Goal: Task Accomplishment & Management: Use online tool/utility

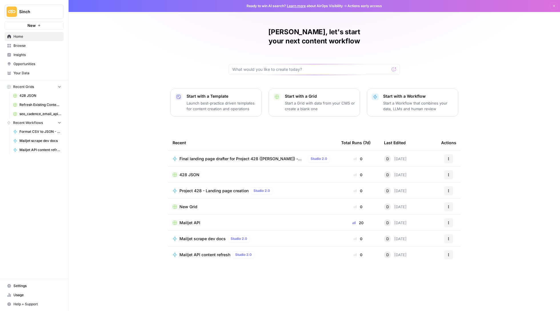
click at [20, 46] on span "Browse" at bounding box center [37, 45] width 48 height 5
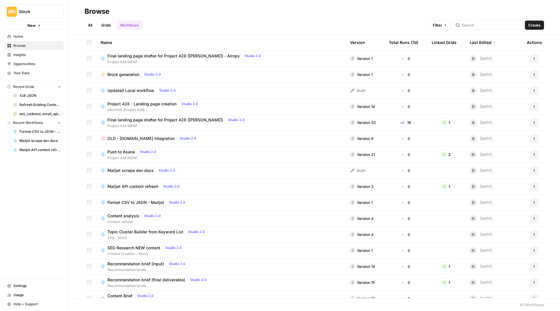
click at [107, 27] on link "Grids" at bounding box center [106, 25] width 16 height 9
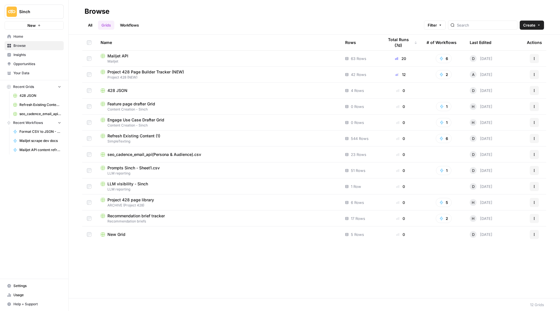
click at [158, 137] on span "Refresh Existing Content (1)" at bounding box center [133, 136] width 53 height 6
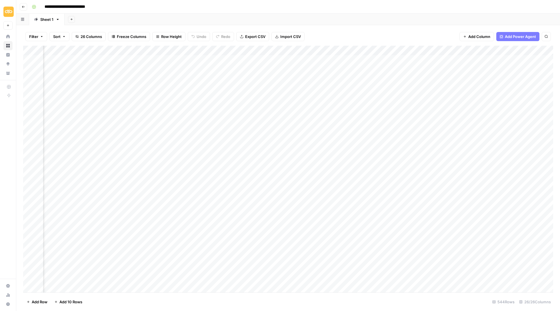
scroll to position [1, 443]
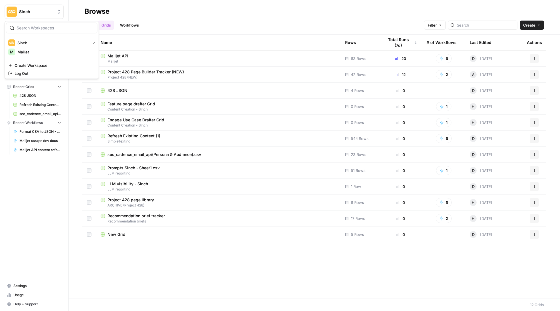
click at [23, 8] on button "Sinch" at bounding box center [34, 12] width 59 height 14
click at [35, 52] on span "Mailjet" at bounding box center [54, 52] width 75 height 6
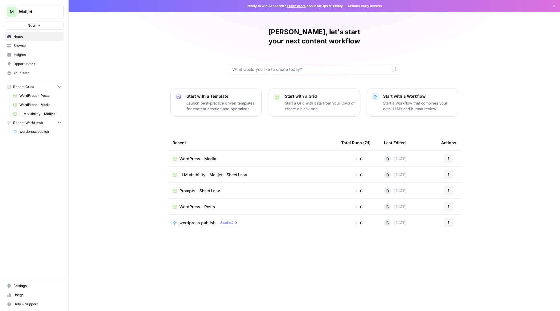
click at [203, 204] on span "WordPress - Posts" at bounding box center [197, 207] width 36 height 6
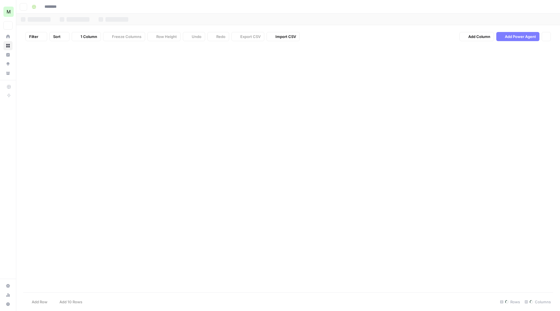
type input "**********"
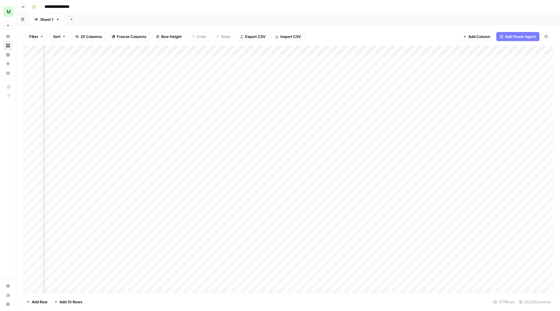
scroll to position [0, 451]
click at [183, 59] on div "Add Column" at bounding box center [288, 170] width 530 height 248
click at [208, 116] on div "Add Column" at bounding box center [288, 170] width 530 height 248
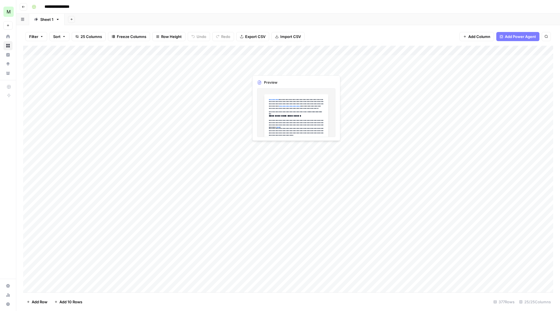
click at [271, 69] on div "Add Column" at bounding box center [288, 170] width 530 height 248
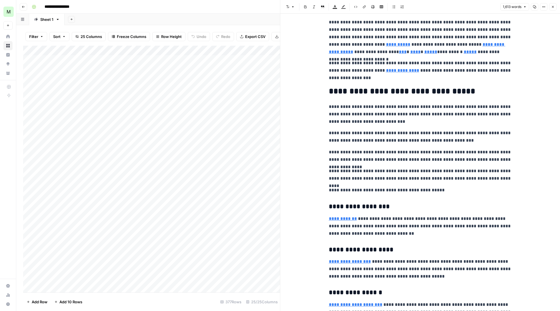
scroll to position [399, 0]
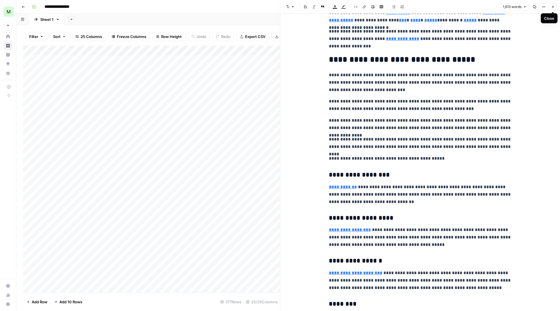
click at [553, 7] on icon "button" at bounding box center [552, 6] width 3 height 3
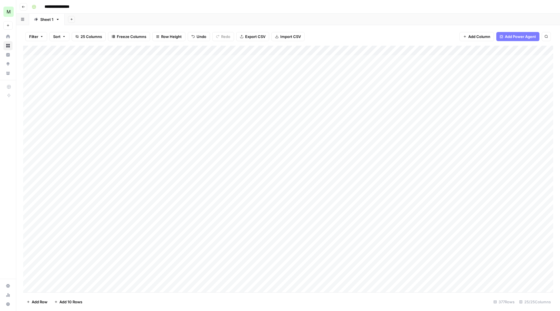
click at [24, 7] on icon "button" at bounding box center [23, 6] width 3 height 3
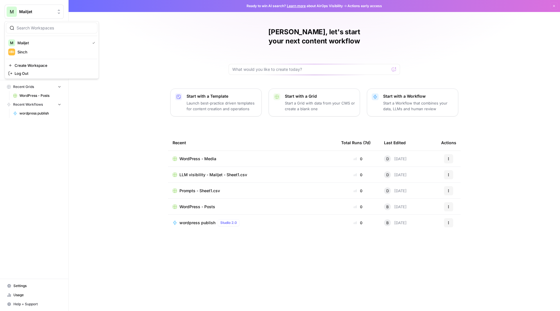
click at [38, 11] on span "Mailjet" at bounding box center [36, 12] width 35 height 6
click at [50, 49] on button "Sinch" at bounding box center [51, 51] width 91 height 9
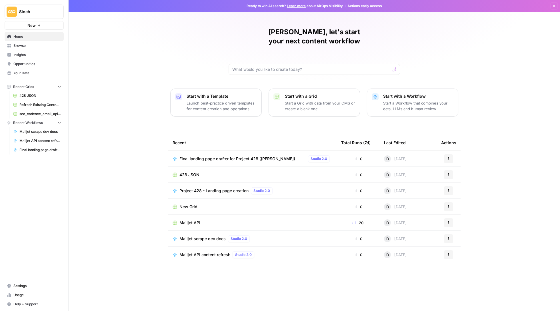
click at [51, 6] on button "Sinch" at bounding box center [34, 12] width 59 height 14
click at [63, 53] on span "Mailjet" at bounding box center [54, 52] width 75 height 6
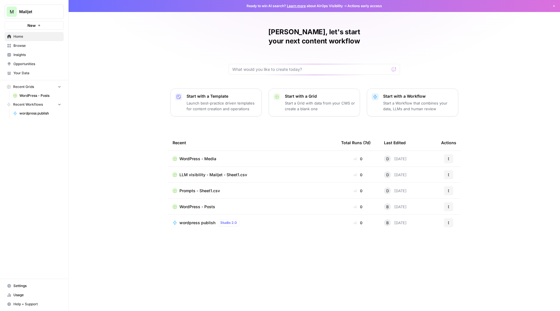
click at [203, 204] on span "WordPress - Posts" at bounding box center [197, 207] width 36 height 6
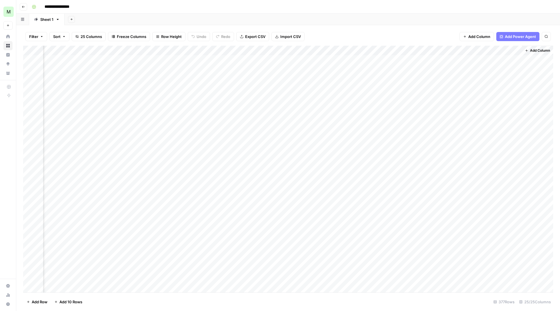
scroll to position [0, 808]
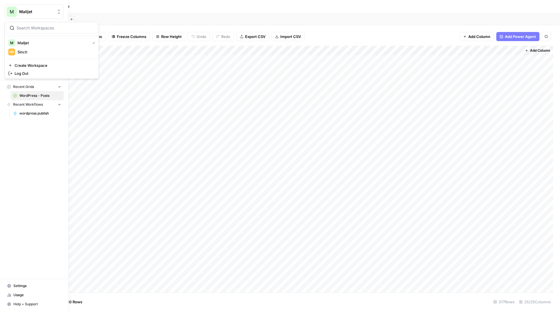
click at [28, 17] on button "M Mailjet" at bounding box center [34, 12] width 59 height 14
click at [23, 287] on span "Settings" at bounding box center [37, 285] width 48 height 5
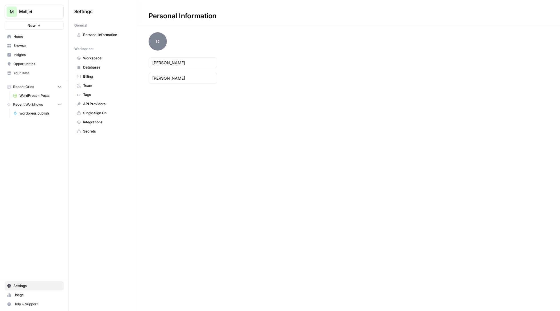
click at [95, 85] on span "Team" at bounding box center [105, 85] width 45 height 5
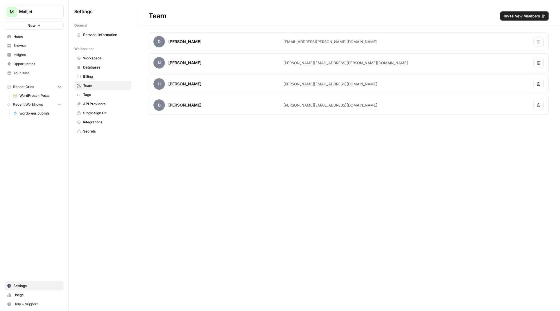
click at [522, 20] on button "Invite New Members" at bounding box center [524, 15] width 48 height 9
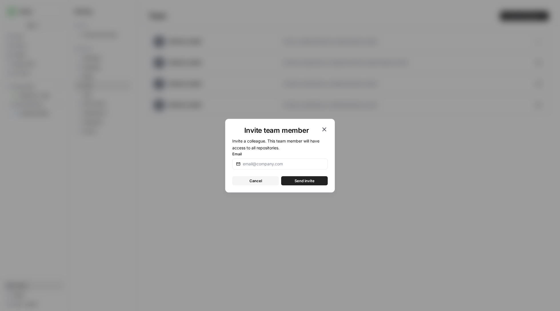
click at [274, 167] on div at bounding box center [279, 164] width 95 height 11
paste input "Andrei Ionita"
click at [256, 163] on input "Andrei Ionita" at bounding box center [283, 164] width 81 height 6
type input "Andrei.Ionita@sinch.com"
click at [304, 177] on button "Send invite" at bounding box center [304, 180] width 47 height 9
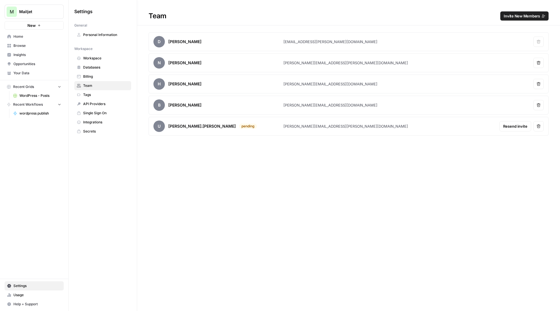
click at [44, 10] on span "Mailjet" at bounding box center [36, 12] width 35 height 6
click at [56, 180] on div "M Mailjet New Home Browse Insights Opportunities Your Data Recent Grids WordPre…" at bounding box center [34, 155] width 68 height 311
click at [41, 94] on span "WordPress - Posts" at bounding box center [40, 95] width 42 height 5
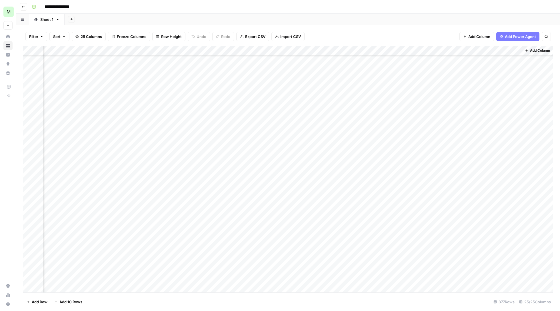
click at [481, 40] on button "Add Column" at bounding box center [476, 36] width 35 height 9
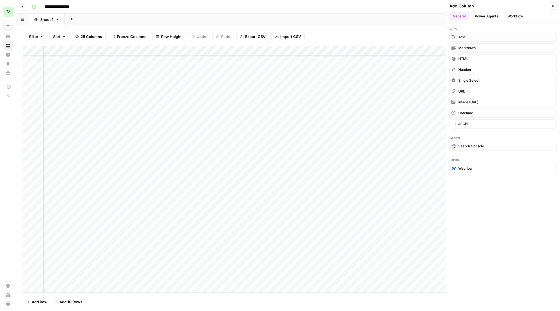
click at [486, 17] on button "Power Agents" at bounding box center [486, 16] width 30 height 9
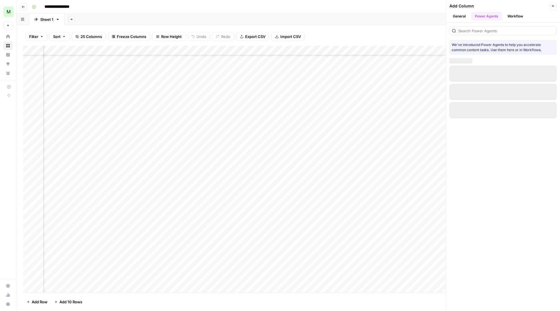
click at [513, 17] on button "Workflow" at bounding box center [515, 16] width 23 height 9
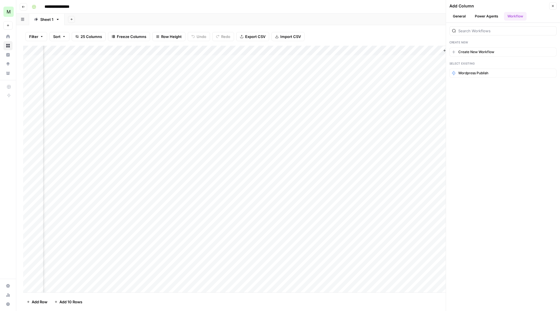
scroll to position [-1, 889]
click at [258, 60] on div "Add Column" at bounding box center [288, 170] width 530 height 248
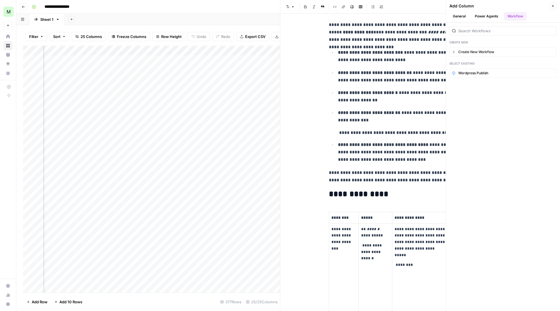
click at [455, 1] on header "Add Column Close General Power Agents Workflow" at bounding box center [503, 11] width 114 height 23
click at [156, 2] on div "**********" at bounding box center [291, 6] width 525 height 9
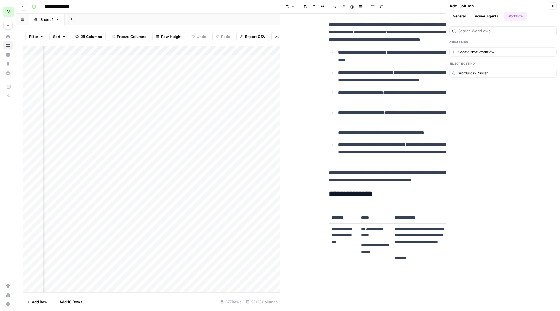
click at [405, 1] on header "Font style Bold Italic Block quote Code block Link Image Insert Table Bulleted …" at bounding box center [420, 7] width 280 height 14
click at [25, 9] on button "Go back" at bounding box center [23, 6] width 7 height 7
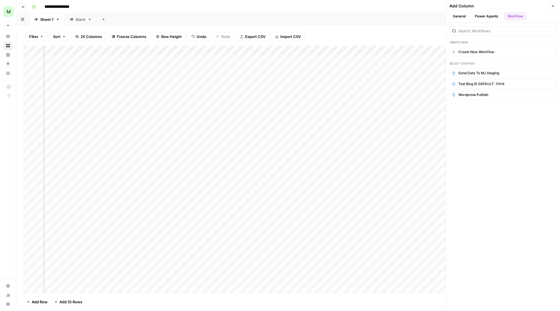
click at [25, 7] on icon "button" at bounding box center [23, 6] width 3 height 3
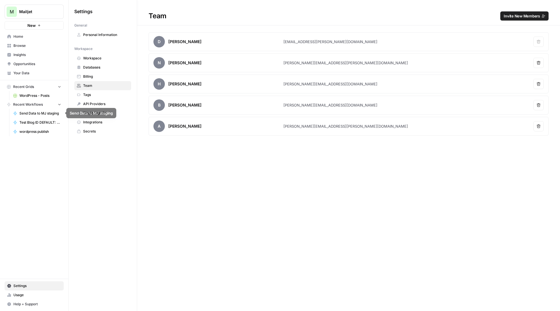
click at [41, 96] on span "WordPress - Posts" at bounding box center [40, 95] width 42 height 5
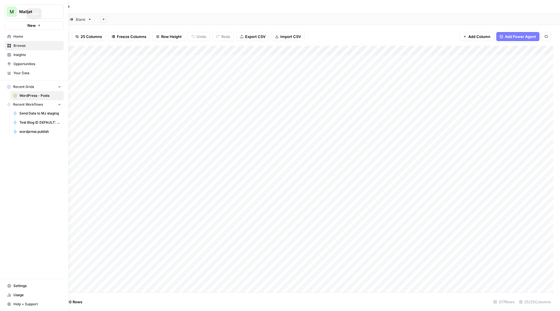
click at [15, 33] on link "Home" at bounding box center [34, 36] width 59 height 9
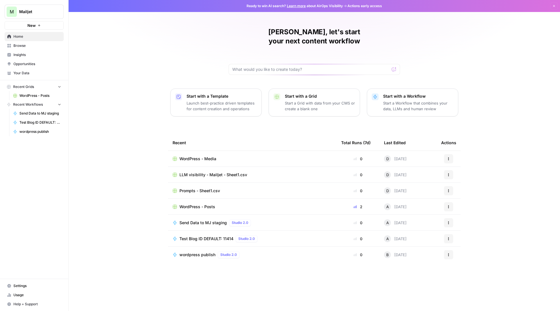
click at [42, 43] on link "Browse" at bounding box center [34, 45] width 59 height 9
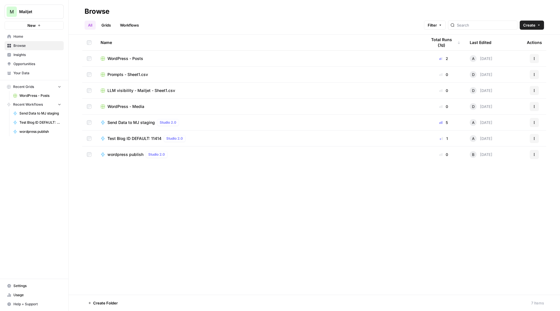
click at [105, 23] on link "Grids" at bounding box center [106, 25] width 16 height 9
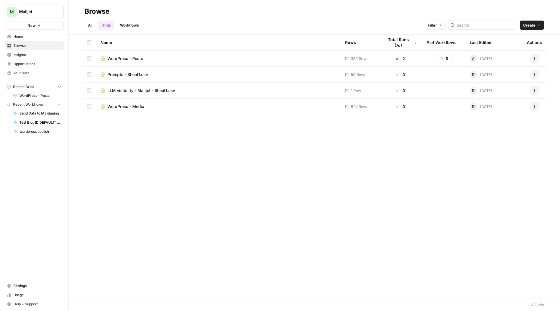
click at [139, 56] on span "WordPress - Posts" at bounding box center [125, 59] width 36 height 6
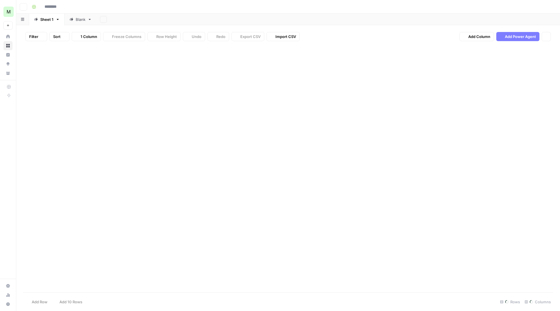
type input "**********"
click at [80, 21] on div "Blank" at bounding box center [81, 20] width 10 height 6
click at [287, 59] on div "Add Column" at bounding box center [288, 84] width 530 height 77
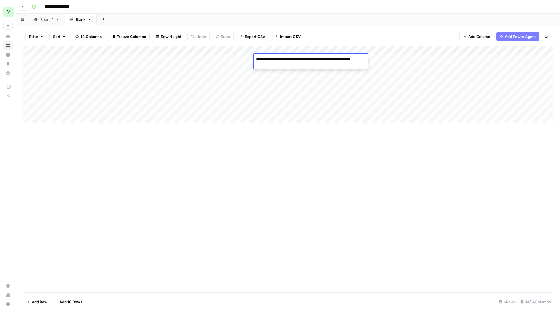
click at [345, 80] on div "Add Column" at bounding box center [288, 84] width 530 height 77
click at [323, 55] on div "Add Column" at bounding box center [288, 84] width 530 height 77
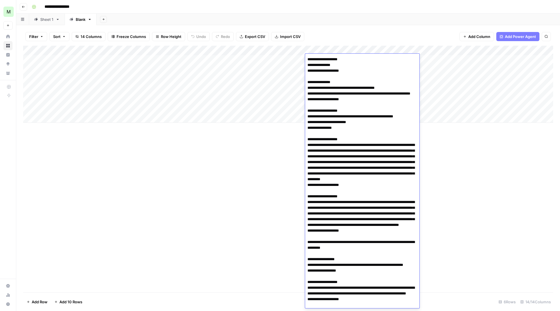
scroll to position [995, 0]
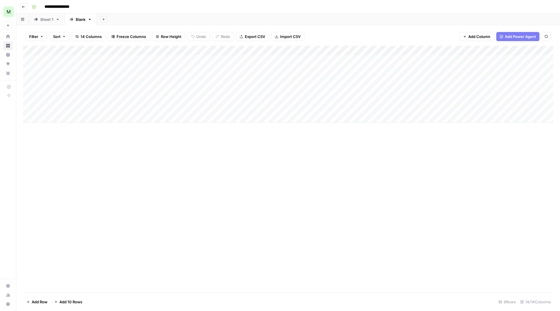
click at [473, 75] on div "Add Column" at bounding box center [288, 84] width 530 height 77
click at [435, 59] on div "Add Column" at bounding box center [288, 84] width 530 height 77
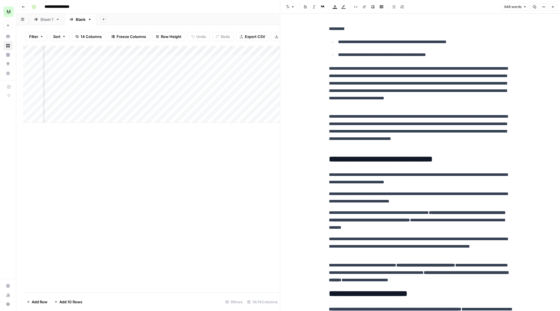
click at [335, 26] on p "*********" at bounding box center [420, 28] width 183 height 7
click at [553, 5] on icon "button" at bounding box center [552, 6] width 3 height 3
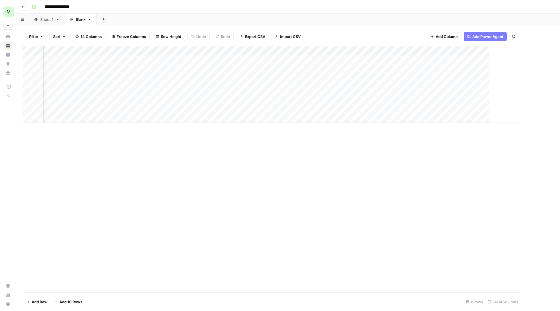
scroll to position [0, 342]
click at [472, 49] on div "Add Column" at bounding box center [288, 84] width 530 height 77
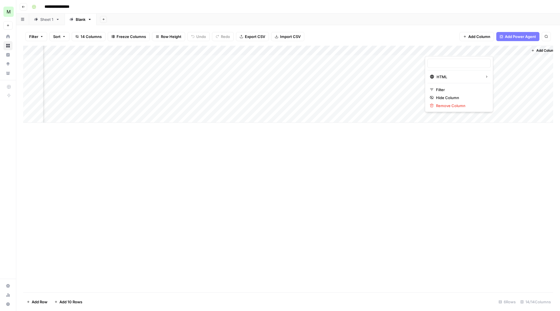
type input "Content (1)"
click at [511, 135] on span "JSON" at bounding box center [512, 135] width 27 height 6
click at [455, 56] on div "Add Column" at bounding box center [288, 84] width 530 height 77
click at [458, 58] on div "Add Column" at bounding box center [288, 84] width 530 height 77
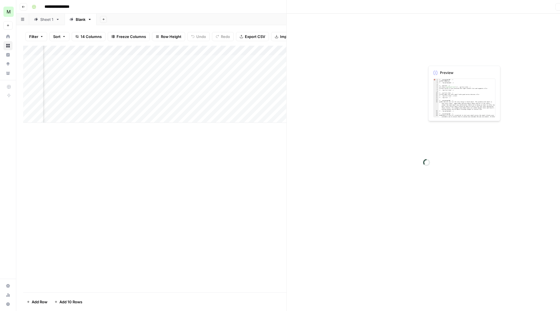
click at [458, 58] on div at bounding box center [450, 59] width 52 height 11
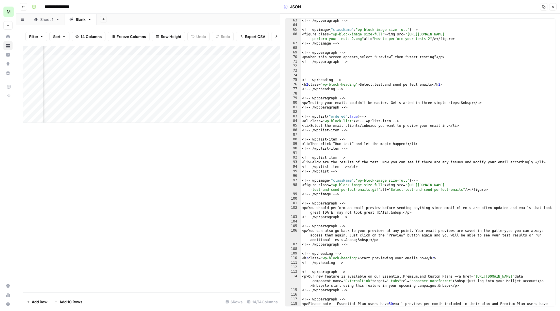
scroll to position [457, 0]
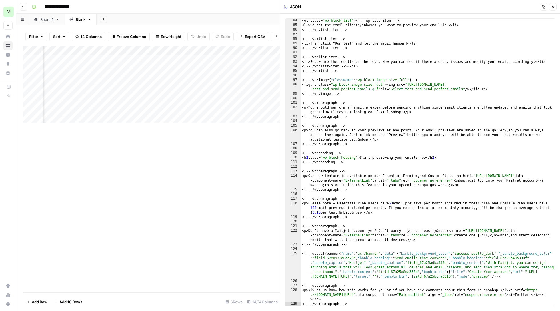
click at [543, 6] on icon "button" at bounding box center [543, 6] width 3 height 3
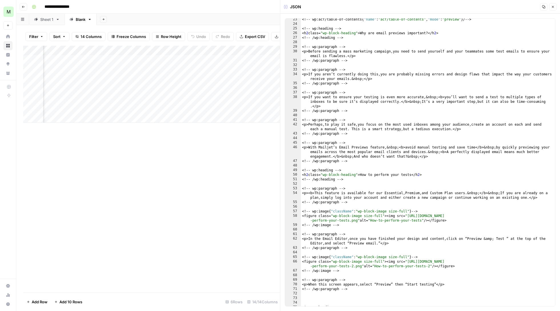
scroll to position [0, 0]
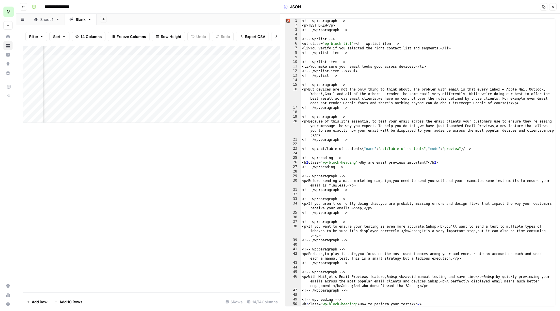
click at [542, 7] on icon "button" at bounding box center [543, 6] width 3 height 3
click at [543, 6] on icon "button" at bounding box center [543, 6] width 3 height 3
click at [556, 3] on button "Close" at bounding box center [552, 6] width 7 height 7
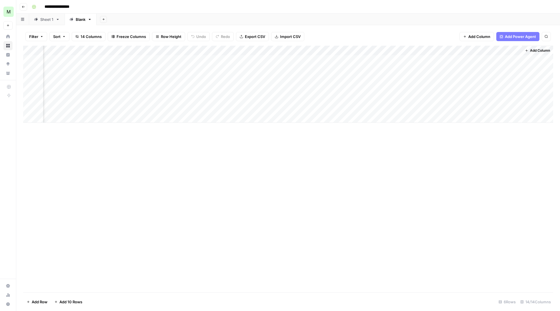
scroll to position [0, 349]
click at [439, 59] on div "Add Column" at bounding box center [288, 84] width 530 height 77
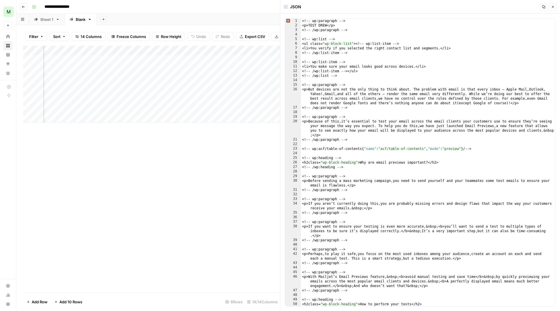
click at [543, 8] on icon "button" at bounding box center [543, 6] width 3 height 3
click at [544, 7] on icon "button" at bounding box center [543, 6] width 3 height 3
click at [542, 5] on button "Copy" at bounding box center [543, 6] width 7 height 7
click at [165, 67] on div "Add Column" at bounding box center [151, 84] width 257 height 77
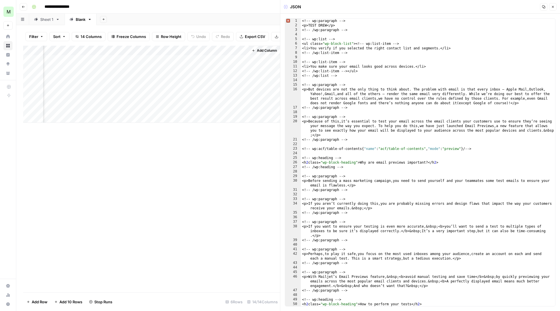
click at [264, 48] on span "Add Column" at bounding box center [267, 50] width 20 height 5
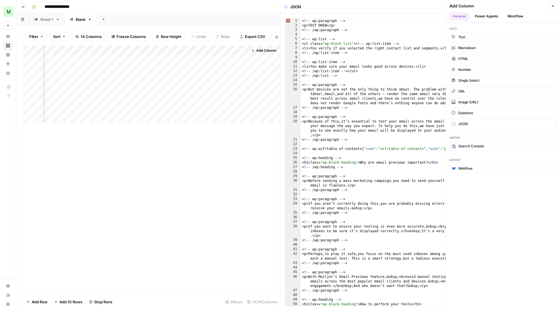
click at [486, 17] on button "Power Agents" at bounding box center [486, 16] width 30 height 9
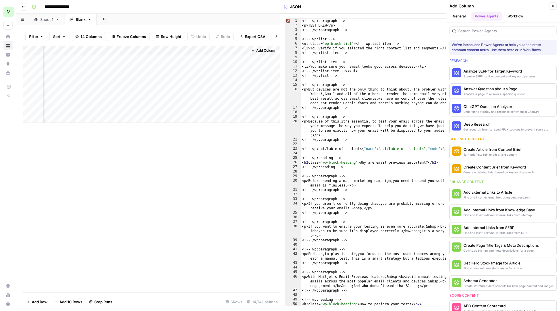
click at [455, 14] on button "General" at bounding box center [459, 16] width 20 height 9
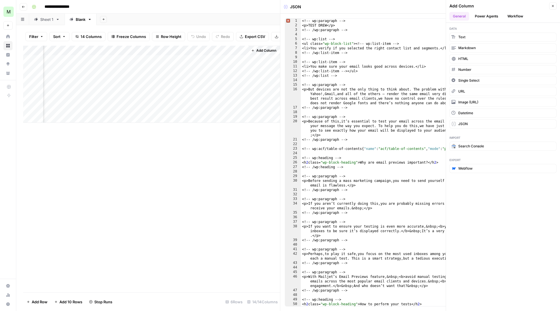
click at [522, 16] on button "Workflow" at bounding box center [515, 16] width 23 height 9
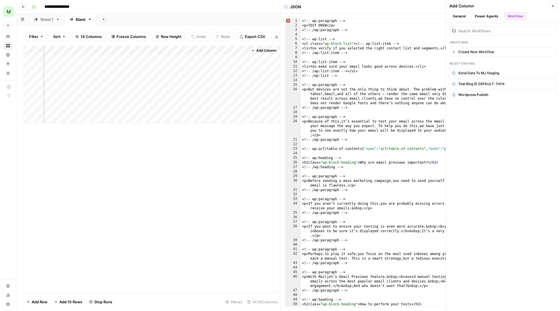
click at [552, 6] on icon "button" at bounding box center [552, 5] width 3 height 3
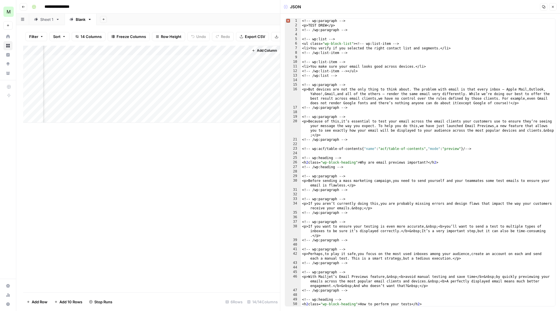
click at [551, 7] on icon "button" at bounding box center [552, 6] width 3 height 3
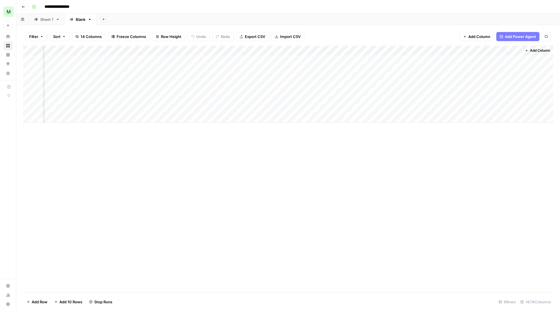
scroll to position [0, 349]
click at [534, 51] on span "Add Column" at bounding box center [540, 50] width 20 height 5
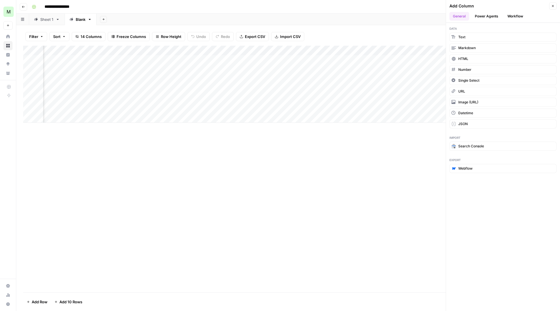
click at [513, 17] on button "Workflow" at bounding box center [515, 16] width 23 height 9
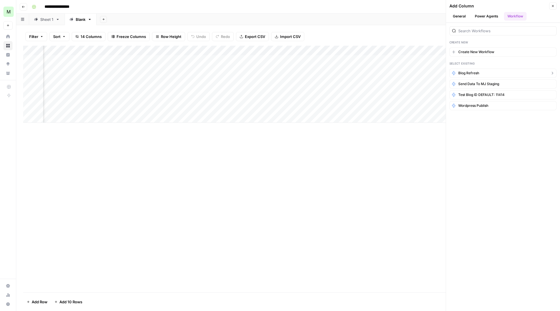
click at [480, 72] on button "Blog refresh" at bounding box center [502, 73] width 107 height 9
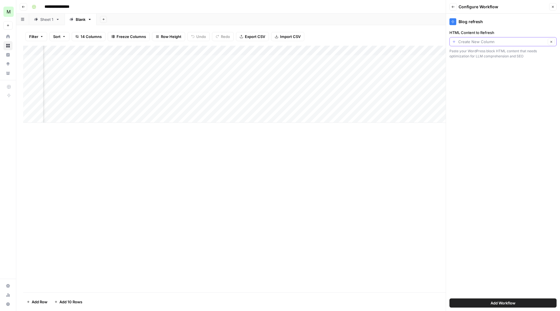
click at [490, 40] on input "HTML Content to Refresh" at bounding box center [502, 42] width 88 height 6
type input "Create New Column"
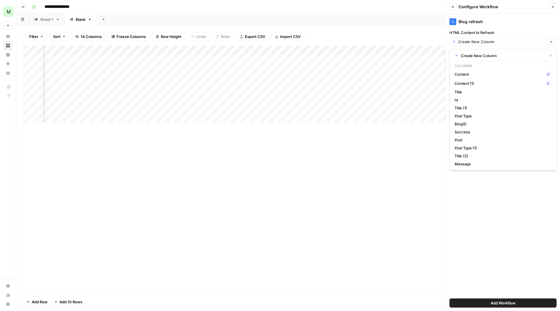
click at [260, 185] on div "Add Column" at bounding box center [288, 169] width 530 height 247
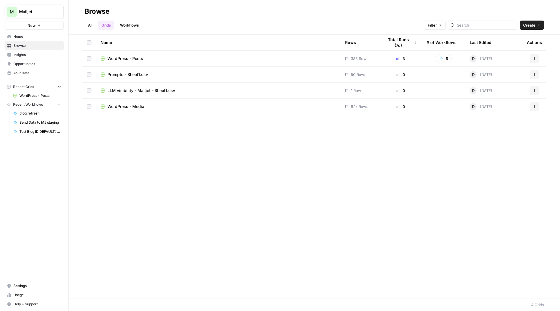
click at [130, 61] on span "WordPress - Posts" at bounding box center [125, 59] width 36 height 6
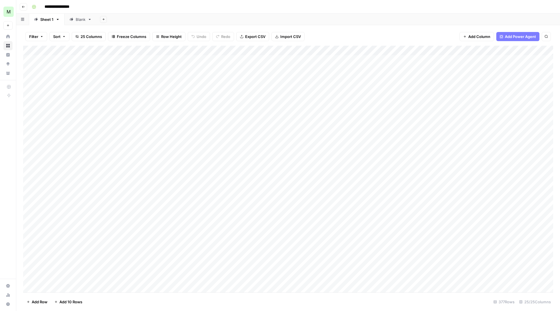
click at [83, 20] on div "Blank" at bounding box center [81, 20] width 10 height 6
click at [546, 48] on span "Add Column" at bounding box center [540, 50] width 20 height 5
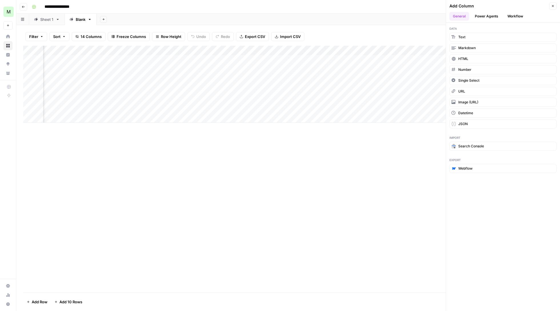
click at [509, 21] on header "Add Column Close General Power Agents Workflow" at bounding box center [503, 11] width 114 height 23
click at [509, 17] on button "Workflow" at bounding box center [515, 16] width 23 height 9
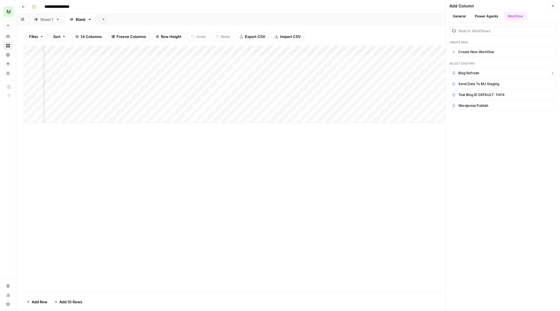
click at [482, 76] on button "Blog refresh" at bounding box center [502, 73] width 107 height 9
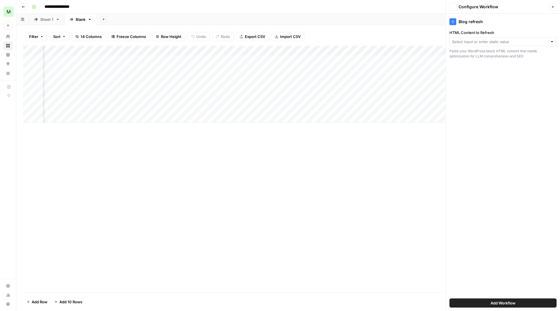
type input "Create New Column"
click at [485, 43] on input "HTML Content to Refresh" at bounding box center [502, 42] width 88 height 6
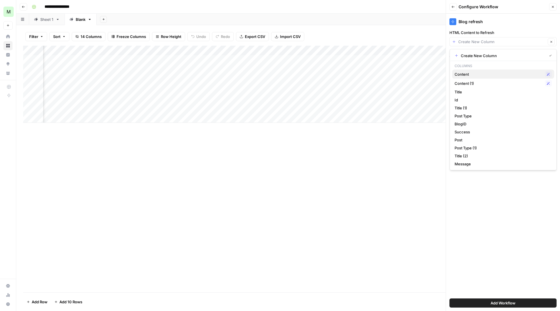
click at [480, 76] on span "Content" at bounding box center [498, 74] width 88 height 6
type input "Content"
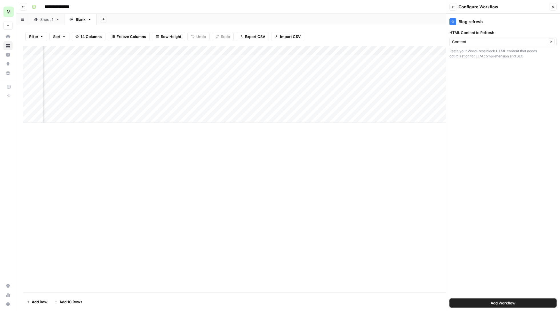
click at [500, 302] on span "Add Workflow" at bounding box center [502, 303] width 25 height 6
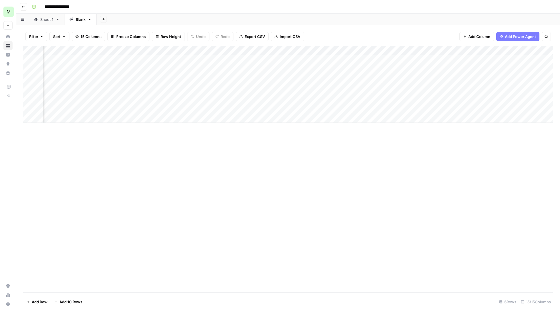
scroll to position [0, 400]
click at [494, 69] on div "Add Column" at bounding box center [288, 84] width 530 height 77
click at [437, 48] on div "Add Column" at bounding box center [288, 84] width 530 height 77
type input "Send Data to MJ staging"
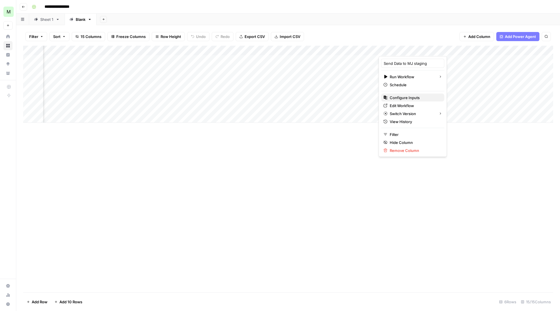
click at [426, 96] on span "Configure Inputs" at bounding box center [415, 98] width 50 height 6
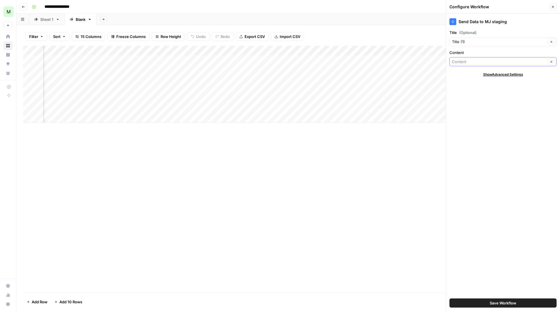
click at [481, 62] on input "Content" at bounding box center [499, 62] width 94 height 6
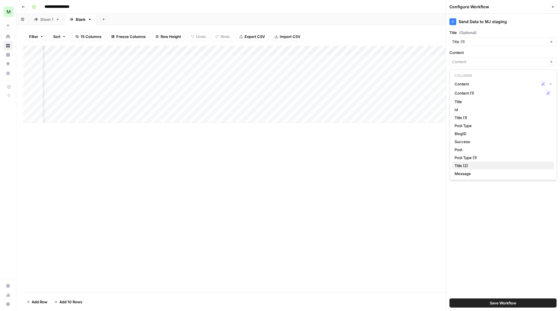
scroll to position [0, 0]
type input "Content"
click at [392, 182] on div "Add Column" at bounding box center [288, 169] width 530 height 247
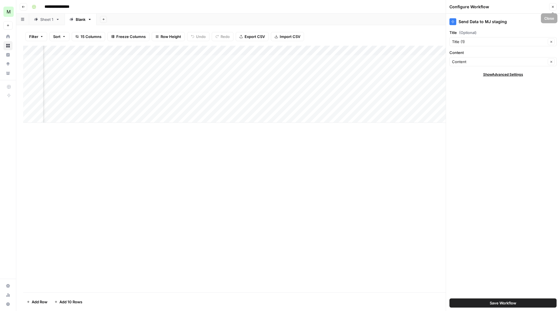
click at [553, 4] on button "Close" at bounding box center [552, 6] width 7 height 7
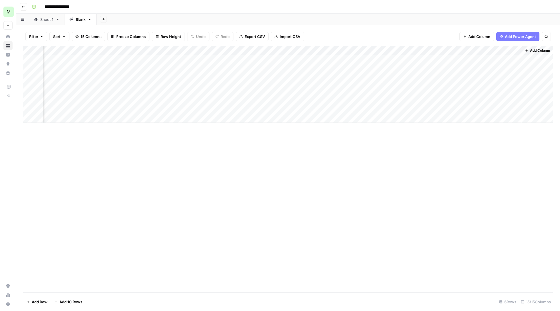
scroll to position [0, 400]
click at [507, 67] on div "Add Column" at bounding box center [288, 84] width 530 height 77
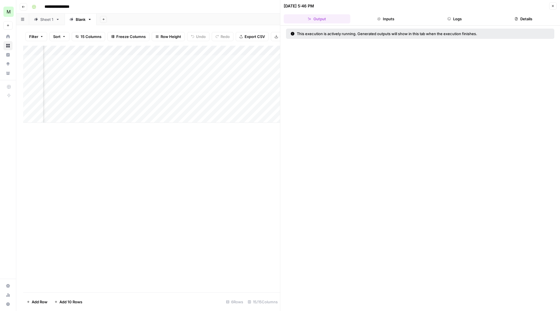
click at [388, 22] on button "Inputs" at bounding box center [385, 18] width 67 height 9
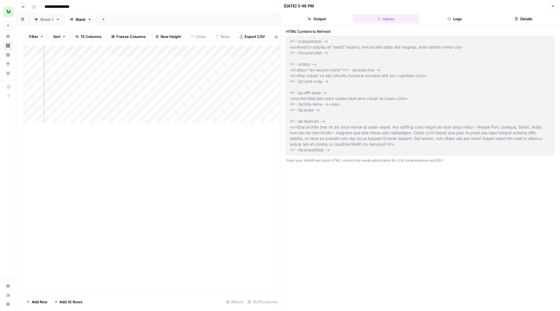
click at [453, 23] on button "Logs" at bounding box center [454, 18] width 67 height 9
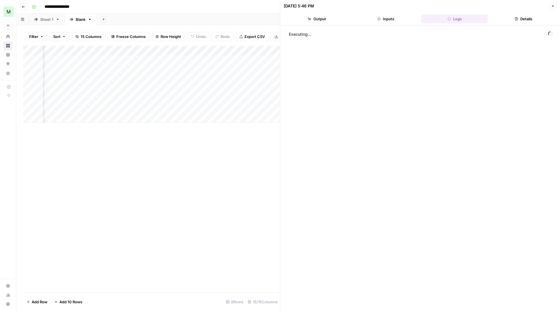
click at [527, 17] on button "Details" at bounding box center [523, 18] width 67 height 9
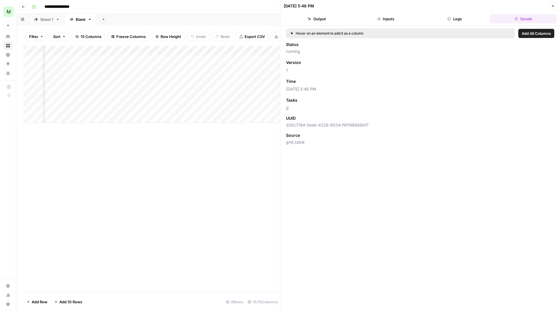
click at [468, 16] on button "Logs" at bounding box center [454, 18] width 67 height 9
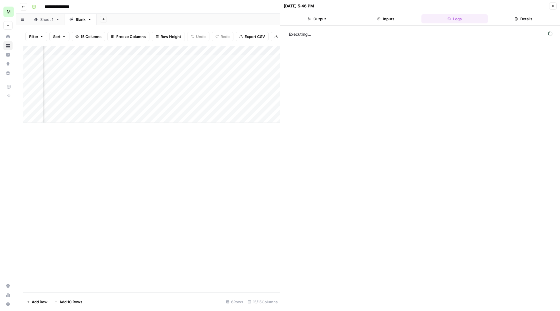
click at [399, 19] on button "Inputs" at bounding box center [385, 18] width 67 height 9
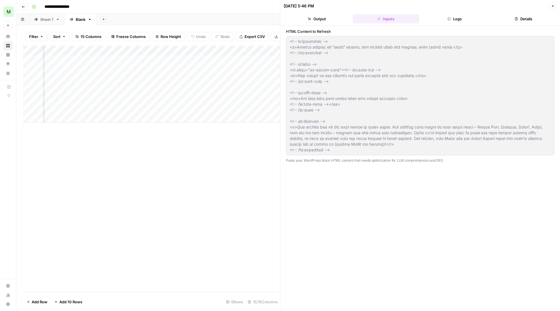
click at [534, 21] on button "Details" at bounding box center [523, 18] width 67 height 9
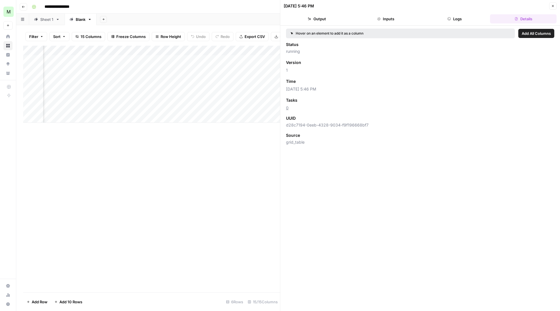
click at [332, 23] on header "09/17/25 at 5:46 PM Close Output Inputs Logs Details" at bounding box center [420, 13] width 280 height 26
click at [554, 5] on icon "button" at bounding box center [552, 5] width 3 height 3
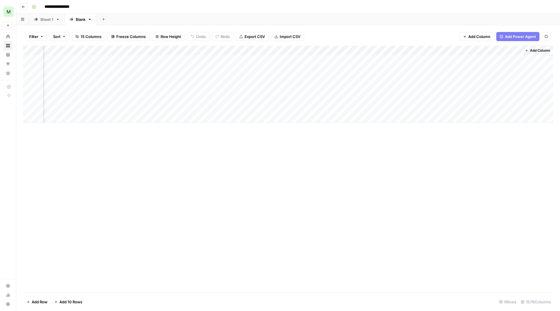
scroll to position [0, 400]
click at [509, 68] on div "Add Column" at bounding box center [288, 84] width 530 height 77
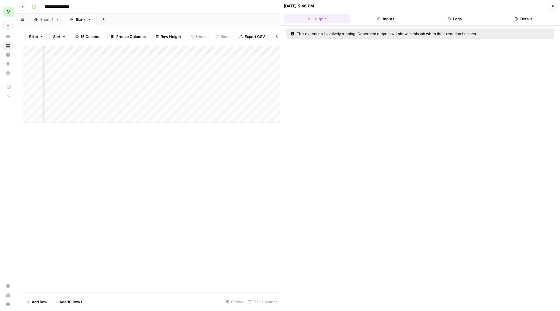
click at [397, 18] on button "Inputs" at bounding box center [385, 18] width 67 height 9
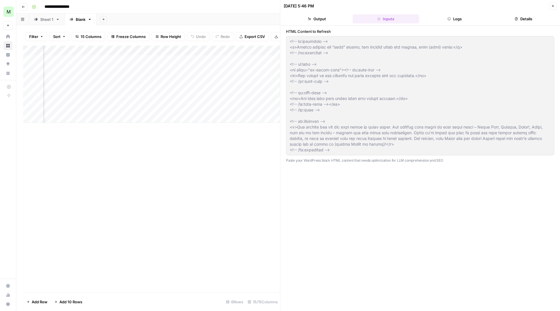
click at [447, 22] on button "Logs" at bounding box center [454, 18] width 67 height 9
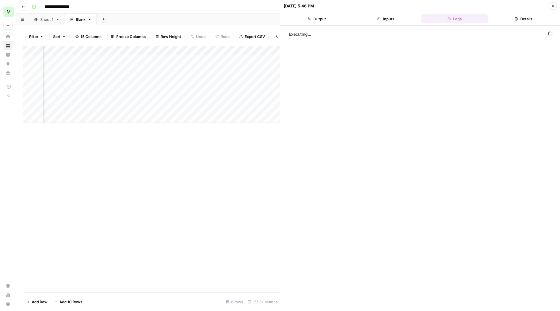
click at [394, 19] on button "Inputs" at bounding box center [385, 18] width 67 height 9
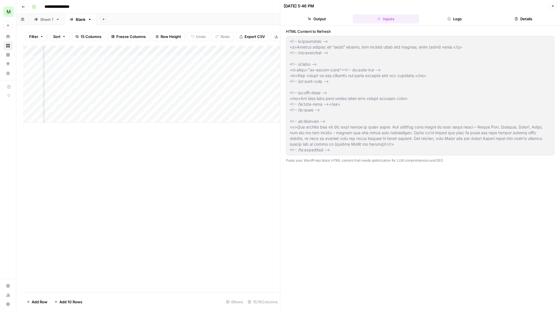
click at [543, 27] on div "HTML Content to Refresh Paste your WordPress block HTML content that needs opti…" at bounding box center [420, 168] width 280 height 285
click at [519, 11] on header "09/17/25 at 5:46 PM Close Output Inputs Logs Details" at bounding box center [420, 13] width 280 height 26
click at [525, 21] on button "Details" at bounding box center [523, 18] width 67 height 9
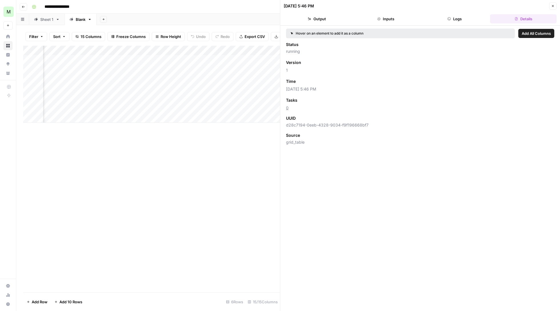
click at [556, 3] on button "Close" at bounding box center [552, 5] width 7 height 7
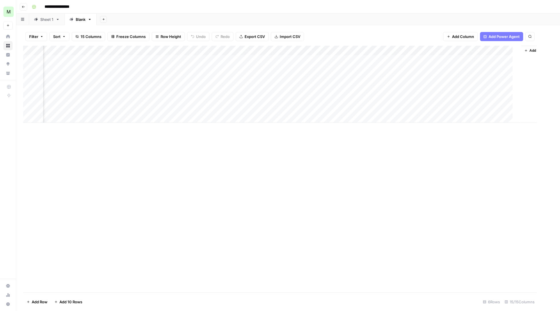
click at [554, 4] on header "**********" at bounding box center [288, 7] width 544 height 14
click at [512, 68] on div "Add Column" at bounding box center [288, 84] width 530 height 77
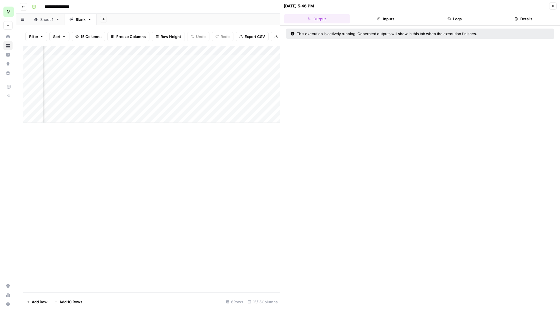
click at [380, 17] on icon "button" at bounding box center [378, 18] width 3 height 3
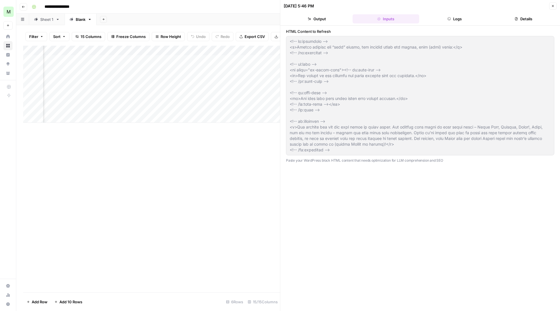
click at [458, 17] on button "Logs" at bounding box center [454, 18] width 67 height 9
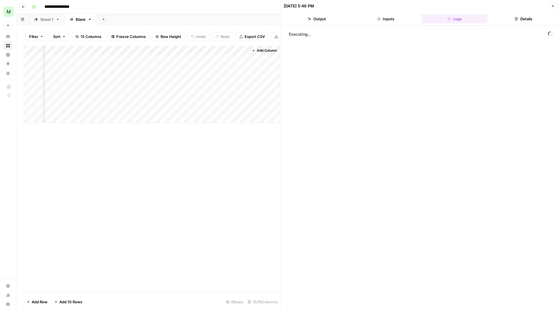
scroll to position [0, 673]
click at [235, 68] on div "Add Column" at bounding box center [151, 84] width 257 height 77
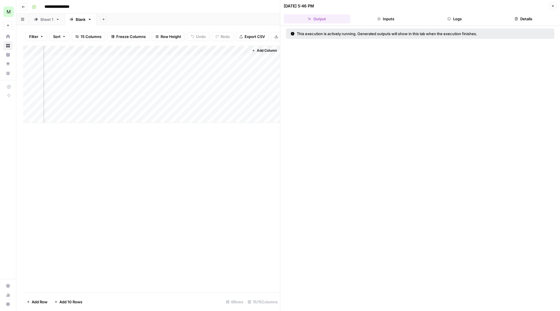
click at [400, 19] on button "Inputs" at bounding box center [385, 18] width 67 height 9
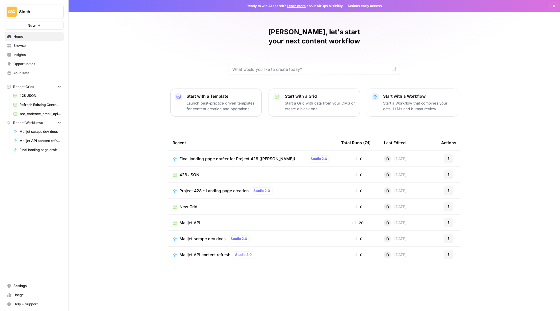
click at [422, 93] on p "Start with a Workflow" at bounding box center [418, 96] width 70 height 6
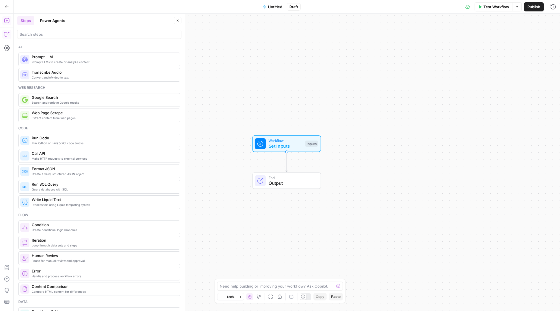
click at [7, 36] on icon "button" at bounding box center [6, 34] width 5 height 5
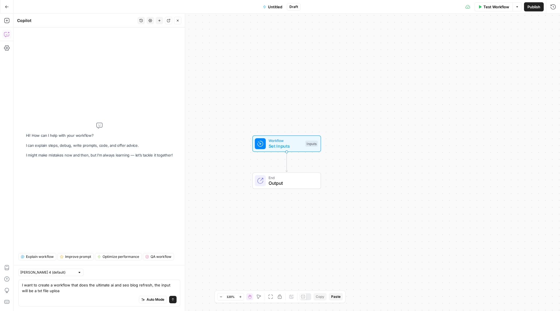
type textarea "I want to create a workflow that does the ultimate ai and seo blog refresh, the…"
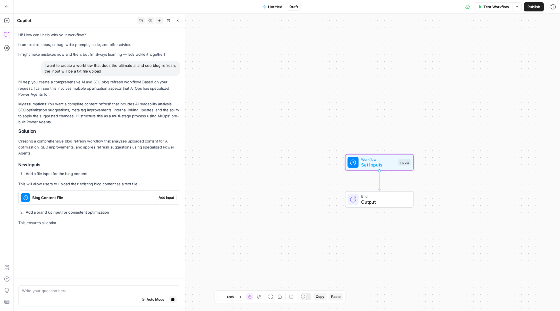
click at [165, 195] on span "Add Input" at bounding box center [166, 197] width 15 height 5
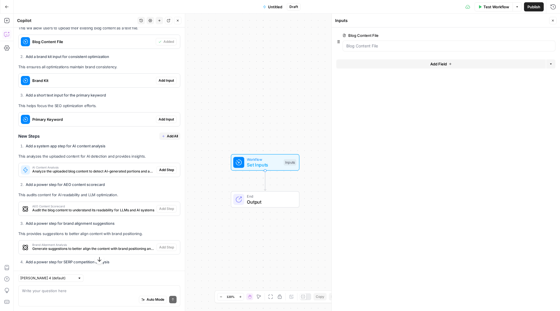
scroll to position [136, 0]
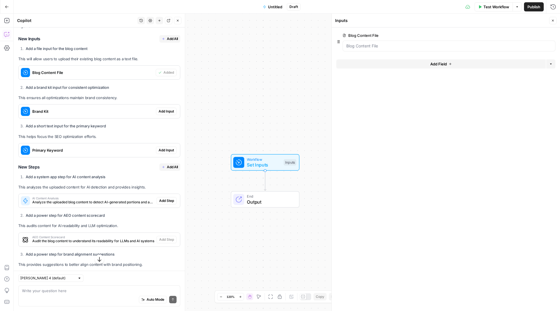
click at [166, 35] on button "Add All" at bounding box center [169, 38] width 21 height 7
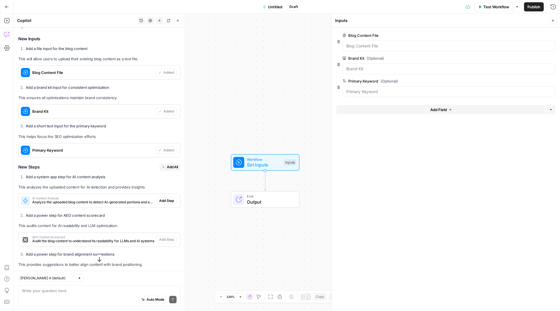
click at [165, 165] on button "Add All" at bounding box center [169, 166] width 21 height 7
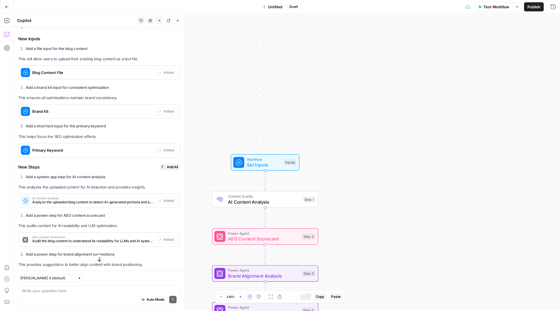
type textarea "Apply Content Refresh Changes"
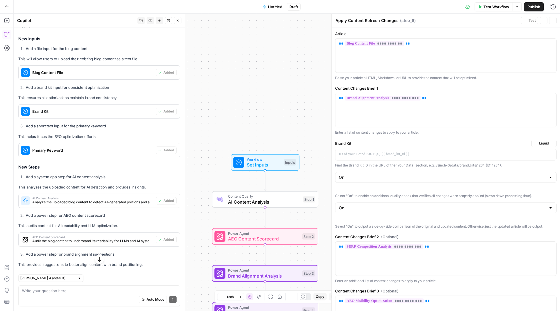
drag, startPoint x: 208, startPoint y: 138, endPoint x: 225, endPoint y: 61, distance: 78.8
click at [225, 61] on div "Workflow Set Inputs Inputs Content Quality AI Content Analysis Step 1 Power Age…" at bounding box center [287, 162] width 546 height 297
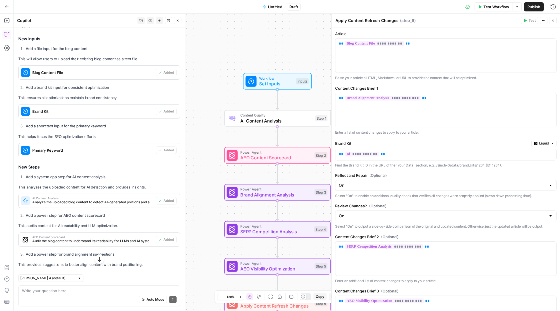
drag, startPoint x: 232, startPoint y: 66, endPoint x: 225, endPoint y: 40, distance: 27.2
click at [225, 40] on div "Workflow Set Inputs Inputs Content Quality AI Content Analysis Step 1 Power Age…" at bounding box center [287, 162] width 546 height 297
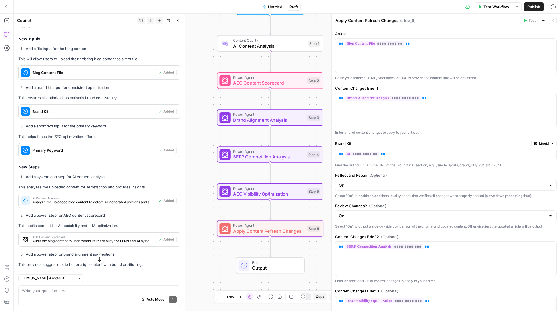
drag, startPoint x: 228, startPoint y: 73, endPoint x: 225, endPoint y: 22, distance: 51.2
click at [225, 22] on div "Workflow Set Inputs Inputs Content Quality AI Content Analysis Step 1 Power Age…" at bounding box center [287, 162] width 546 height 297
click at [499, 8] on span "Test Workflow" at bounding box center [496, 7] width 26 height 6
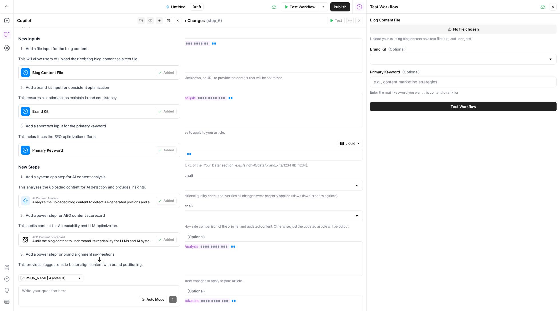
click at [437, 29] on button "No file chosen" at bounding box center [463, 29] width 187 height 9
click at [435, 56] on input "Brand Kit (Optional)" at bounding box center [460, 59] width 172 height 6
click at [421, 88] on span "Sinch" at bounding box center [462, 86] width 175 height 6
type input "Sinch"
click at [410, 79] on div at bounding box center [463, 82] width 187 height 11
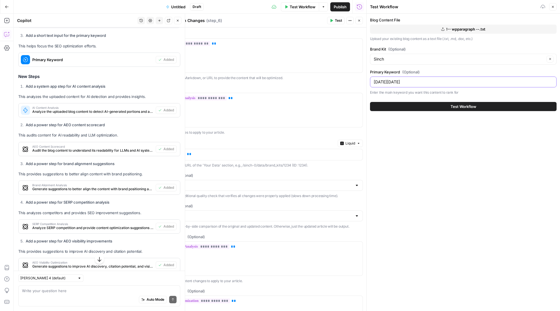
scroll to position [275, 0]
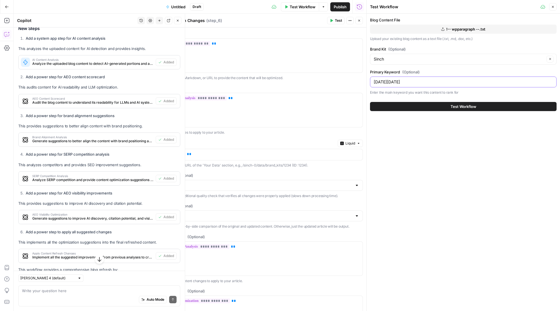
type input "Black Friday"
click at [556, 5] on button "Close" at bounding box center [552, 6] width 7 height 7
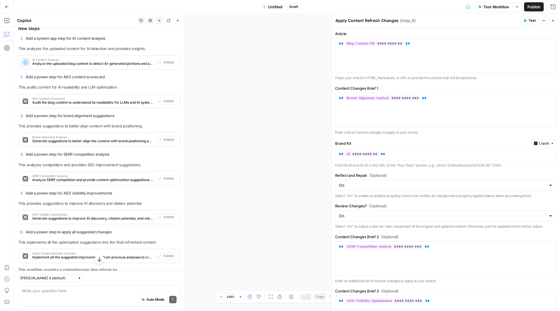
drag, startPoint x: 291, startPoint y: 108, endPoint x: 330, endPoint y: 52, distance: 68.3
click at [330, 52] on body "Sinch New Home Browse Insights Opportunities Your Data Recent Grids 428 JSON Re…" at bounding box center [280, 155] width 560 height 311
drag, startPoint x: 235, startPoint y: 104, endPoint x: 333, endPoint y: 158, distance: 111.5
click at [333, 158] on body "Sinch New Home Browse Insights Opportunities Your Data Recent Grids 428 JSON Re…" at bounding box center [280, 155] width 560 height 311
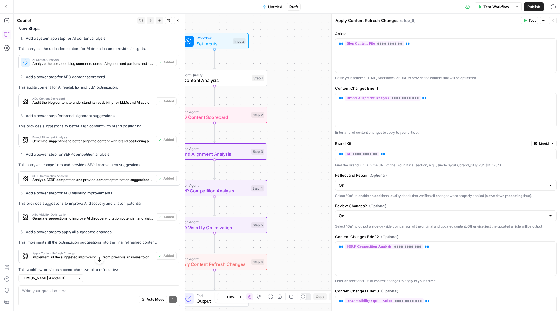
drag, startPoint x: 254, startPoint y: 140, endPoint x: 311, endPoint y: 130, distance: 58.0
click at [311, 130] on div "Workflow Set Inputs Inputs Content Quality AI Content Analysis Step 1 Power Age…" at bounding box center [287, 162] width 546 height 297
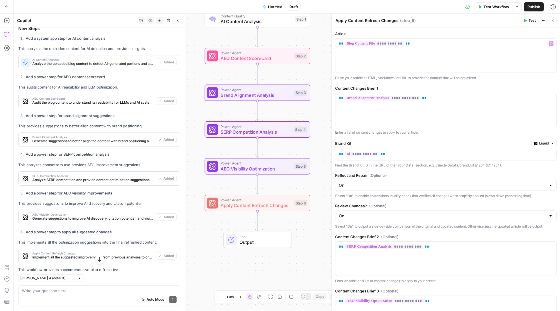
drag, startPoint x: 295, startPoint y: 118, endPoint x: 335, endPoint y: 64, distance: 67.2
click at [335, 64] on body "Sinch New Home Browse Insights Opportunities Your Data Recent Grids 428 JSON Re…" at bounding box center [280, 155] width 560 height 311
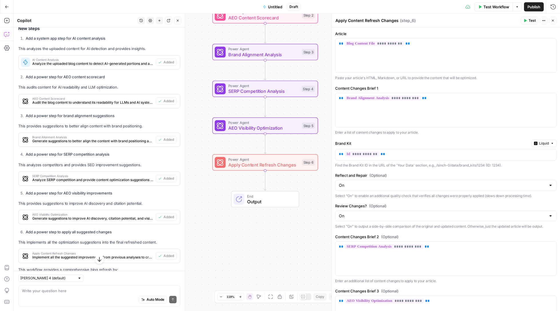
click at [110, 296] on div "Auto Mode Send" at bounding box center [99, 300] width 155 height 13
type textarea "the final input should be exactly formatted like the txt file"
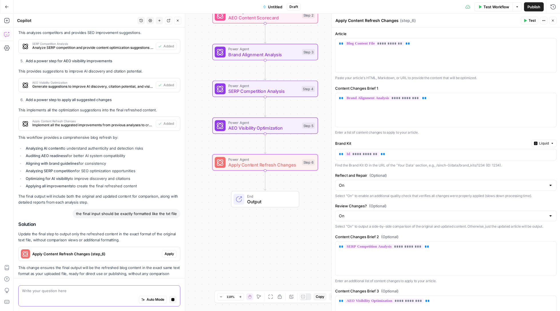
scroll to position [424, 0]
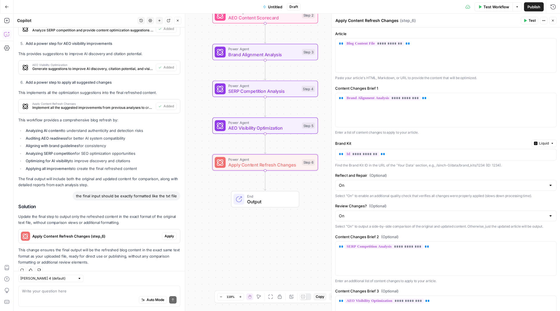
click at [169, 234] on span "Apply" at bounding box center [169, 236] width 9 height 5
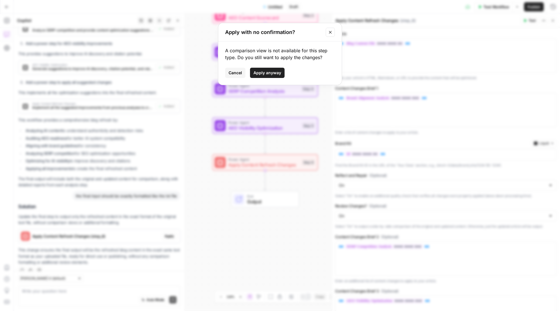
click at [259, 74] on span "Apply anyway" at bounding box center [267, 73] width 28 height 6
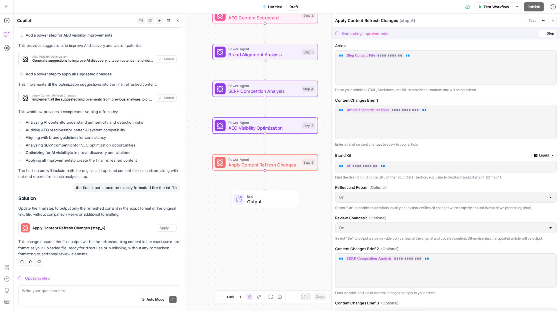
scroll to position [415, 0]
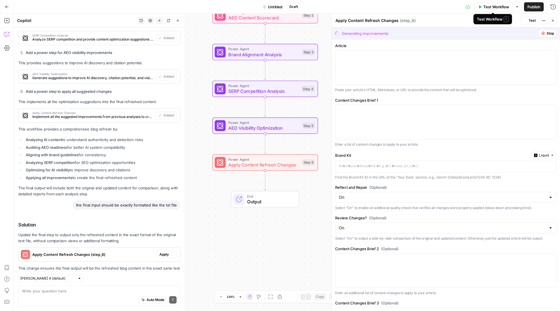
type input "Off"
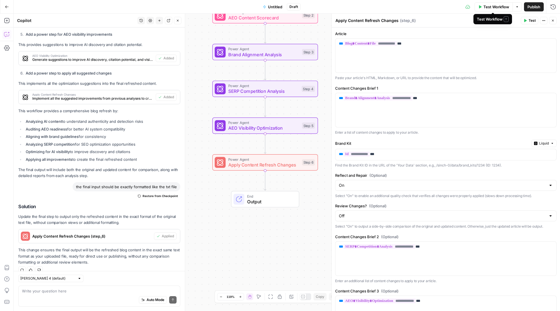
click at [498, 7] on span "Test Workflow" at bounding box center [496, 7] width 26 height 6
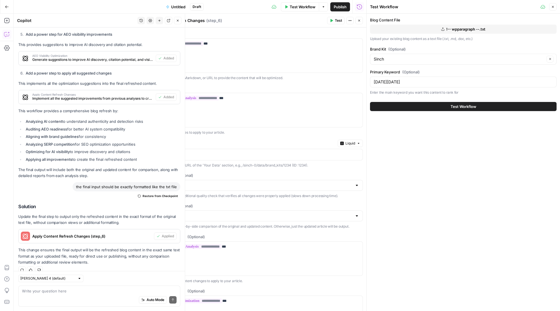
click at [439, 105] on button "Test Workflow" at bounding box center [463, 106] width 187 height 9
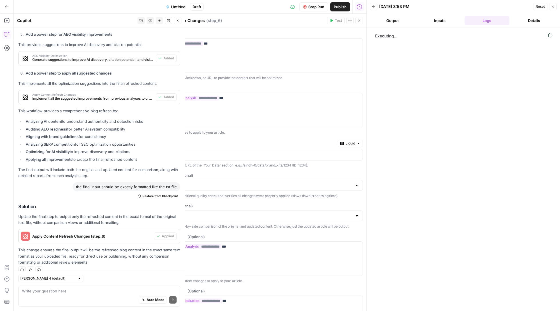
click at [390, 19] on button "Output" at bounding box center [392, 20] width 45 height 9
click at [375, 7] on icon "button" at bounding box center [373, 6] width 3 height 3
click at [550, 5] on button "Close" at bounding box center [552, 6] width 7 height 7
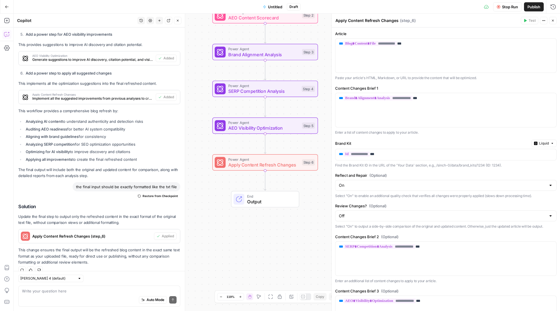
click at [484, 9] on div "Stop Run Publish Run History" at bounding box center [430, 6] width 259 height 13
click at [556, 6] on button "Run History" at bounding box center [552, 6] width 9 height 9
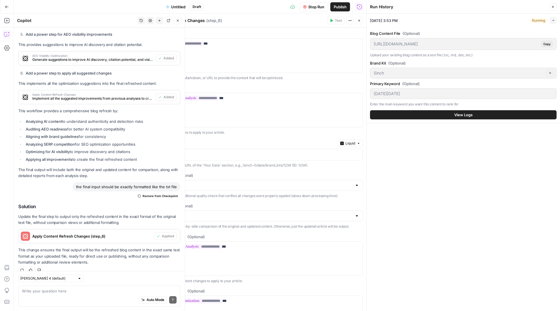
click at [456, 111] on button "View Logs" at bounding box center [463, 114] width 187 height 9
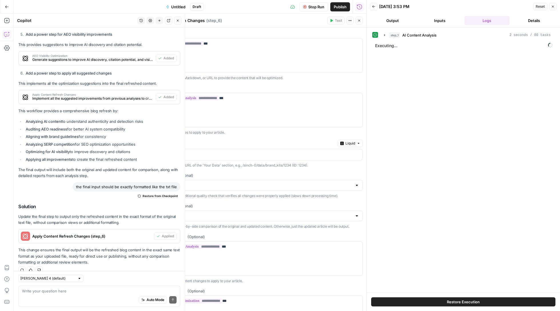
click at [384, 33] on icon "button" at bounding box center [384, 35] width 5 height 5
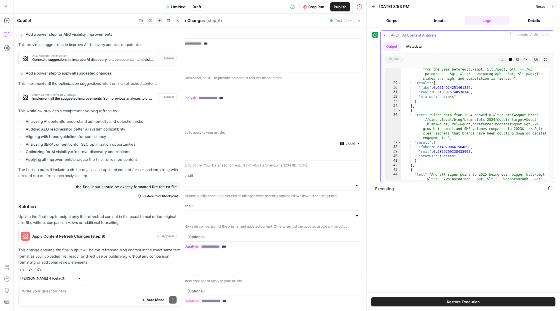
scroll to position [161, 0]
click at [384, 35] on icon "button" at bounding box center [384, 35] width 2 height 1
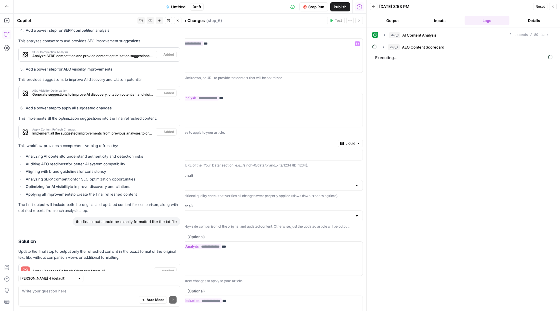
scroll to position [434, 0]
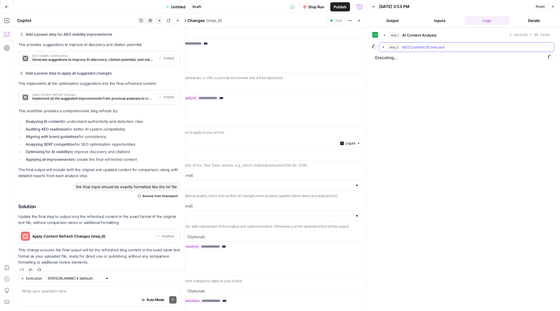
click at [383, 47] on icon "button" at bounding box center [383, 47] width 5 height 5
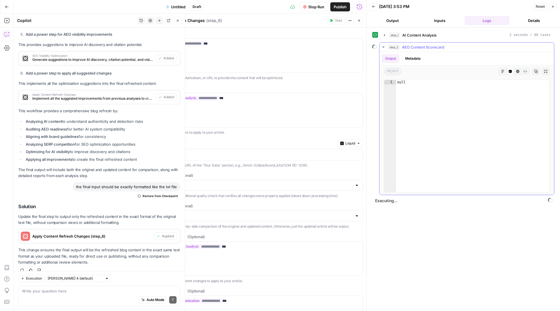
click at [383, 47] on icon "button" at bounding box center [383, 47] width 5 height 5
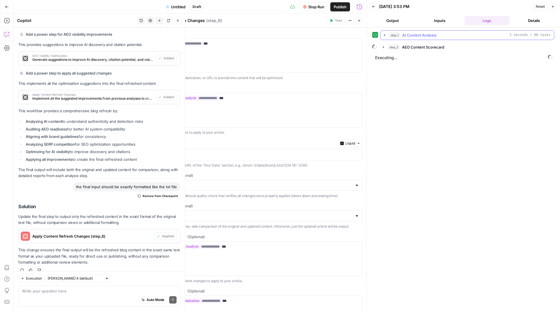
click at [384, 35] on icon "button" at bounding box center [384, 35] width 1 height 2
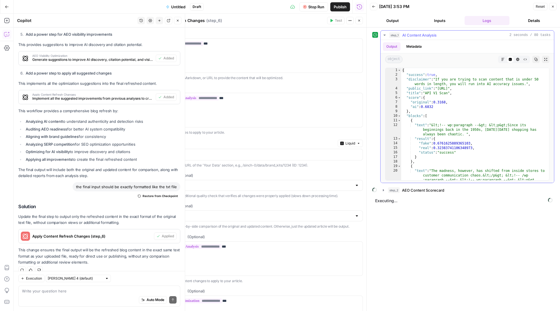
click at [384, 35] on icon "button" at bounding box center [384, 35] width 5 height 5
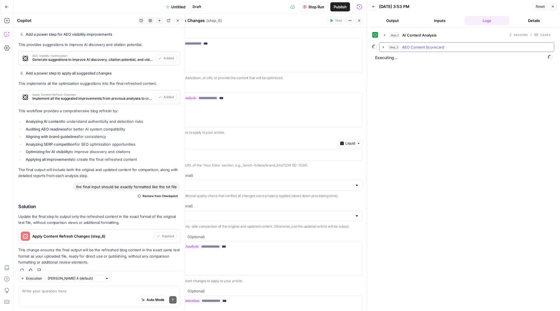
click at [386, 46] on button "step_2 AEO Content Scorecard" at bounding box center [466, 47] width 175 height 9
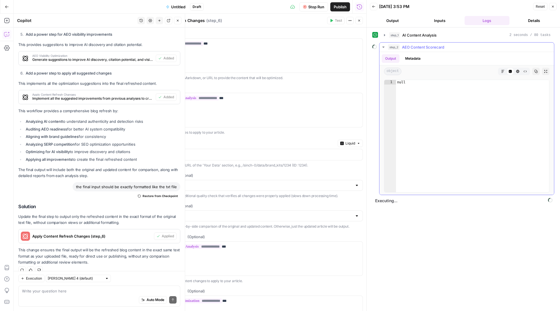
click at [502, 73] on icon "button" at bounding box center [502, 71] width 3 height 3
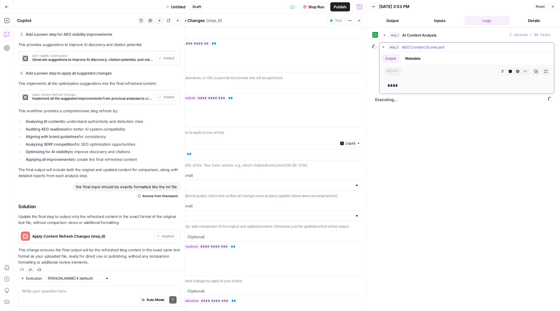
click at [381, 49] on button "step_2 AEO Content Scorecard" at bounding box center [466, 47] width 175 height 9
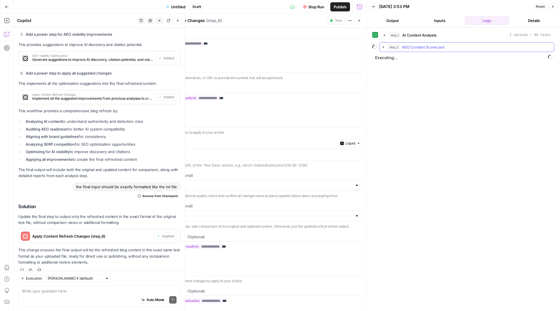
click at [384, 49] on icon "button" at bounding box center [383, 47] width 5 height 5
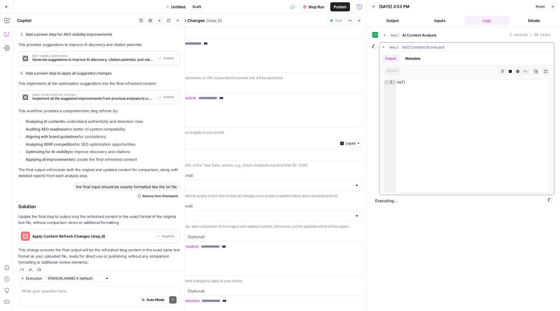
click at [384, 49] on icon "button" at bounding box center [383, 47] width 5 height 5
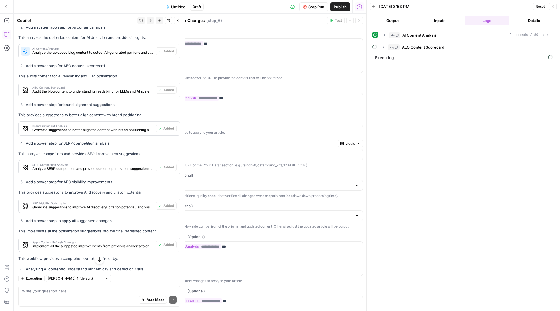
scroll to position [285, 0]
click at [75, 90] on span "Audit the blog content to understand its readability for LLMs and AI systems" at bounding box center [92, 92] width 121 height 5
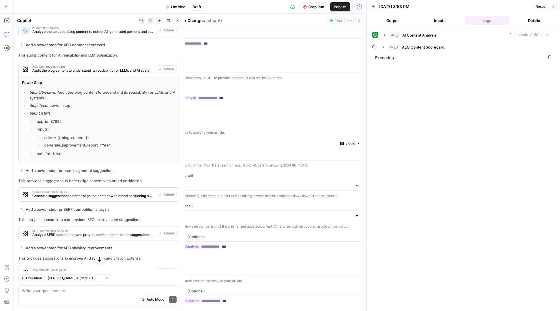
scroll to position [325, 0]
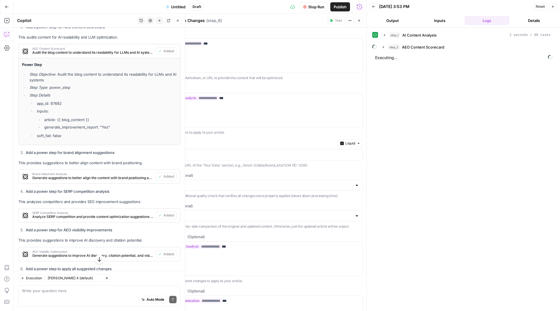
click at [551, 9] on button "Close" at bounding box center [552, 6] width 7 height 7
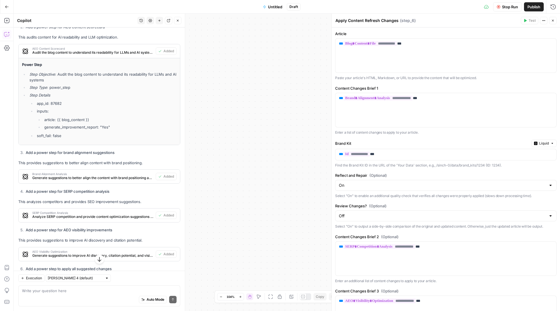
drag, startPoint x: 204, startPoint y: 89, endPoint x: 288, endPoint y: 111, distance: 86.7
click at [289, 111] on div "Workflow Set Inputs Inputs Content Quality AI Content Analysis Step 1 Power Age…" at bounding box center [287, 162] width 546 height 297
drag, startPoint x: 237, startPoint y: 92, endPoint x: 283, endPoint y: 201, distance: 118.4
click at [284, 201] on div "Workflow Set Inputs Inputs Content Quality AI Content Analysis Step 1 Power Age…" at bounding box center [287, 162] width 546 height 297
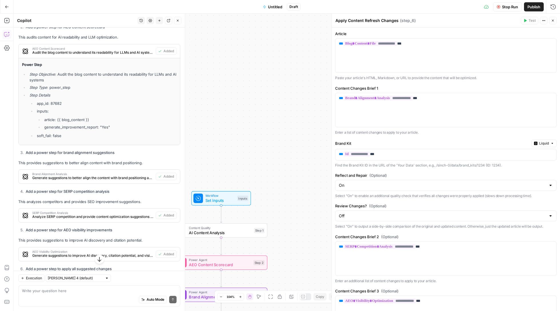
drag, startPoint x: 283, startPoint y: 201, endPoint x: 352, endPoint y: 168, distance: 76.0
click at [352, 168] on body "Sinch New Home Browse Insights Opportunities Your Data Recent Grids 428 JSON Re…" at bounding box center [280, 155] width 560 height 311
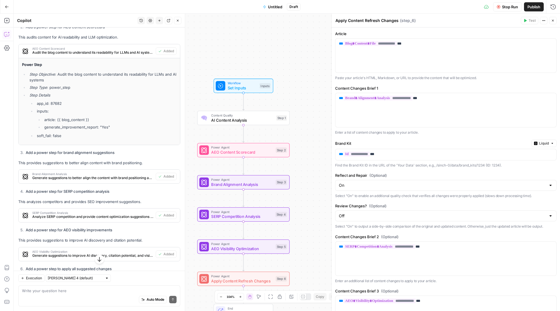
drag, startPoint x: 259, startPoint y: 174, endPoint x: 280, endPoint y: 63, distance: 112.6
click at [280, 63] on div "Workflow Set Inputs Inputs Content Quality AI Content Analysis Step 1 Power Age…" at bounding box center [287, 162] width 546 height 297
click at [223, 151] on span "AEO Content Scorecard" at bounding box center [242, 152] width 62 height 6
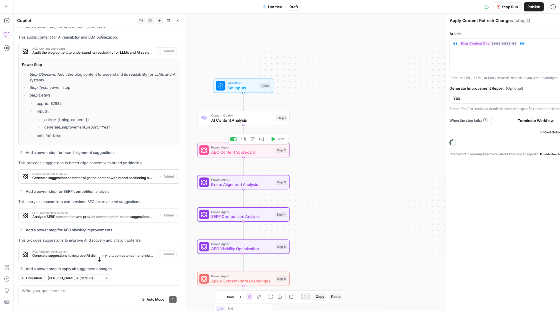
type textarea "AEO Content Scorecard"
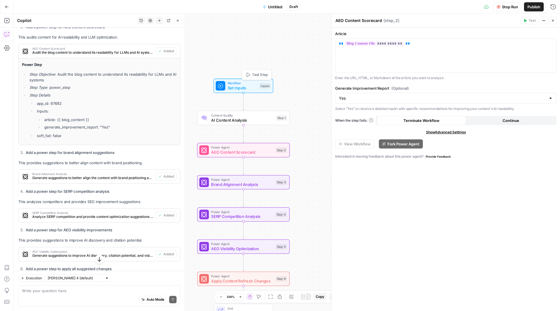
click at [236, 90] on span "Set Inputs" at bounding box center [242, 88] width 29 height 6
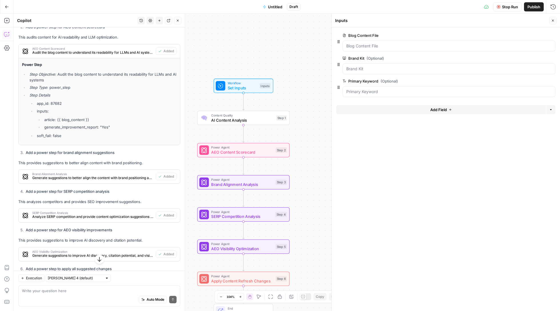
click at [237, 118] on span "AI Content Analysis" at bounding box center [242, 120] width 63 height 6
type textarea "AI Content Analysis"
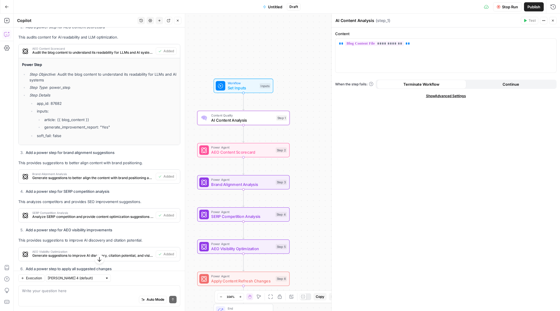
click at [554, 18] on button "Close" at bounding box center [552, 20] width 7 height 7
click at [554, 9] on button "Run History" at bounding box center [552, 6] width 9 height 9
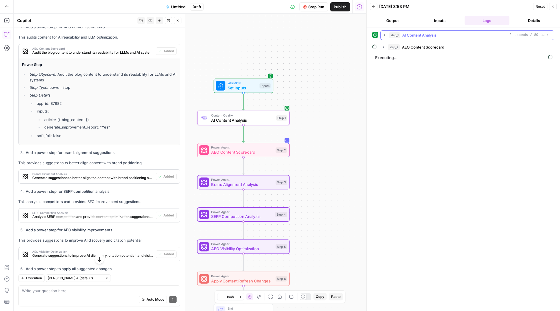
click at [384, 33] on button "step_1 AI Content Analysis 2 seconds / 80 tasks" at bounding box center [466, 35] width 173 height 9
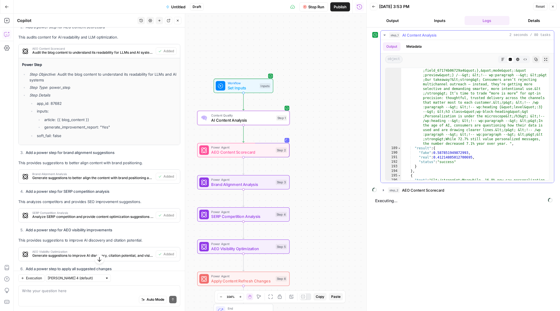
scroll to position [2186, 0]
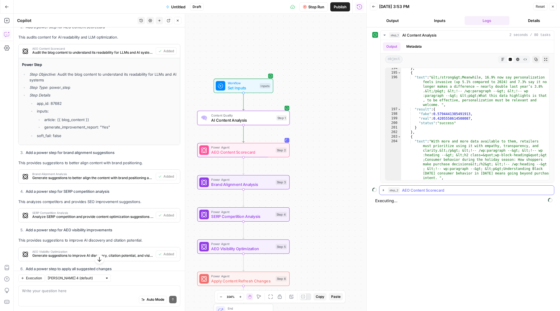
click at [384, 193] on icon "button" at bounding box center [383, 190] width 5 height 5
click at [550, 7] on button "Close" at bounding box center [552, 6] width 7 height 7
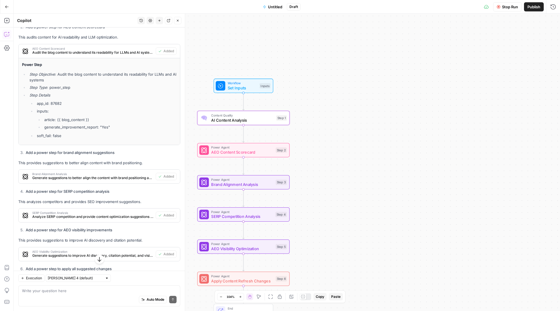
click at [503, 9] on span "Stop Run" at bounding box center [510, 7] width 16 height 6
click at [238, 149] on span "Power Agent" at bounding box center [242, 147] width 62 height 5
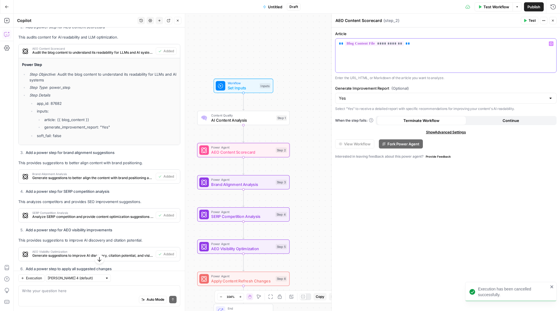
click at [424, 41] on p "**********" at bounding box center [446, 44] width 214 height 6
click at [424, 42] on p "**********" at bounding box center [446, 44] width 214 height 6
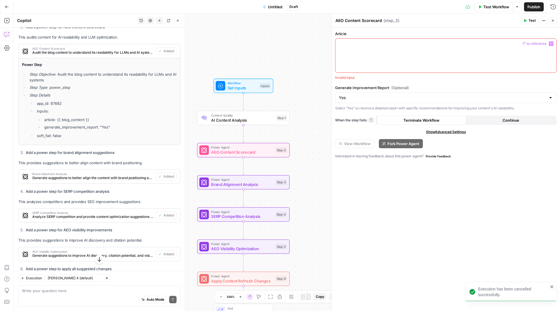
click at [552, 43] on icon "button" at bounding box center [551, 43] width 3 height 3
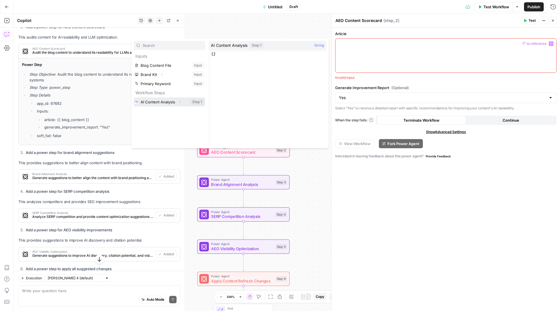
click at [177, 104] on button "Expand" at bounding box center [179, 101] width 7 height 7
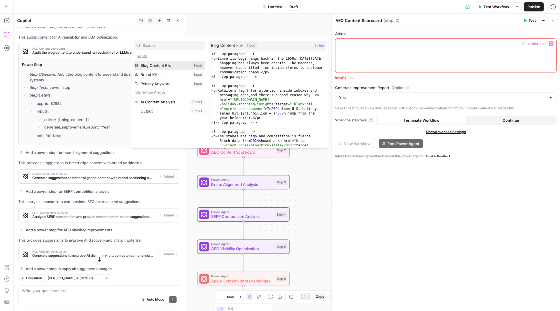
click at [173, 63] on button "Select variable Blog Content File" at bounding box center [169, 65] width 71 height 9
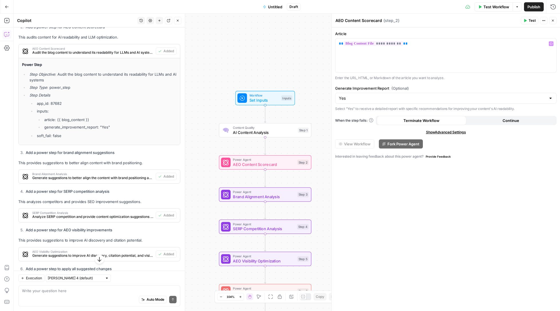
click at [525, 19] on icon "button" at bounding box center [524, 20] width 3 height 3
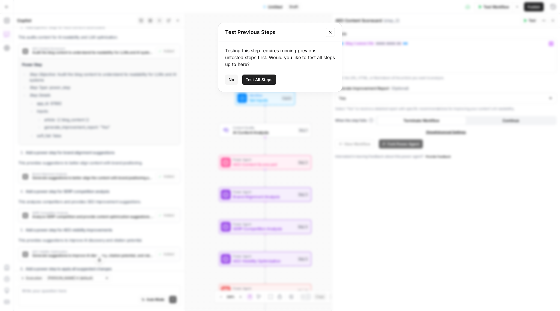
click at [257, 78] on span "Test All Steps" at bounding box center [259, 80] width 27 height 6
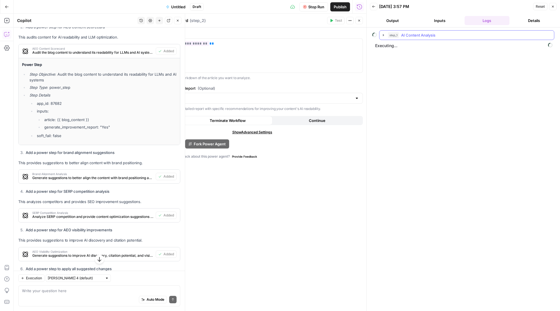
click at [384, 37] on icon "button" at bounding box center [383, 35] width 5 height 5
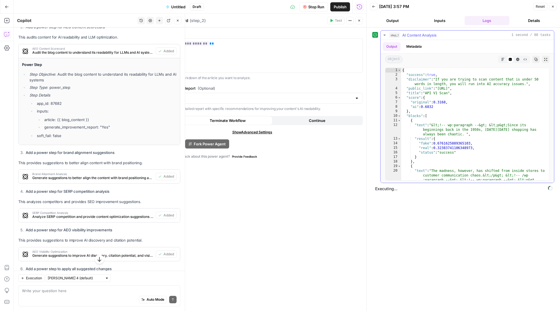
click at [387, 37] on button "step_1 AI Content Analysis 1 second / 80 tasks" at bounding box center [466, 35] width 173 height 9
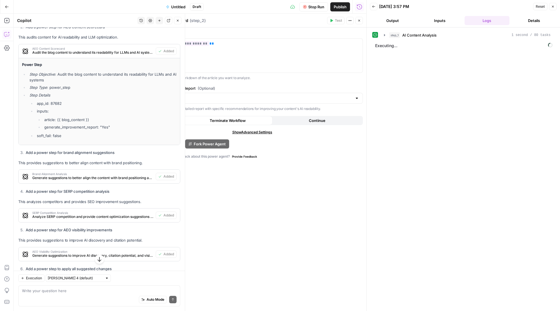
scroll to position [330, 0]
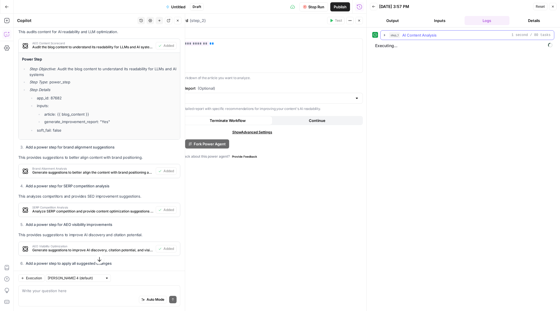
click at [384, 36] on icon "button" at bounding box center [384, 35] width 5 height 5
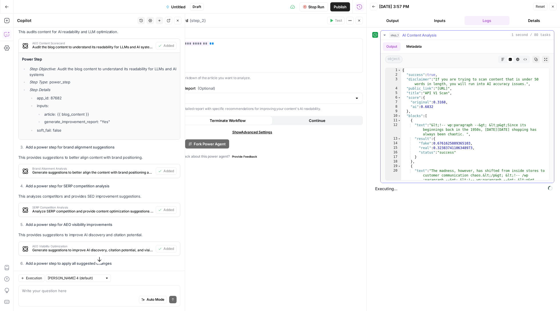
click at [384, 37] on icon "button" at bounding box center [384, 35] width 5 height 5
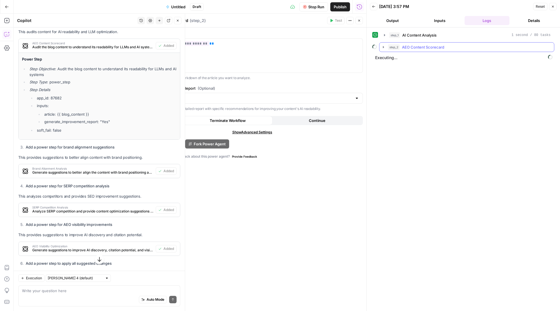
click at [385, 46] on icon "button" at bounding box center [383, 47] width 5 height 5
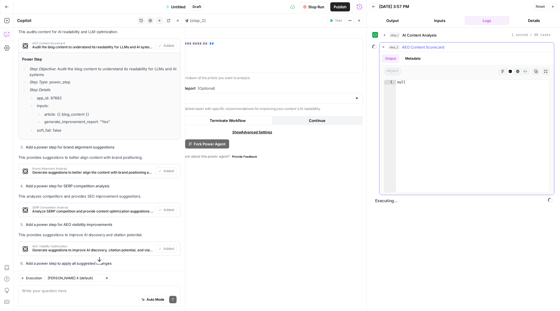
click at [499, 72] on button "Markdown" at bounding box center [502, 71] width 7 height 7
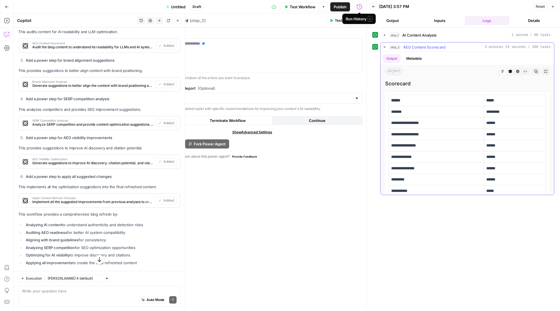
click at [385, 47] on icon "button" at bounding box center [384, 47] width 2 height 1
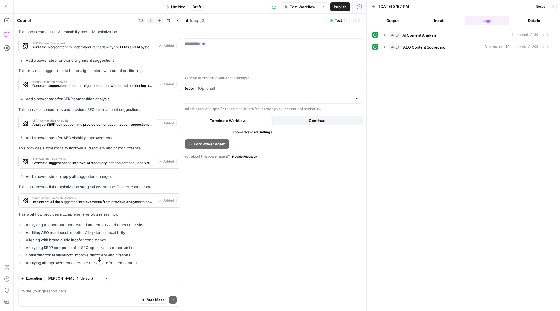
click at [398, 21] on button "Output" at bounding box center [392, 20] width 45 height 9
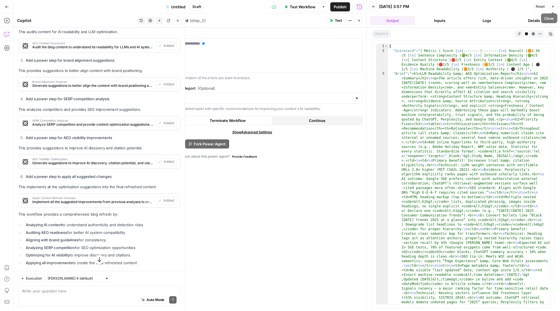
click at [553, 6] on icon "button" at bounding box center [552, 6] width 3 height 3
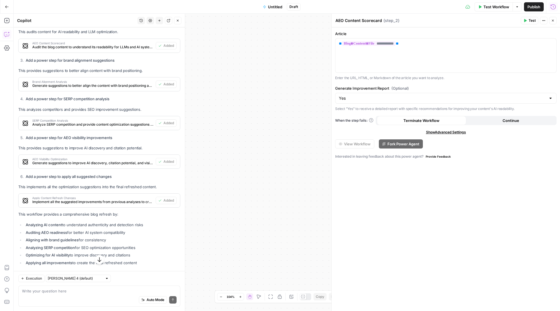
click at [556, 5] on icon "button" at bounding box center [553, 7] width 6 height 6
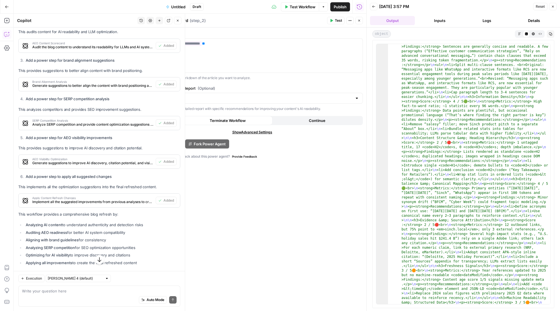
scroll to position [490, 0]
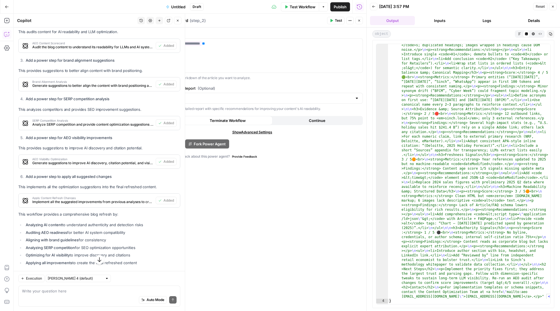
click at [487, 23] on button "Logs" at bounding box center [486, 20] width 45 height 9
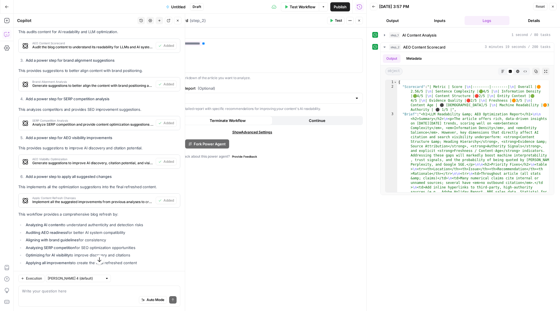
click at [554, 9] on button "Close" at bounding box center [552, 6] width 7 height 7
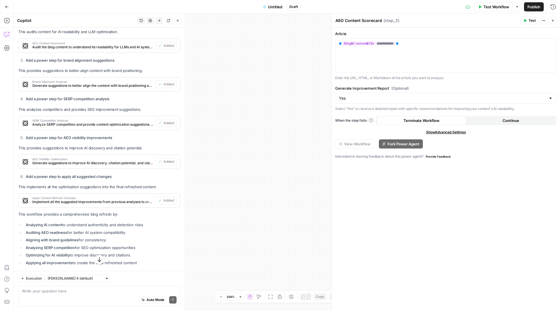
drag, startPoint x: 295, startPoint y: 113, endPoint x: 354, endPoint y: 69, distance: 73.9
click at [355, 69] on body "Sinch New Home Browse Insights Opportunities Your Data Recent Grids 428 JSON Re…" at bounding box center [280, 155] width 560 height 311
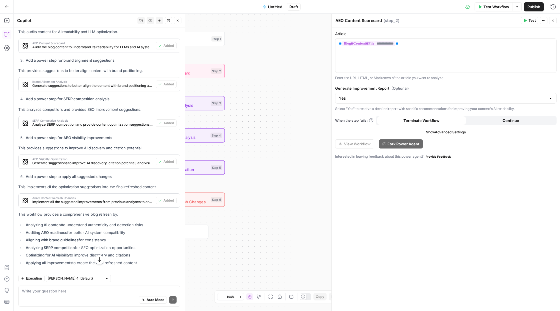
drag, startPoint x: 215, startPoint y: 121, endPoint x: 308, endPoint y: 77, distance: 102.5
click at [308, 77] on div "Workflow Set Inputs Inputs Content Quality AI Content Analysis Step 1 Power Age…" at bounding box center [287, 162] width 546 height 297
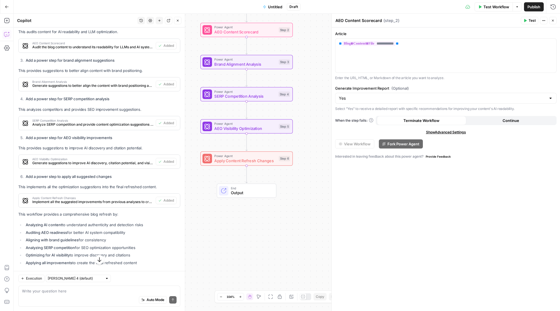
drag, startPoint x: 282, startPoint y: 85, endPoint x: 349, endPoint y: 45, distance: 77.5
click at [350, 45] on body "Sinch New Home Browse Insights Opportunities Your Data Recent Grids 428 JSON Re…" at bounding box center [280, 155] width 560 height 311
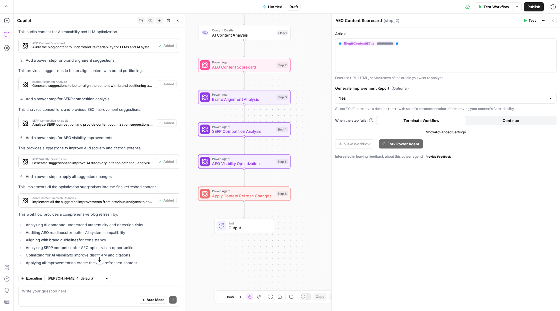
drag, startPoint x: 315, startPoint y: 69, endPoint x: 313, endPoint y: 104, distance: 35.3
click at [313, 104] on div "Workflow Set Inputs Inputs Content Quality AI Content Analysis Step 1 Power Age…" at bounding box center [287, 162] width 546 height 297
click at [239, 102] on span "Brand Alignment Analysis" at bounding box center [243, 99] width 62 height 6
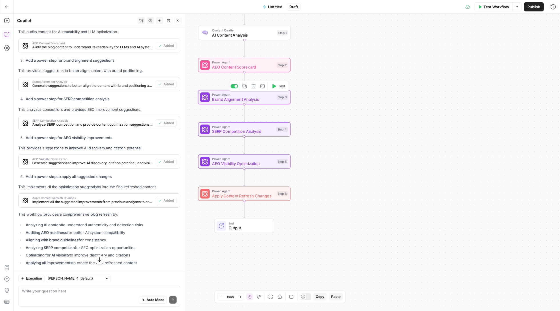
type textarea "Brand Alignment Analysis"
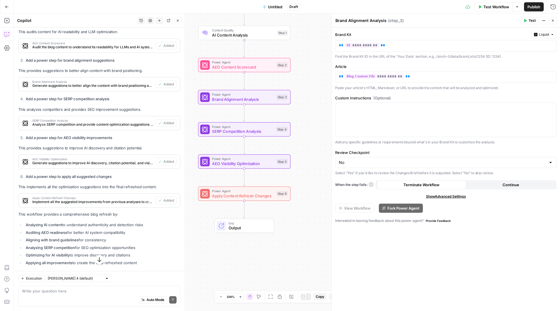
click at [531, 23] on span "Test" at bounding box center [531, 20] width 7 height 5
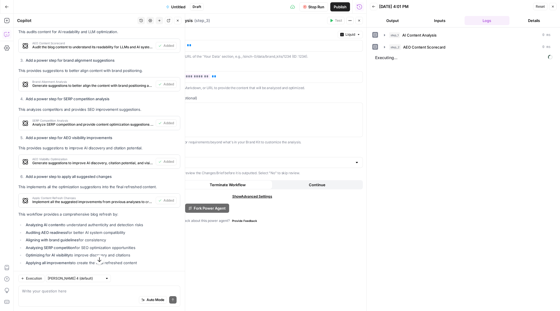
click at [381, 52] on div "step_2 AEO Content Scorecard 0 ms" at bounding box center [467, 47] width 174 height 10
click at [384, 50] on button "step_2 AEO Content Scorecard 0 ms" at bounding box center [466, 47] width 173 height 9
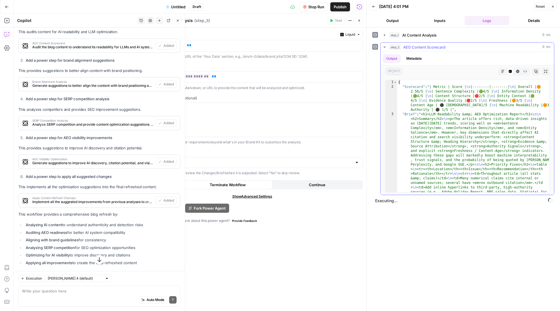
click at [383, 49] on icon "button" at bounding box center [384, 47] width 5 height 5
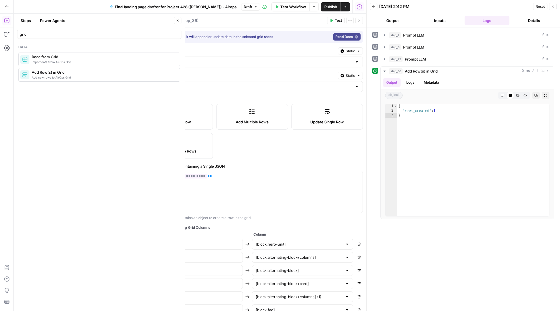
scroll to position [34, 0]
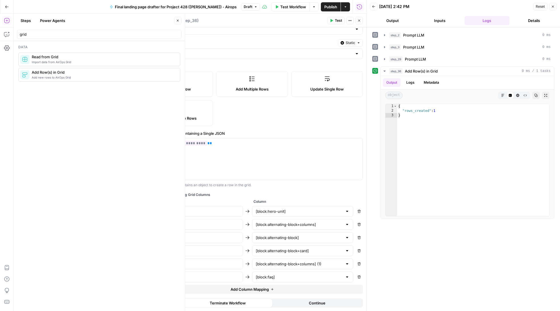
click at [6, 4] on button "Go Back" at bounding box center [7, 7] width 10 height 10
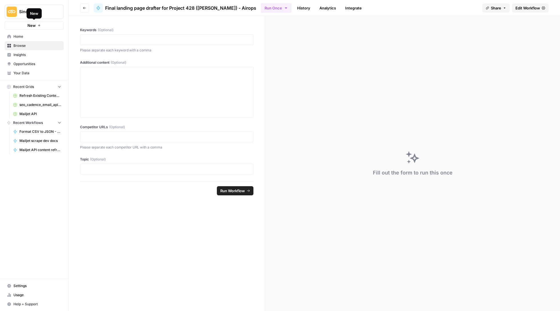
click at [40, 23] on button "New" at bounding box center [34, 25] width 59 height 9
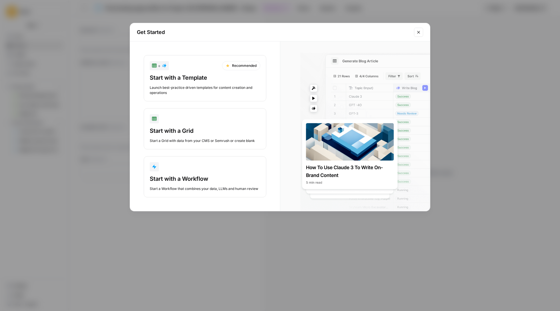
click at [77, 14] on div "Get Started + Recommended Start with a Template Launch best-practice driven tem…" at bounding box center [280, 155] width 560 height 311
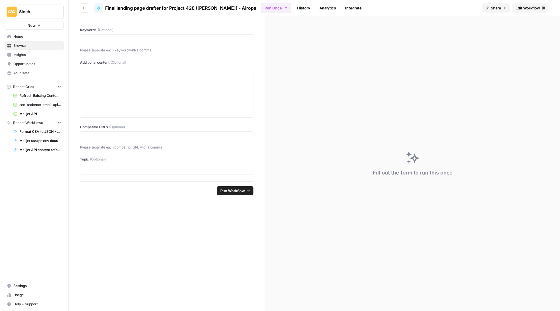
click at [23, 14] on span "Sinch" at bounding box center [36, 12] width 35 height 6
click at [47, 53] on span "Mailjet" at bounding box center [54, 52] width 75 height 6
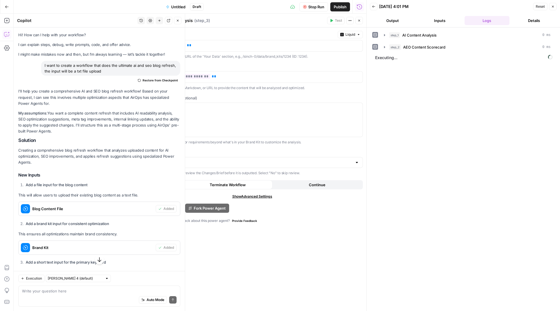
scroll to position [330, 0]
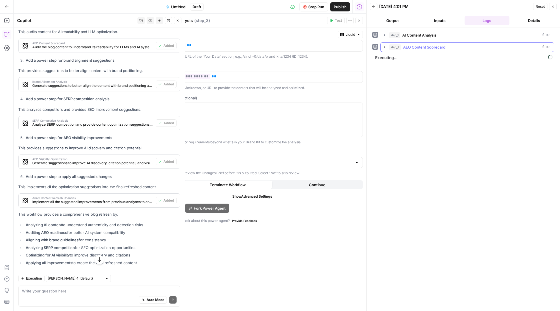
click at [383, 45] on button "step_2 AEO Content Scorecard 0 ms" at bounding box center [466, 47] width 173 height 9
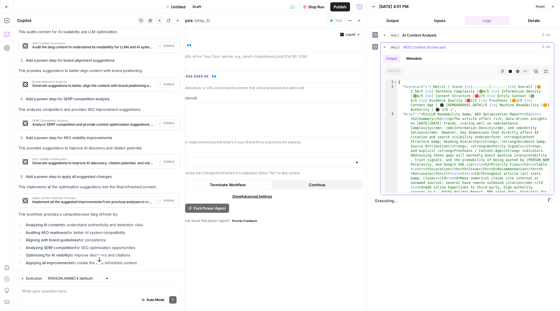
click at [383, 46] on icon "button" at bounding box center [384, 47] width 5 height 5
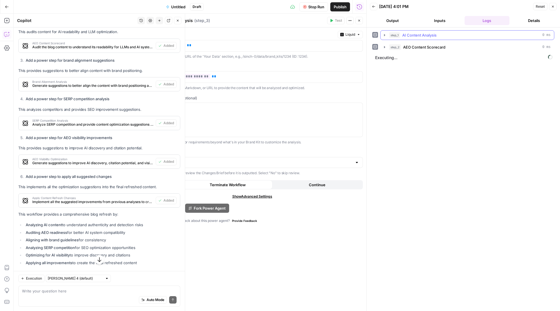
click at [384, 33] on icon "button" at bounding box center [384, 35] width 5 height 5
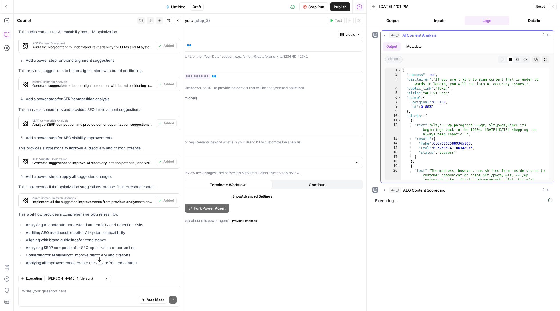
click at [384, 33] on icon "button" at bounding box center [384, 35] width 5 height 5
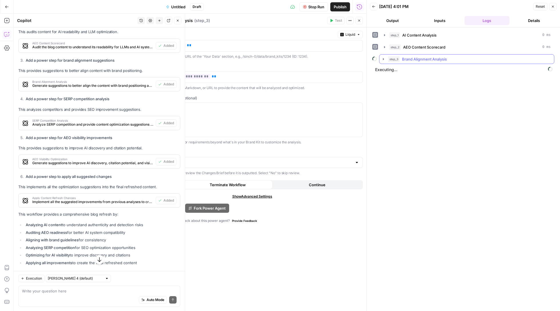
click at [384, 61] on icon "button" at bounding box center [383, 59] width 5 height 5
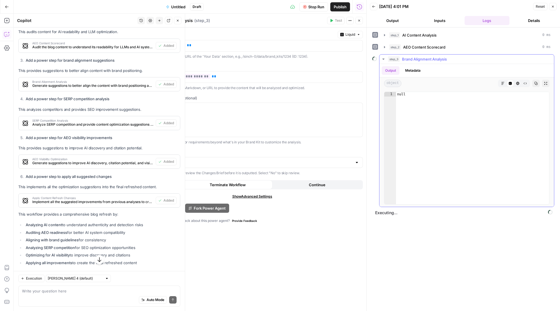
click at [383, 58] on icon "button" at bounding box center [383, 59] width 5 height 5
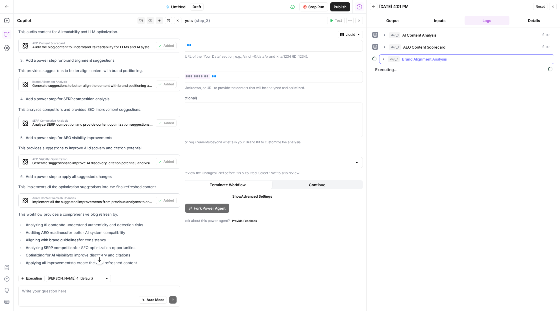
click at [384, 59] on icon "button" at bounding box center [383, 59] width 5 height 5
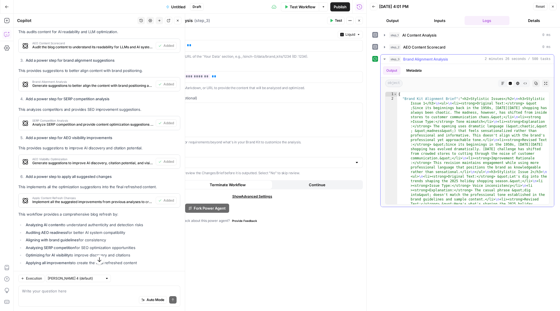
click at [383, 63] on button "step_3 Brand Alignment Analysis 2 minutes 26 seconds / 500 tasks" at bounding box center [466, 59] width 173 height 9
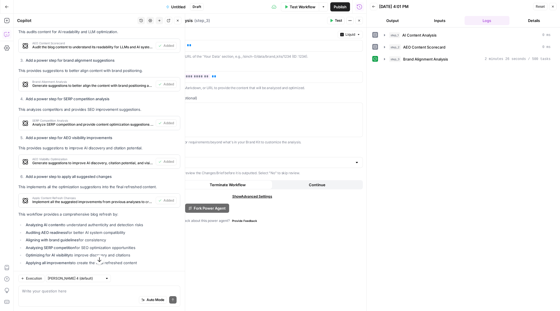
click at [399, 24] on button "Output" at bounding box center [392, 20] width 45 height 9
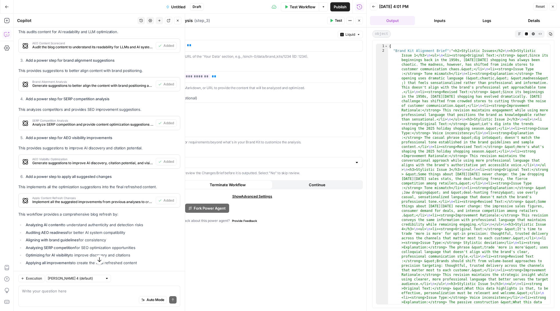
click at [441, 22] on button "Inputs" at bounding box center [439, 20] width 45 height 9
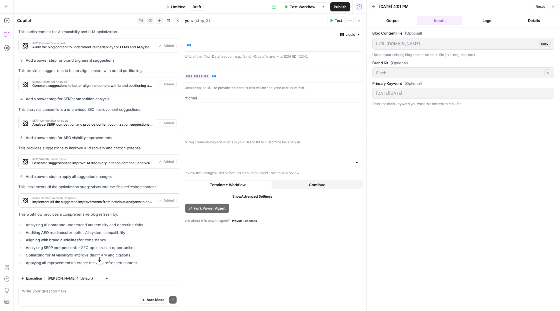
click at [490, 23] on button "Logs" at bounding box center [486, 20] width 45 height 9
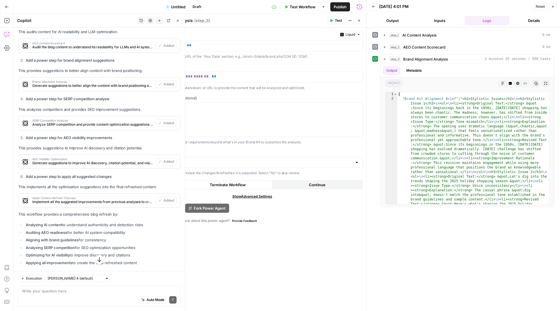
click at [553, 7] on icon "button" at bounding box center [552, 6] width 3 height 3
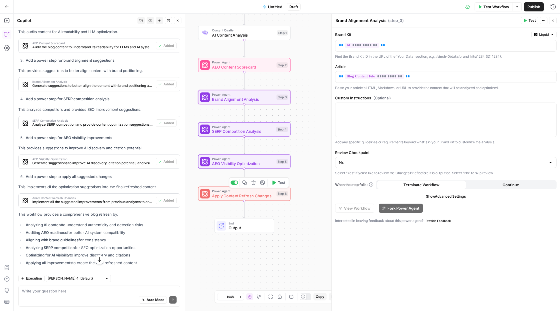
click at [258, 197] on span "Apply Content Refresh Changes" at bounding box center [243, 196] width 62 height 6
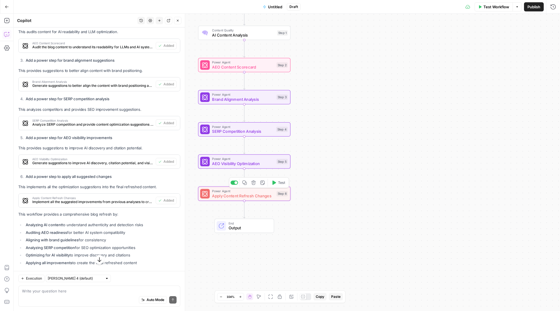
type textarea "Apply Content Refresh Changes"
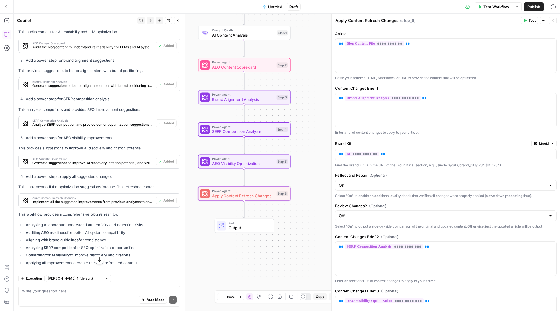
click at [486, 11] on button "Test Workflow" at bounding box center [493, 6] width 38 height 9
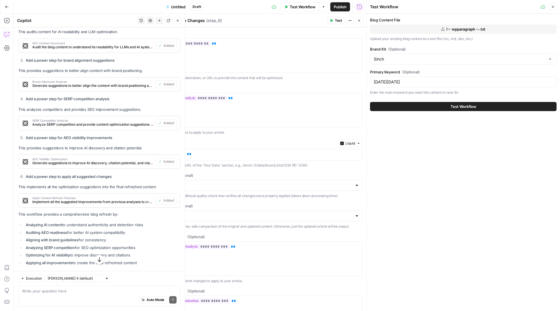
click at [556, 5] on button "Close" at bounding box center [552, 6] width 7 height 7
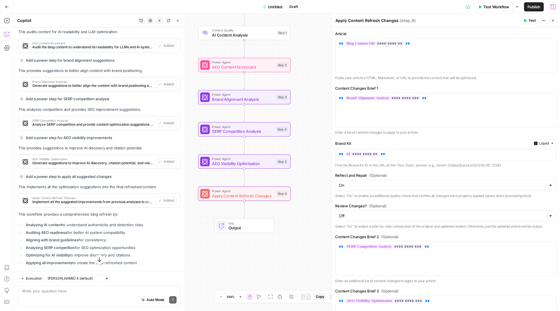
click at [528, 21] on span "Test" at bounding box center [531, 20] width 7 height 5
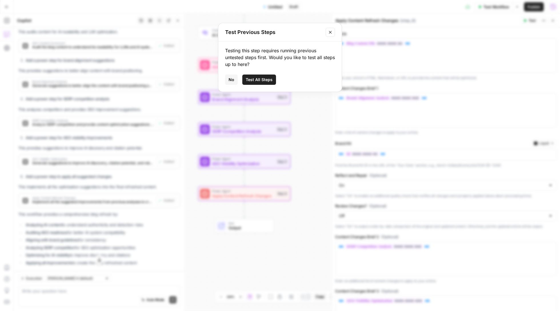
click at [267, 81] on span "Test All Steps" at bounding box center [259, 80] width 27 height 6
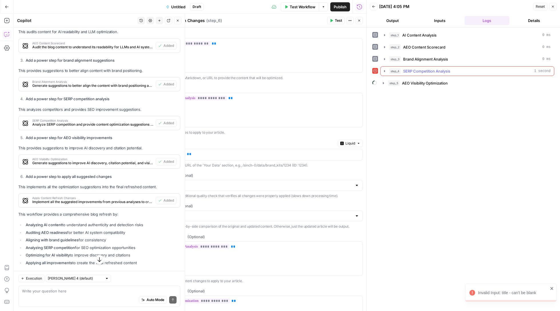
click at [384, 70] on icon "button" at bounding box center [384, 71] width 5 height 5
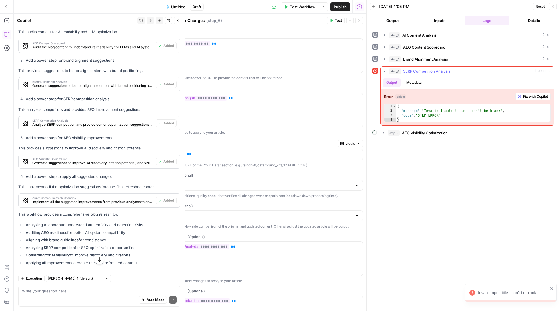
click at [384, 70] on icon "button" at bounding box center [384, 71] width 5 height 5
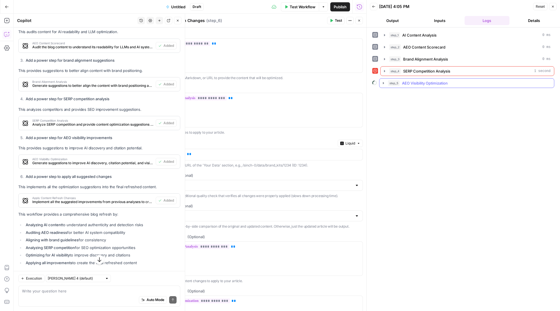
click at [382, 83] on icon "button" at bounding box center [383, 83] width 5 height 5
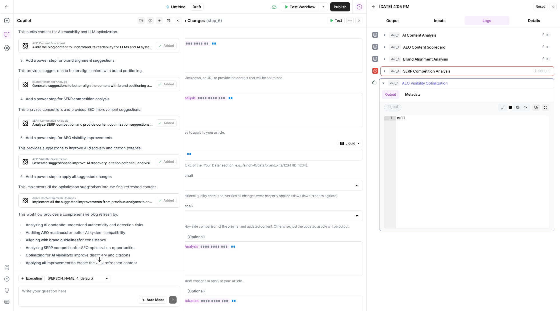
click at [380, 81] on button "step_5 AEO Visibility Optimization" at bounding box center [466, 83] width 175 height 9
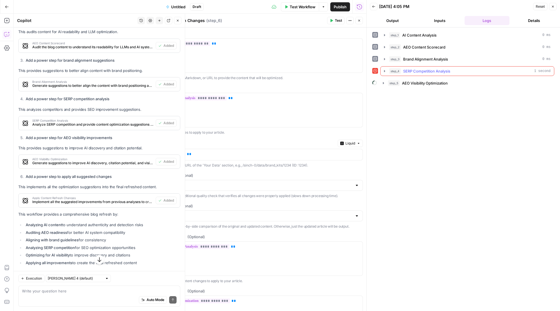
click at [386, 69] on button "step_4 SERP Competition Analysis 1 second" at bounding box center [466, 71] width 173 height 9
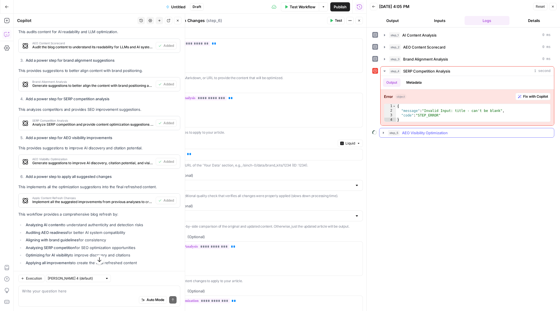
click at [380, 132] on button "step_5 AEO Visibility Optimization" at bounding box center [466, 132] width 175 height 9
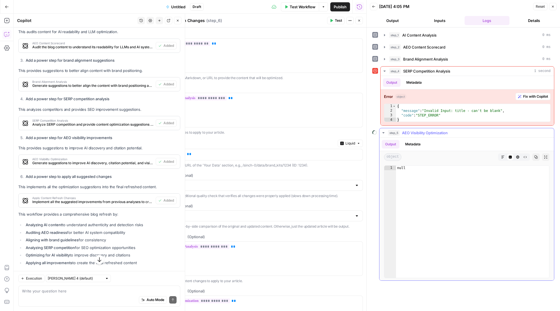
click at [384, 132] on button "step_5 AEO Visibility Optimization" at bounding box center [466, 132] width 175 height 9
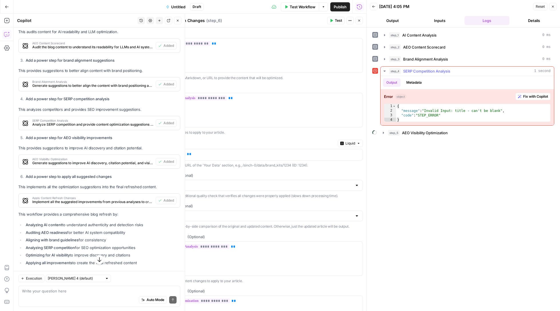
click at [384, 70] on button "step_4 SERP Competition Analysis 1 second" at bounding box center [466, 71] width 173 height 9
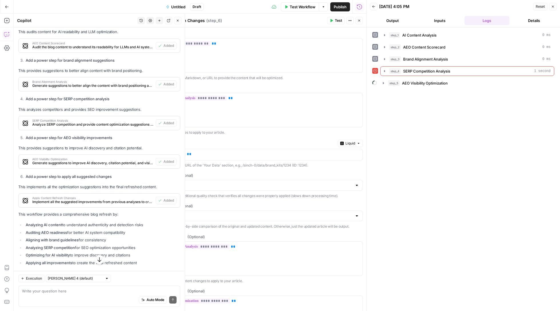
click at [374, 7] on icon "button" at bounding box center [373, 6] width 3 height 3
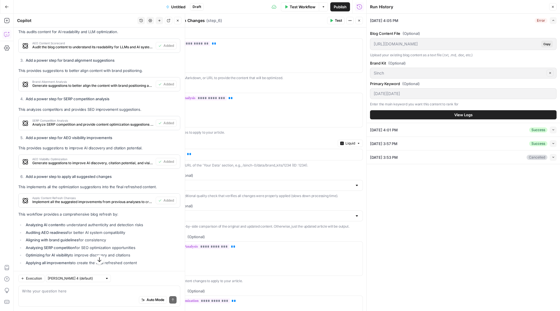
click at [420, 113] on button "View Logs" at bounding box center [463, 114] width 187 height 9
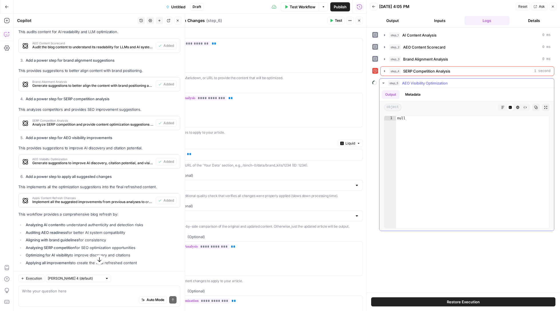
click at [382, 83] on icon "button" at bounding box center [383, 83] width 5 height 5
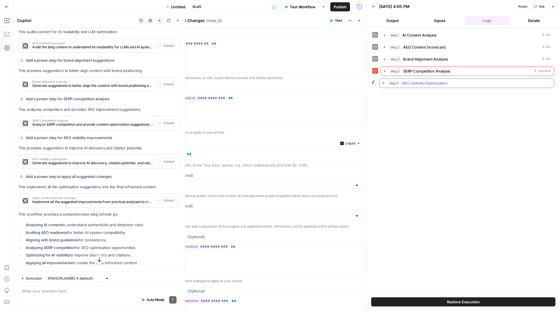
click at [384, 84] on icon "button" at bounding box center [383, 83] width 5 height 5
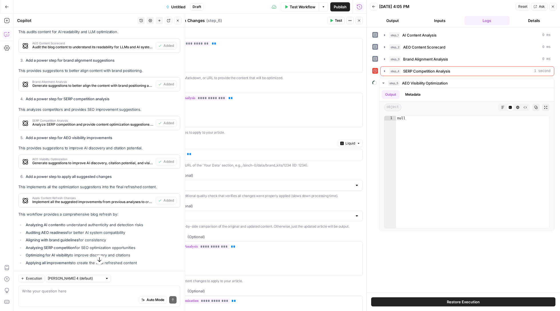
click at [444, 22] on button "Inputs" at bounding box center [439, 20] width 45 height 9
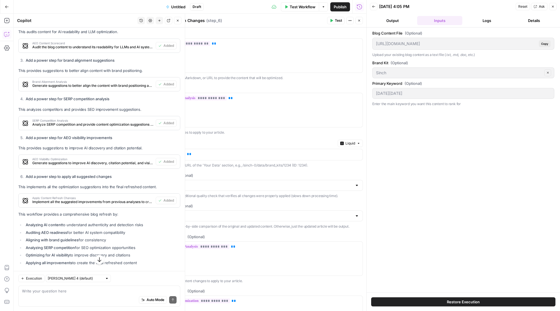
click at [374, 7] on icon "button" at bounding box center [373, 6] width 3 height 3
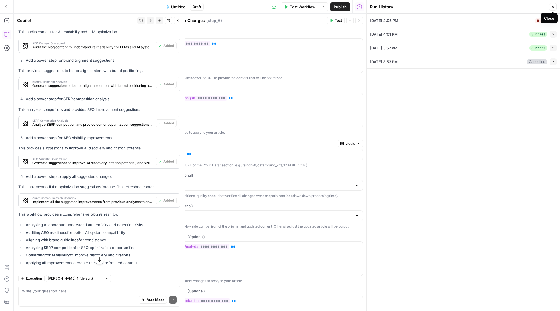
click at [552, 15] on div "Close" at bounding box center [548, 18] width 17 height 10
click at [552, 22] on button "Collapse" at bounding box center [553, 20] width 7 height 7
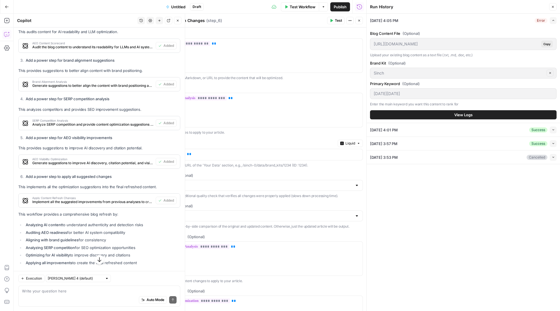
click at [451, 113] on button "View Logs" at bounding box center [463, 114] width 187 height 9
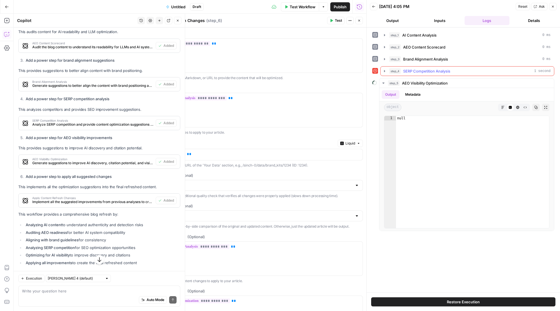
click at [383, 71] on icon "button" at bounding box center [384, 71] width 5 height 5
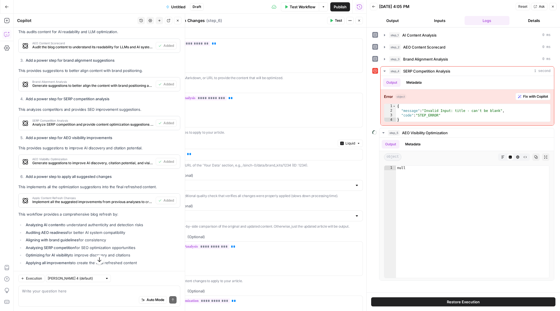
click at [554, 7] on icon "button" at bounding box center [552, 6] width 3 height 3
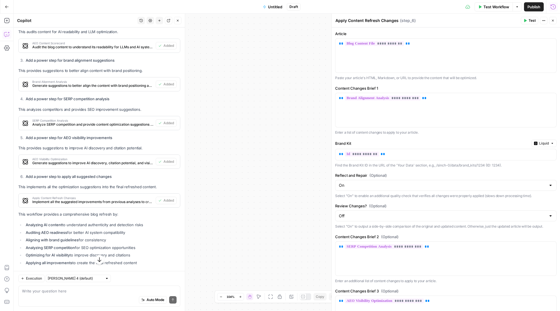
drag, startPoint x: 262, startPoint y: 77, endPoint x: 372, endPoint y: 73, distance: 110.1
click at [372, 73] on body "Sinch New Home Browse Insights Opportunities Your Data Recent Grids 428 JSON Re…" at bounding box center [280, 155] width 560 height 311
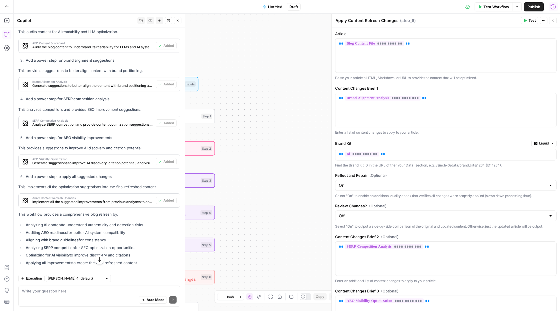
drag, startPoint x: 278, startPoint y: 87, endPoint x: 372, endPoint y: 57, distance: 99.5
click at [372, 57] on body "Sinch New Home Browse Insights Opportunities Your Data Recent Grids 428 JSON Re…" at bounding box center [280, 155] width 560 height 311
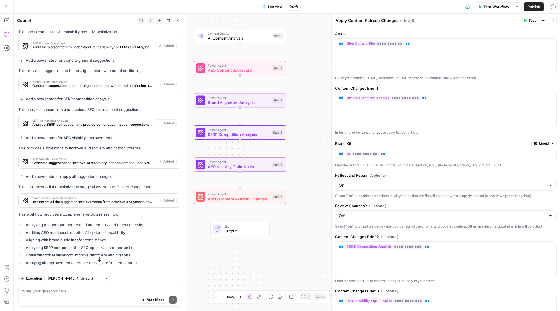
drag, startPoint x: 325, startPoint y: 134, endPoint x: 325, endPoint y: 79, distance: 55.1
click at [325, 79] on div "Workflow Set Inputs Inputs Content Quality AI Content Analysis Step 1 Power Age…" at bounding box center [287, 162] width 546 height 297
click at [242, 133] on span "SERP Competition Analysis" at bounding box center [239, 135] width 62 height 6
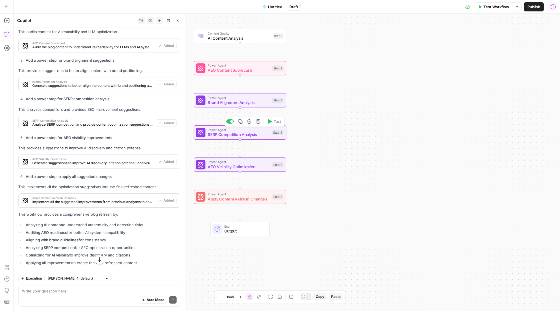
type textarea "SERP Competition Analysis"
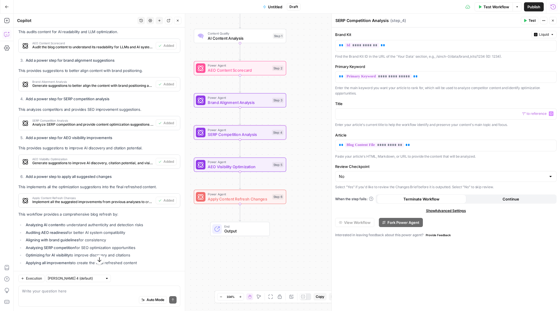
click at [550, 113] on icon "button" at bounding box center [551, 113] width 3 height 3
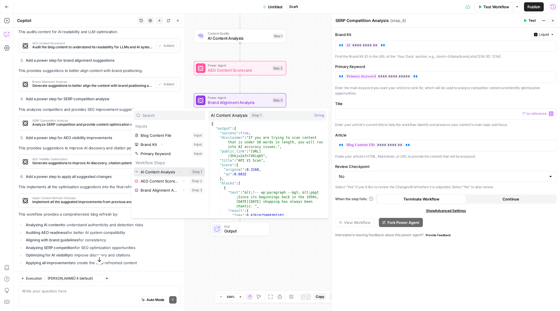
click at [177, 173] on button "Expand" at bounding box center [179, 171] width 7 height 7
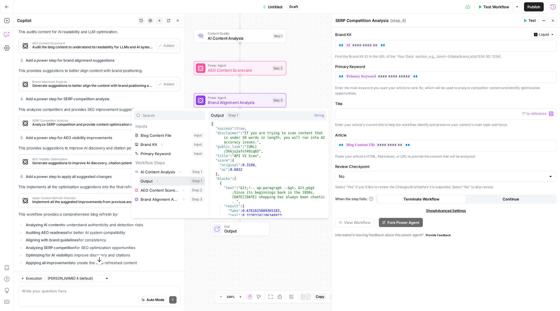
click at [157, 182] on icon "button" at bounding box center [157, 181] width 1 height 2
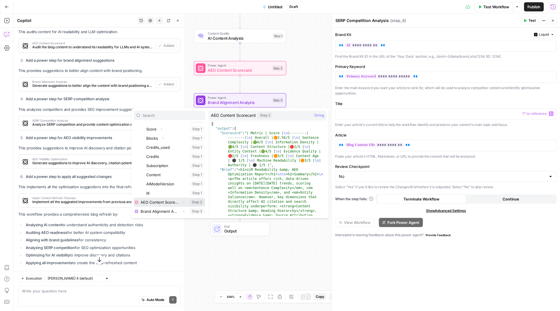
click at [181, 201] on button "Expand" at bounding box center [183, 202] width 7 height 7
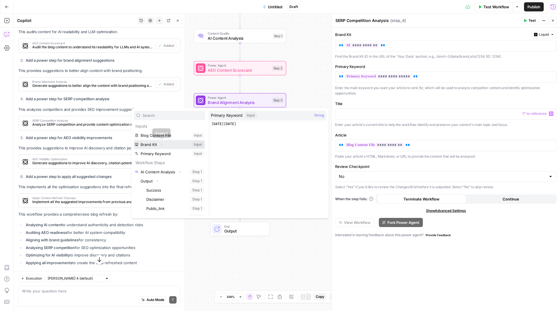
click at [158, 143] on button "Expand" at bounding box center [161, 144] width 7 height 7
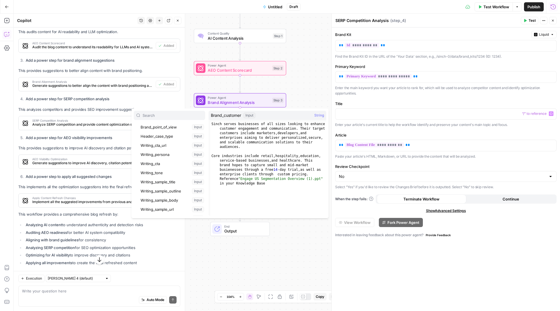
scroll to position [128, 0]
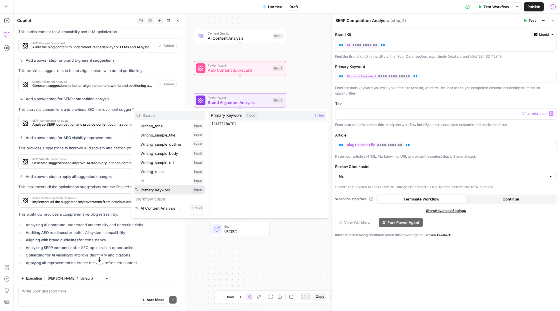
click at [166, 192] on button "Select variable Primary Keyword" at bounding box center [169, 189] width 71 height 9
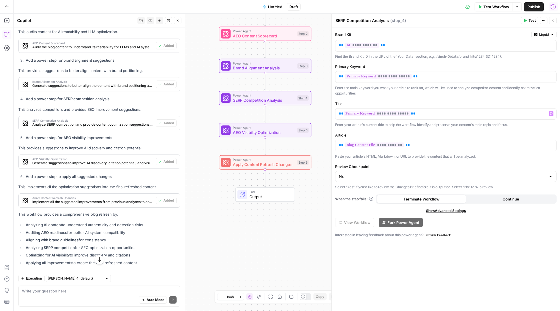
click at [531, 21] on span "Test" at bounding box center [531, 20] width 7 height 5
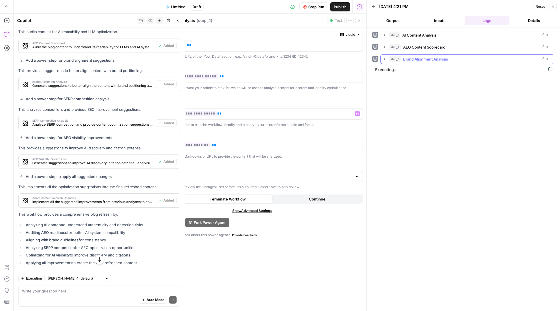
click at [382, 59] on button "step_3 Brand Alignment Analysis 0 ms" at bounding box center [466, 59] width 173 height 9
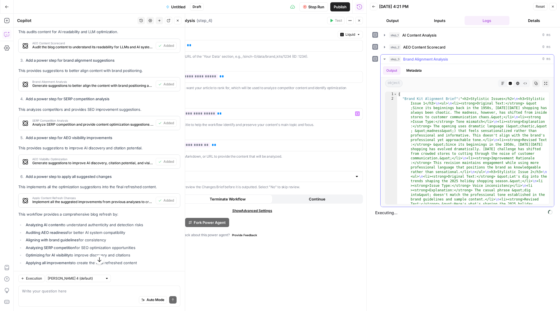
click at [386, 57] on button "step_3 Brand Alignment Analysis 0 ms" at bounding box center [466, 59] width 173 height 9
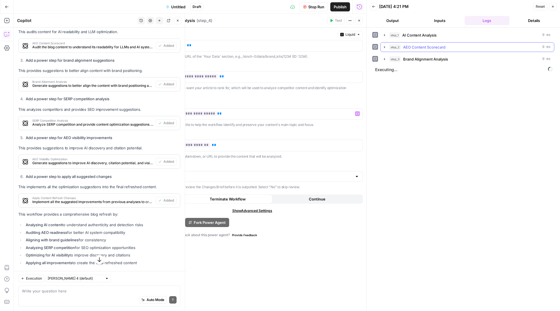
click at [386, 48] on icon "button" at bounding box center [384, 47] width 5 height 5
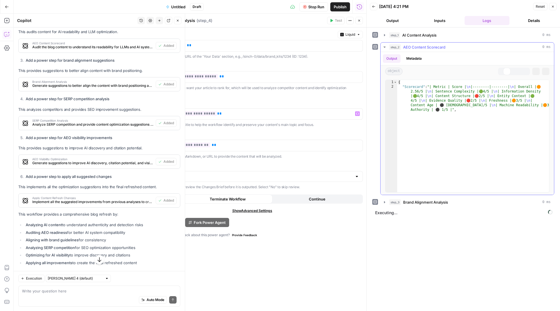
click at [386, 48] on icon "button" at bounding box center [384, 47] width 5 height 5
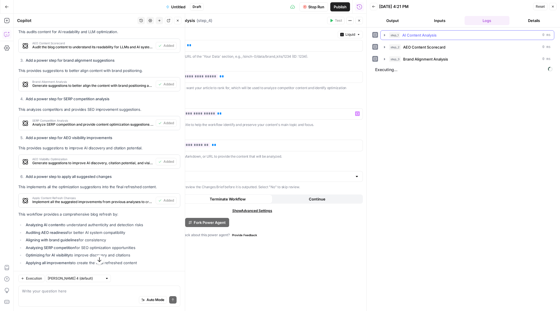
click at [384, 38] on button "step_1 AI Content Analysis 0 ms" at bounding box center [466, 35] width 173 height 9
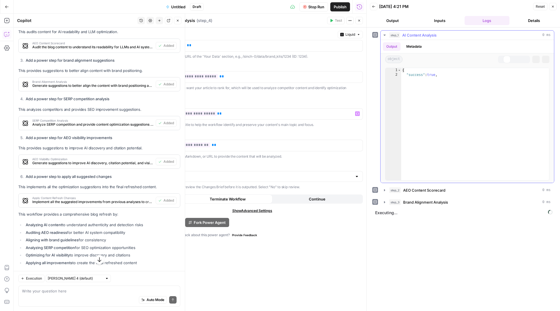
click at [384, 38] on button "step_1 AI Content Analysis 0 ms" at bounding box center [466, 35] width 173 height 9
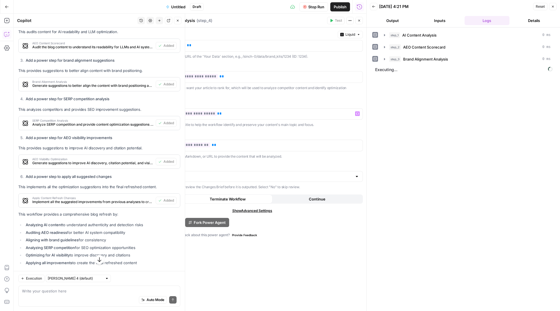
click at [383, 23] on button "Output" at bounding box center [392, 20] width 45 height 9
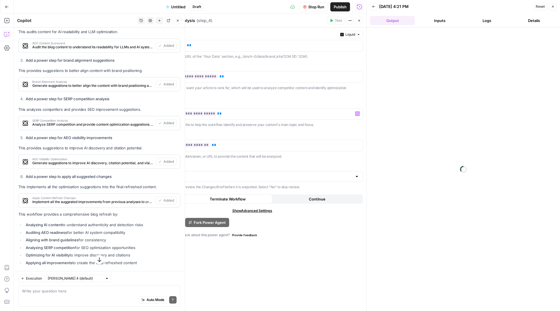
click at [449, 22] on button "Inputs" at bounding box center [439, 20] width 45 height 9
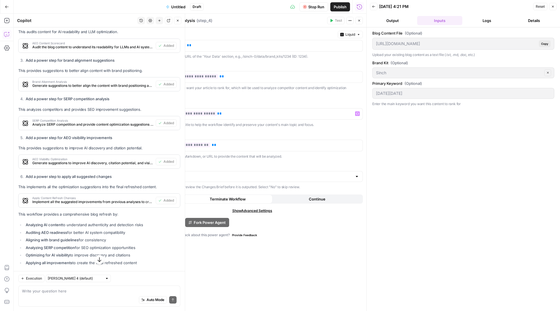
click at [375, 6] on icon "button" at bounding box center [373, 6] width 3 height 3
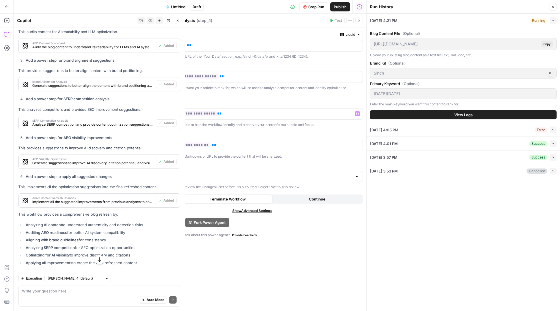
click at [472, 113] on span "View Logs" at bounding box center [463, 115] width 18 height 6
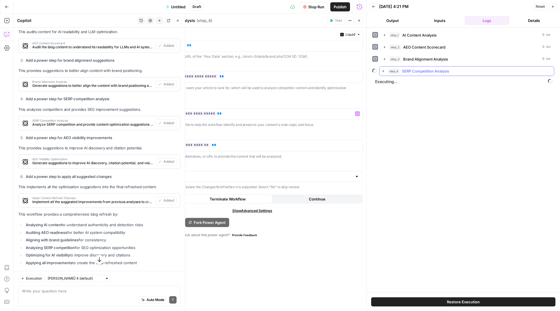
click at [383, 68] on button "step_4 SERP Competition Analysis" at bounding box center [466, 71] width 175 height 9
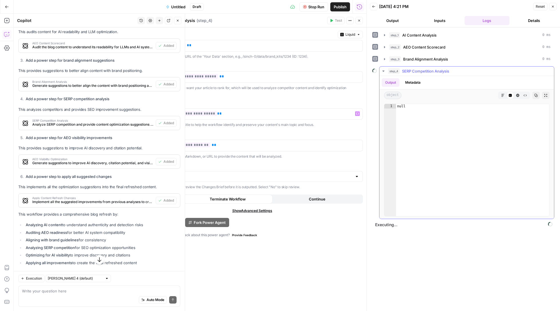
click at [381, 74] on button "step_4 SERP Competition Analysis" at bounding box center [466, 71] width 175 height 9
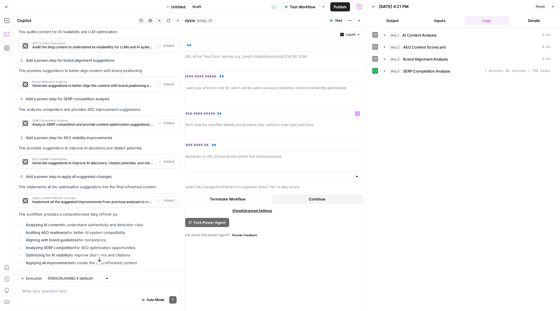
click at [380, 70] on div "step_4 SERP Competition Analysis 7 minutes 40 seconds / 750 tasks" at bounding box center [463, 71] width 182 height 10
click at [384, 71] on icon "button" at bounding box center [384, 71] width 5 height 5
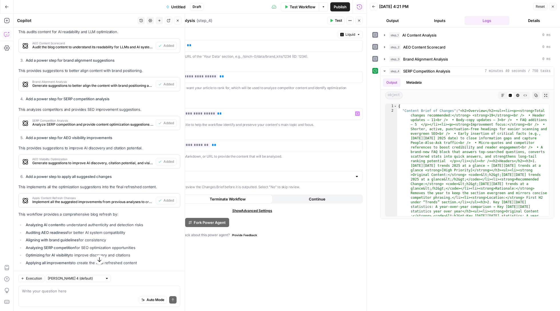
click at [553, 7] on icon "button" at bounding box center [552, 6] width 3 height 3
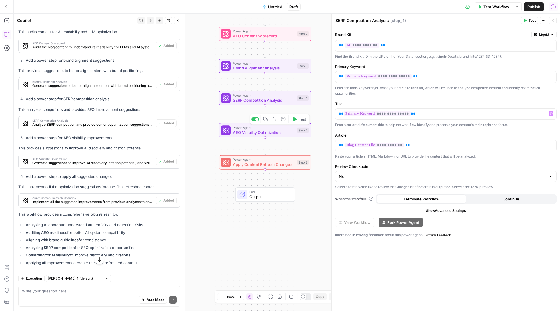
click at [280, 133] on span "AEO Visibility Optimization" at bounding box center [264, 132] width 62 height 6
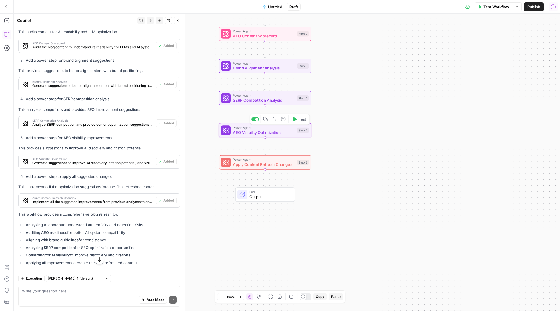
type textarea "AEO Visibility Optimization"
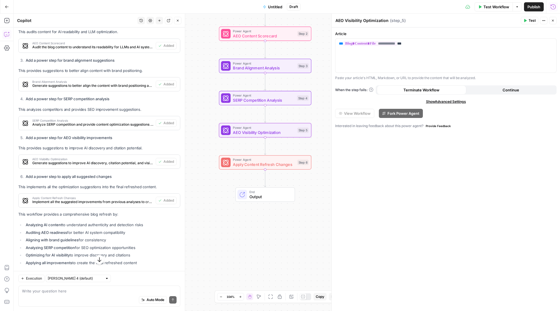
click at [265, 166] on span "Apply Content Refresh Changes" at bounding box center [264, 165] width 62 height 6
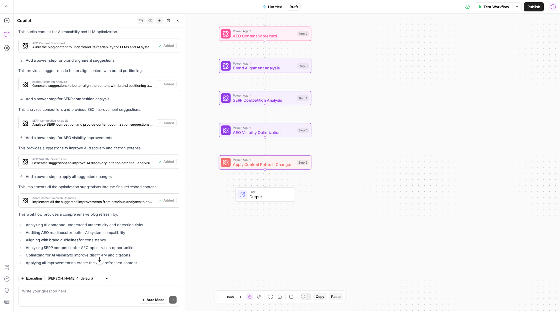
type textarea "Apply Content Refresh Changes"
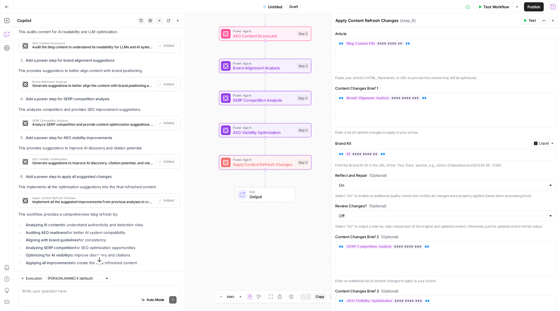
click at [524, 22] on icon "button" at bounding box center [525, 20] width 3 height 3
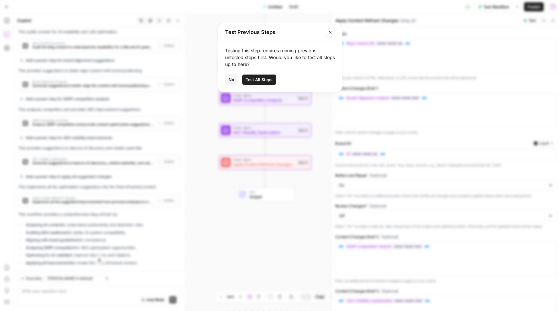
click at [251, 73] on div "Testing this step requires running previous untested steps first. Would you lik…" at bounding box center [279, 66] width 123 height 50
click at [253, 79] on span "Test All Steps" at bounding box center [259, 80] width 27 height 6
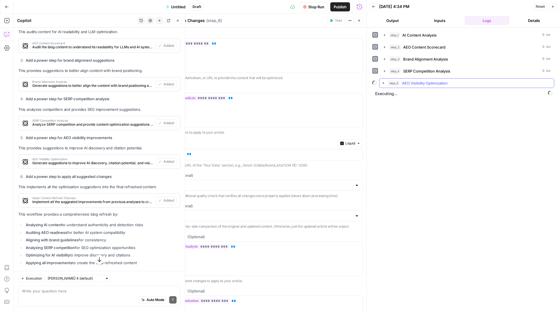
click at [383, 82] on icon "button" at bounding box center [383, 83] width 5 height 5
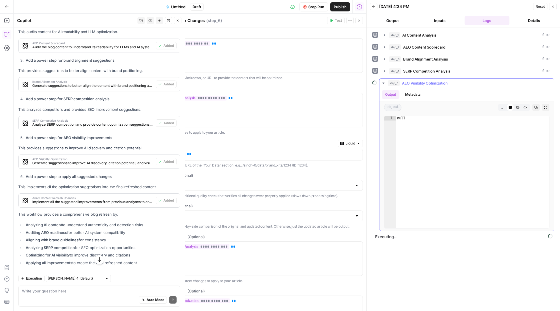
click at [383, 82] on icon "button" at bounding box center [383, 83] width 5 height 5
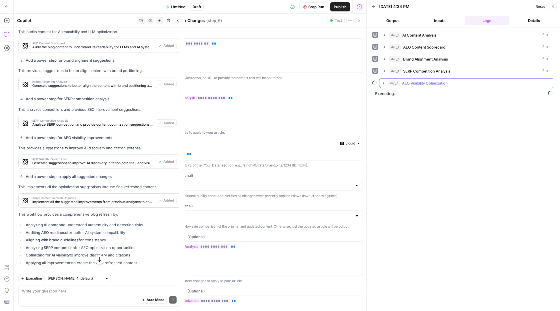
click at [386, 85] on button "step_5 AEO Visibility Optimization" at bounding box center [466, 83] width 175 height 9
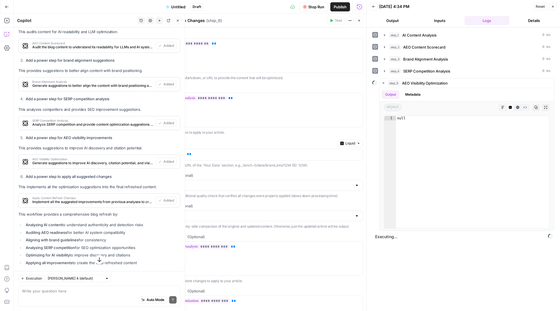
click at [393, 22] on button "Output" at bounding box center [392, 20] width 45 height 9
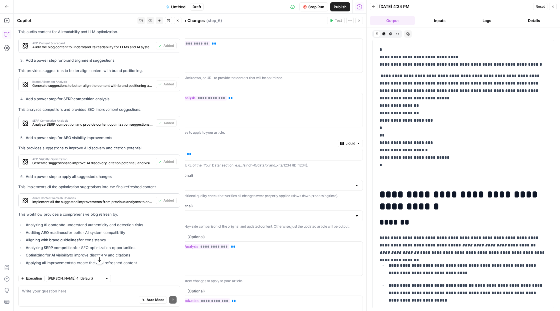
click at [374, 6] on icon "button" at bounding box center [373, 6] width 3 height 2
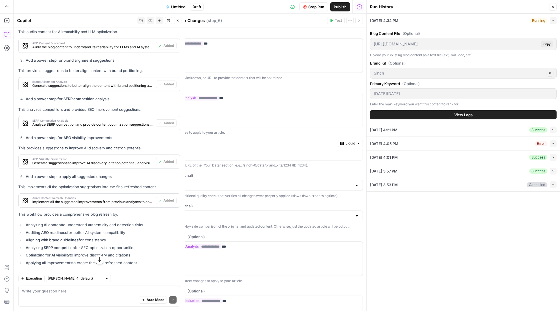
click at [107, 1] on div "Go Back Untitled Draft Stop Run Publish Run History" at bounding box center [183, 6] width 366 height 13
click at [486, 110] on div "Blog Content File (Optional) https://app.airops.com/api/workspace_files/125839/…" at bounding box center [463, 75] width 187 height 96
click at [479, 115] on button "View Logs" at bounding box center [463, 114] width 187 height 9
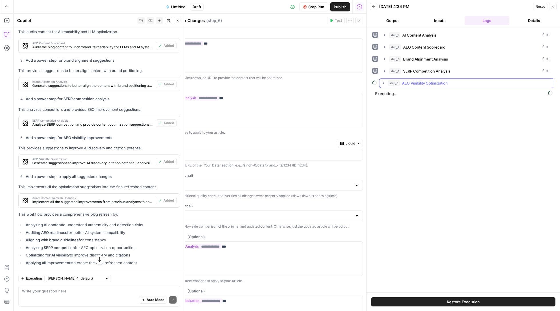
click at [383, 85] on icon "button" at bounding box center [383, 83] width 5 height 5
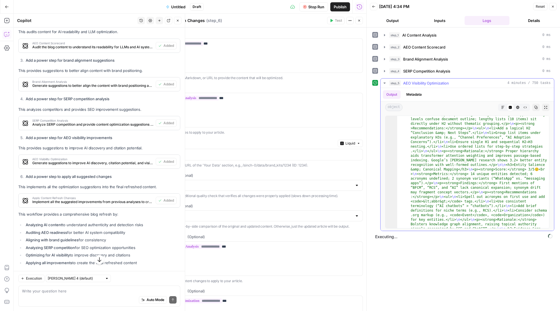
scroll to position [788, 0]
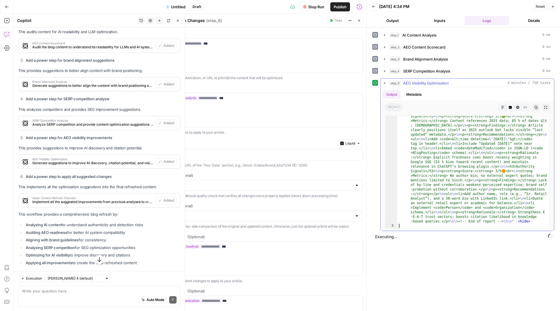
click at [501, 109] on icon "button" at bounding box center [502, 107] width 3 height 3
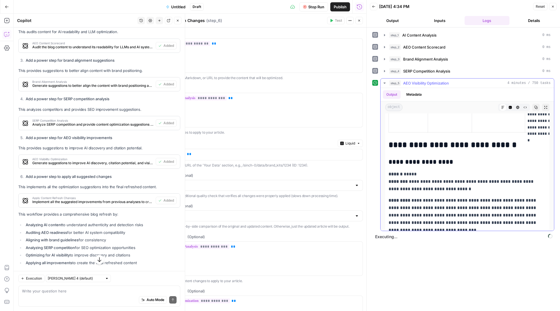
scroll to position [1531, 0]
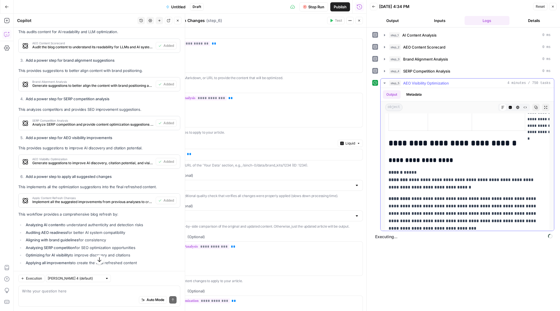
click at [383, 85] on icon "button" at bounding box center [384, 83] width 5 height 5
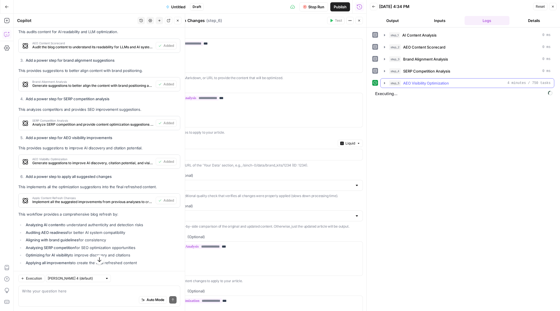
click at [383, 84] on icon "button" at bounding box center [384, 83] width 5 height 5
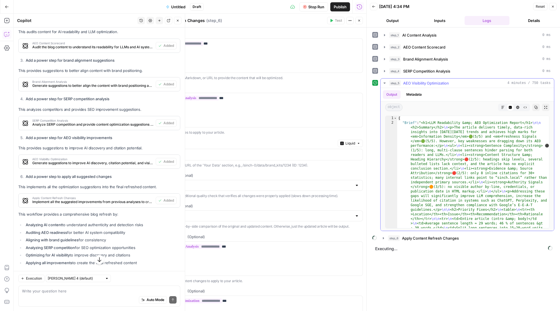
click at [382, 84] on button "step_5 AEO Visibility Optimization 4 minutes / 750 tasks" at bounding box center [466, 83] width 173 height 9
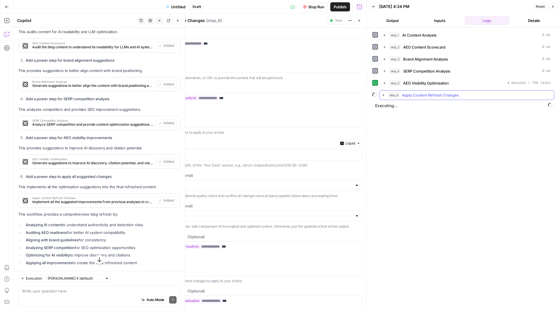
click at [382, 97] on icon "button" at bounding box center [383, 95] width 5 height 5
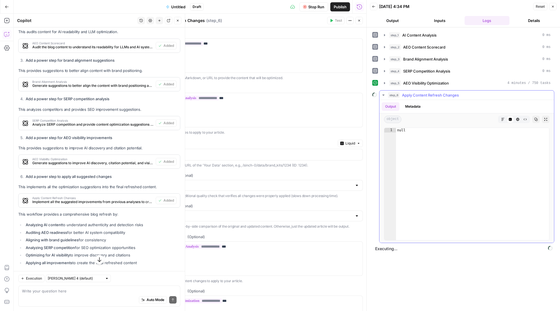
click at [383, 97] on icon "button" at bounding box center [383, 95] width 5 height 5
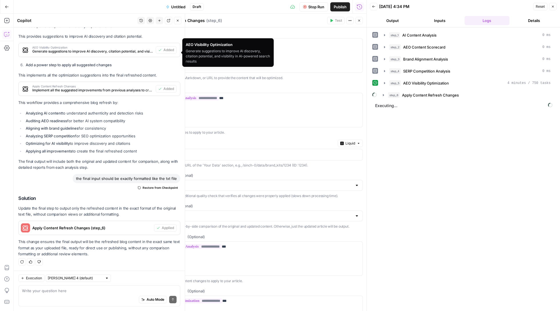
scroll to position [434, 0]
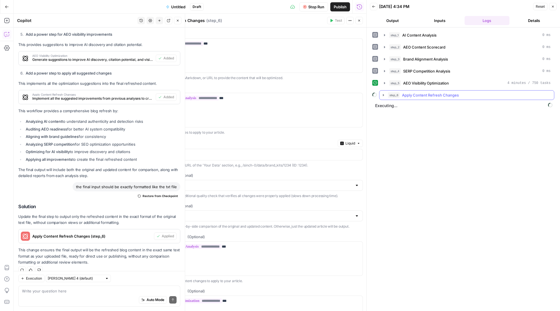
click at [385, 96] on icon "button" at bounding box center [383, 95] width 5 height 5
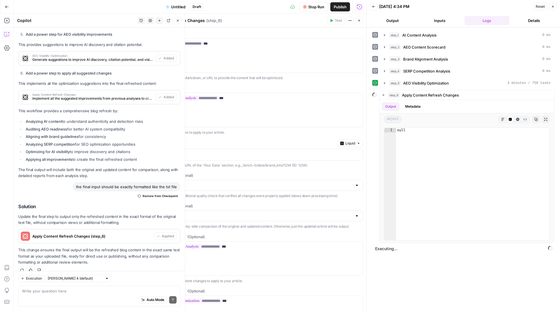
click at [394, 15] on header "Back 09/17/25 at 4:34 PM Reset Close Output Inputs Logs Details" at bounding box center [462, 13] width 193 height 27
click at [444, 19] on button "Inputs" at bounding box center [439, 20] width 45 height 9
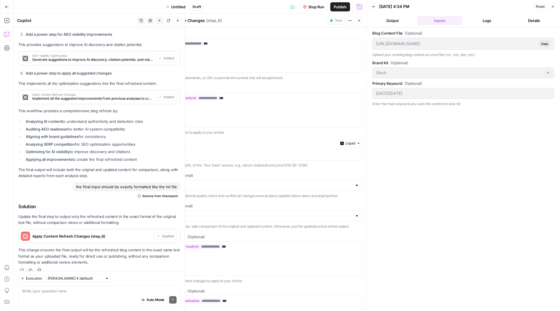
click at [530, 17] on button "Details" at bounding box center [534, 20] width 45 height 9
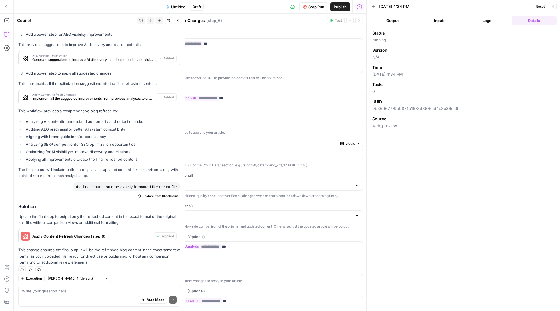
click at [420, 21] on button "Inputs" at bounding box center [439, 20] width 45 height 9
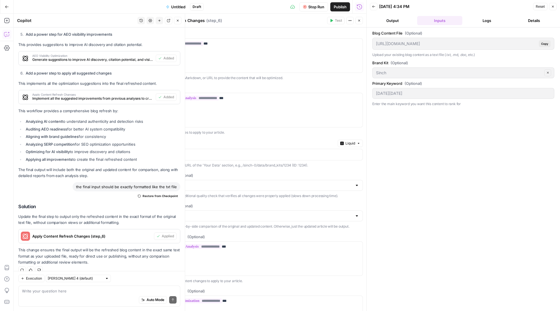
click at [390, 20] on button "Output" at bounding box center [392, 20] width 45 height 9
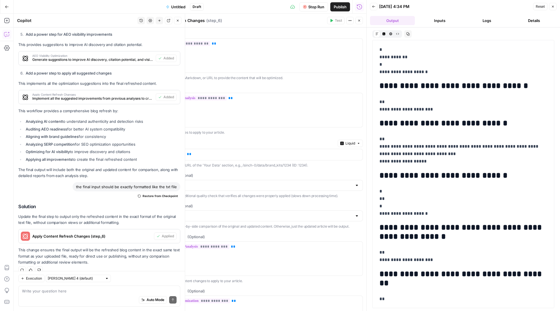
click at [479, 21] on button "Logs" at bounding box center [486, 20] width 45 height 9
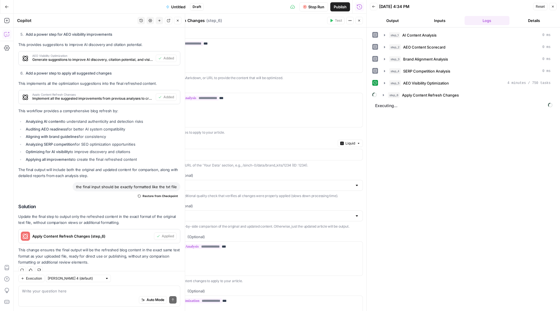
click at [379, 100] on div "step_6 Apply Content Refresh Changes" at bounding box center [463, 95] width 182 height 10
click at [383, 97] on icon "button" at bounding box center [383, 95] width 5 height 5
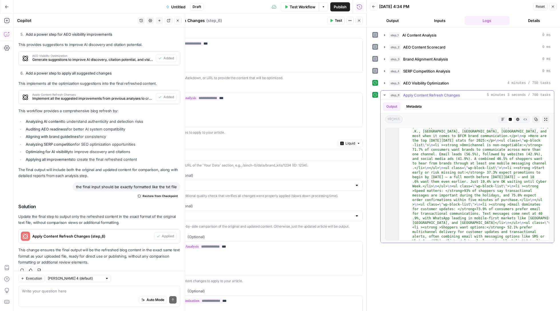
scroll to position [201, 0]
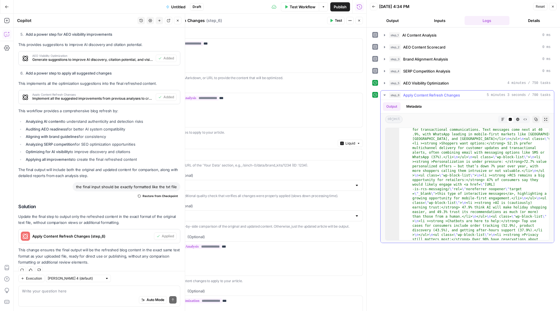
click at [504, 121] on icon "button" at bounding box center [502, 119] width 3 height 3
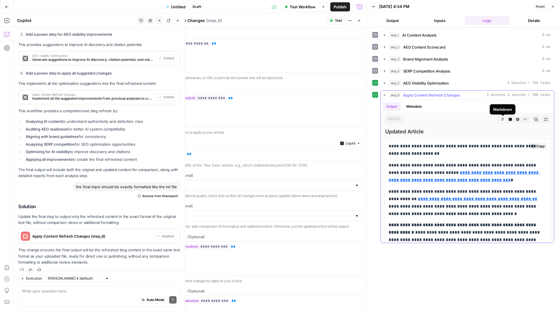
scroll to position [0, 0]
click at [511, 119] on icon "button" at bounding box center [509, 119] width 3 height 3
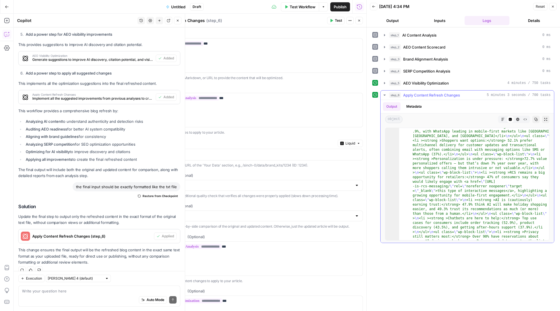
scroll to position [204, 0]
click at [501, 120] on icon "button" at bounding box center [502, 119] width 3 height 3
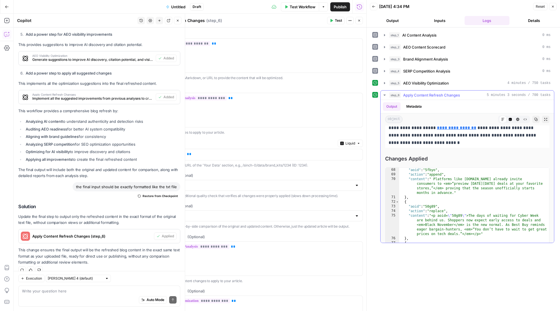
scroll to position [2940, 0]
click at [383, 95] on icon "button" at bounding box center [384, 95] width 5 height 5
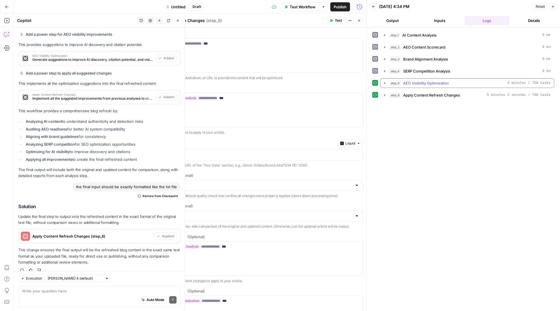
scroll to position [0, 0]
click at [554, 6] on icon "button" at bounding box center [552, 6] width 3 height 3
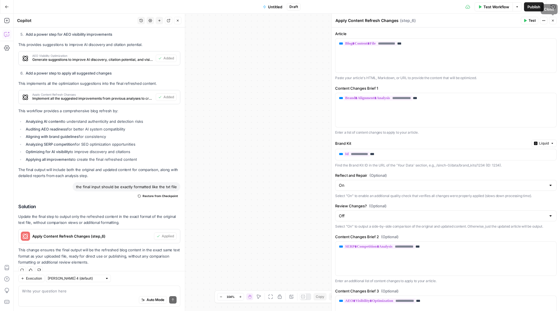
click at [552, 18] on button "Close" at bounding box center [552, 20] width 7 height 7
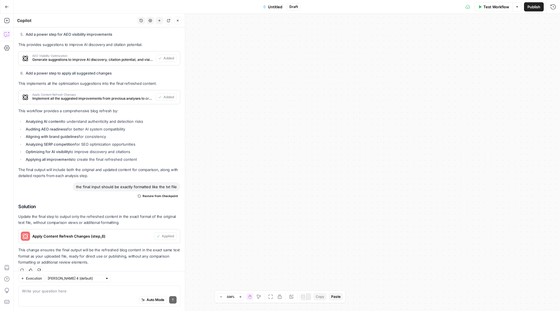
drag, startPoint x: 348, startPoint y: 113, endPoint x: 505, endPoint y: 107, distance: 157.8
click at [505, 107] on div "Workflow Set Inputs Inputs Content Quality AI Content Analysis Step 1 Power Age…" at bounding box center [287, 162] width 546 height 297
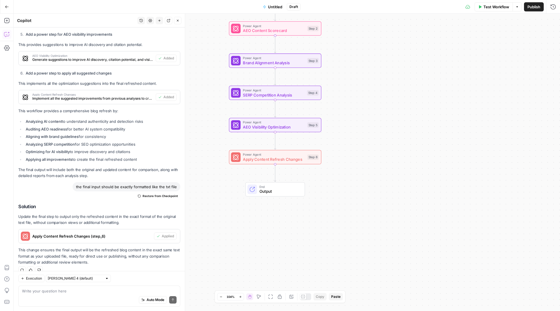
drag, startPoint x: 364, startPoint y: 142, endPoint x: 462, endPoint y: 111, distance: 102.7
click at [462, 111] on div "Workflow Set Inputs Inputs Content Quality AI Content Analysis Step 1 Power Age…" at bounding box center [287, 162] width 546 height 297
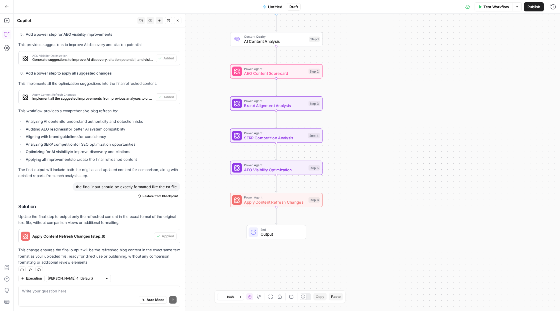
drag, startPoint x: 404, startPoint y: 119, endPoint x: 404, endPoint y: 162, distance: 42.8
click at [404, 162] on div "Workflow Set Inputs Inputs Content Quality AI Content Analysis Step 1 Power Age…" at bounding box center [287, 162] width 546 height 297
click at [277, 215] on icon "Edge from step_6 to end" at bounding box center [276, 215] width 2 height 17
click at [267, 203] on span "Apply Content Refresh Changes" at bounding box center [275, 202] width 62 height 6
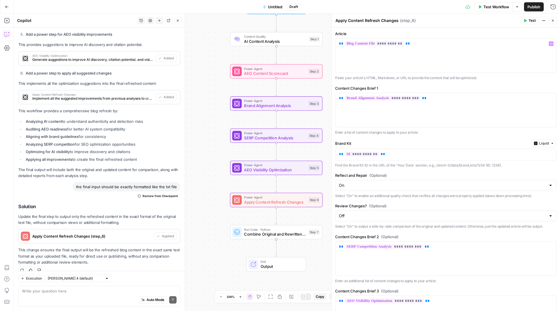
click at [550, 2] on button "Run History" at bounding box center [552, 6] width 9 height 9
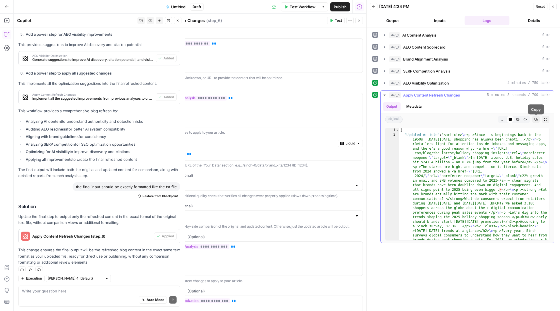
click at [534, 121] on icon "button" at bounding box center [535, 119] width 3 height 3
click at [552, 5] on icon "button" at bounding box center [552, 6] width 3 height 3
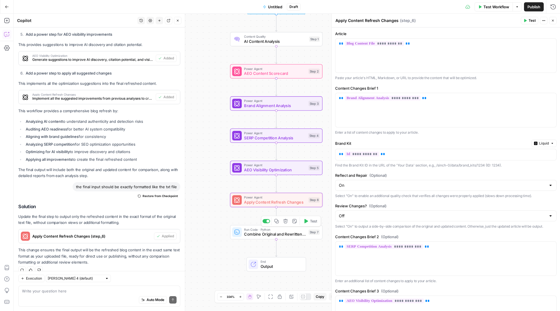
click at [286, 225] on button "Delete step" at bounding box center [286, 221] width 8 height 8
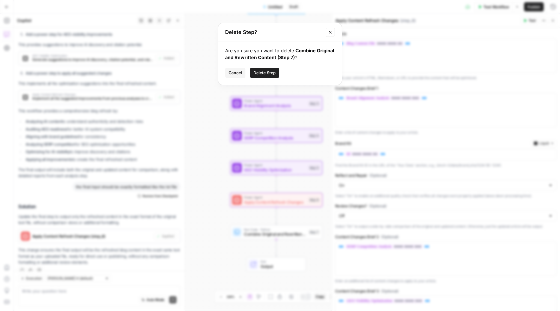
click at [265, 73] on span "Delete Step" at bounding box center [264, 73] width 22 height 6
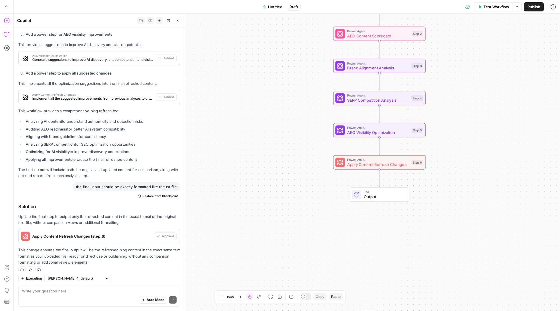
click at [9, 23] on icon "button" at bounding box center [7, 21] width 6 height 6
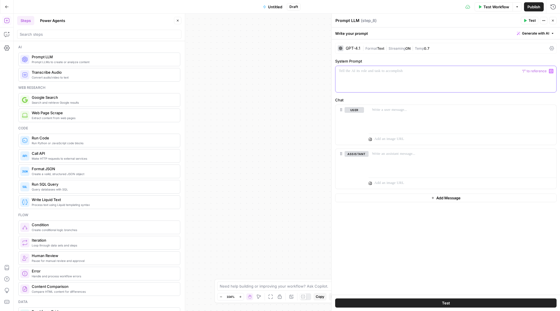
click at [386, 83] on div at bounding box center [445, 79] width 221 height 26
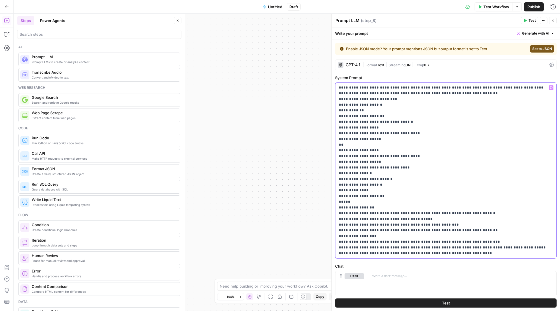
click at [363, 87] on p "**********" at bounding box center [446, 170] width 214 height 171
click at [481, 88] on p "**********" at bounding box center [446, 170] width 214 height 171
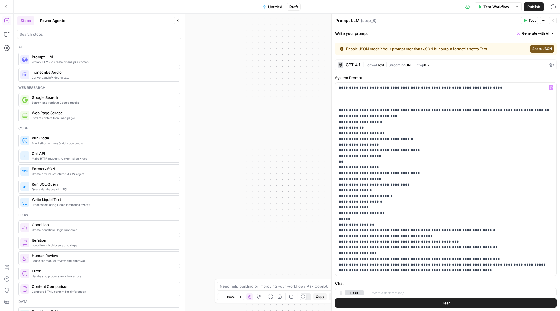
click at [550, 88] on icon "button" at bounding box center [551, 88] width 3 height 3
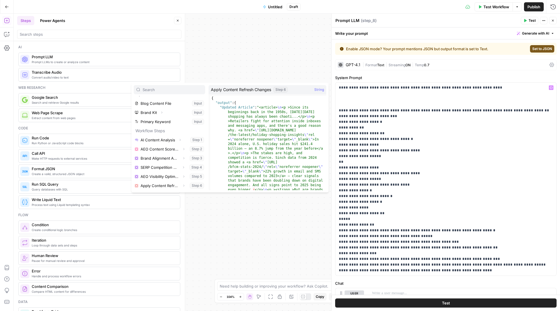
scroll to position [6, 0]
click at [185, 185] on button "Expand" at bounding box center [183, 185] width 7 height 7
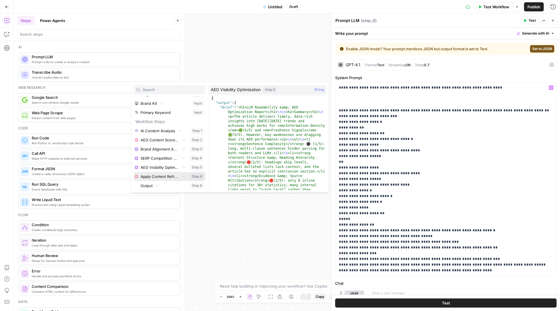
scroll to position [15, 0]
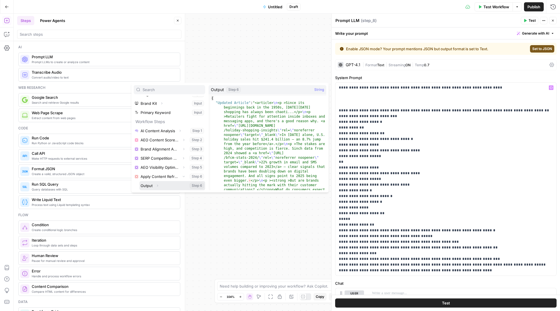
click at [157, 185] on icon "button" at bounding box center [157, 185] width 3 height 3
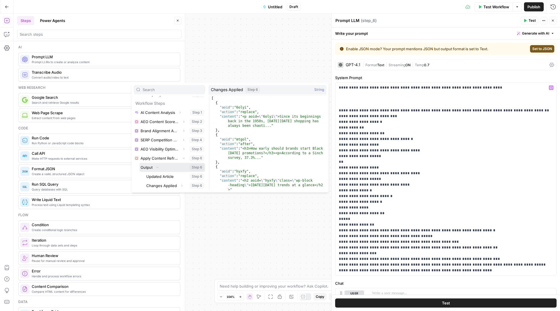
scroll to position [34, 0]
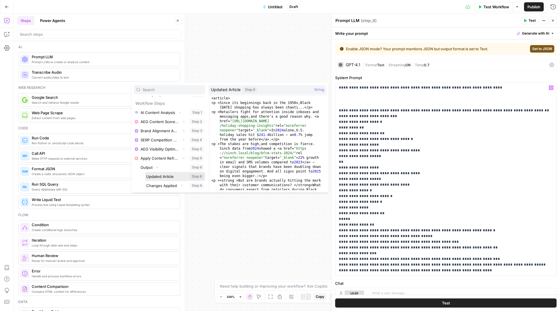
click at [162, 176] on button "Select variable Updated Article" at bounding box center [175, 176] width 60 height 9
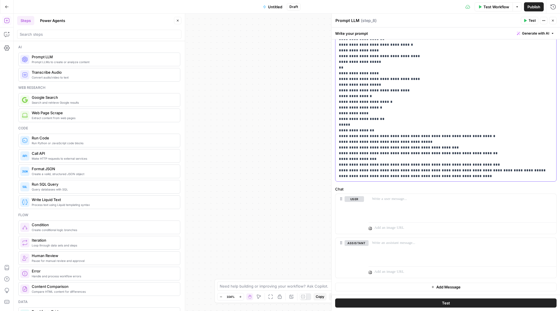
scroll to position [0, 0]
click at [444, 304] on span "Test" at bounding box center [446, 303] width 8 height 6
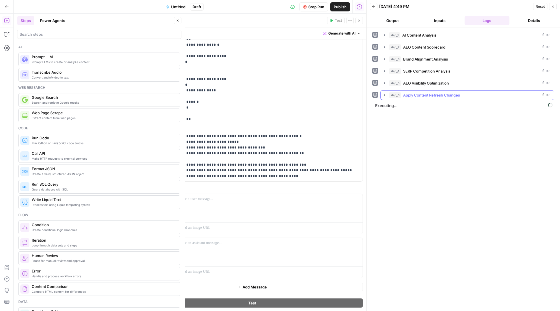
click at [384, 95] on icon "button" at bounding box center [384, 95] width 5 height 5
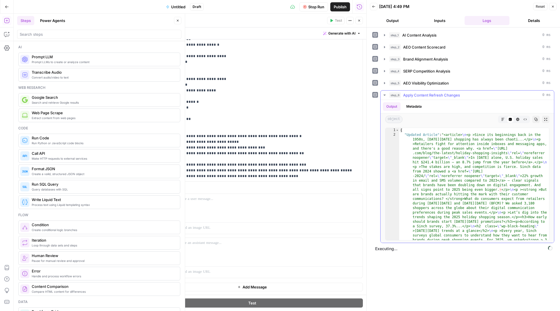
click at [385, 96] on icon "button" at bounding box center [384, 95] width 2 height 1
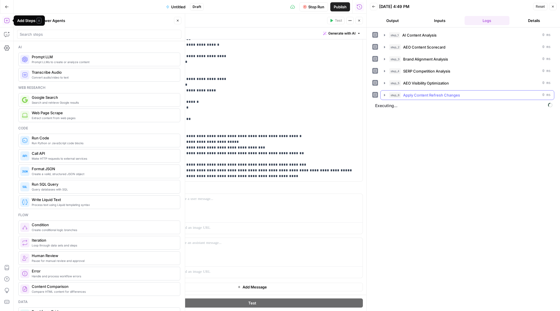
click at [388, 94] on button "step_6 Apply Content Refresh Changes 0 ms" at bounding box center [466, 95] width 173 height 9
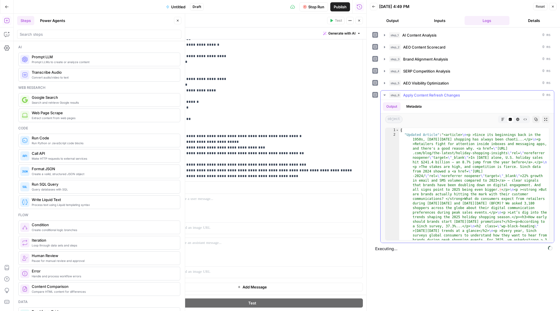
click at [383, 97] on icon "button" at bounding box center [384, 95] width 5 height 5
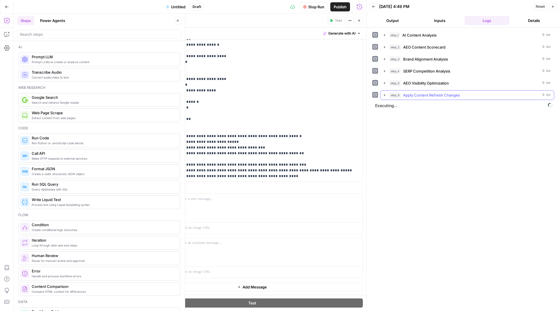
click at [386, 94] on button "step_6 Apply Content Refresh Changes 0 ms" at bounding box center [466, 95] width 173 height 9
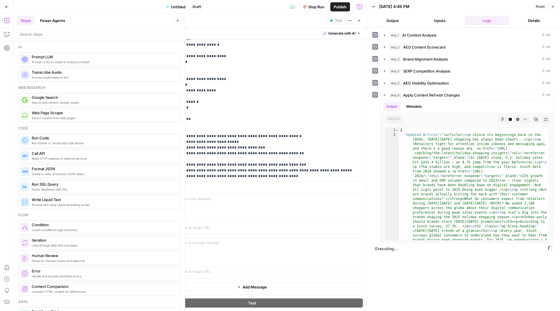
click at [379, 96] on div "step_6 Apply Content Refresh Changes 0 ms Output Metadata object Markdown Code …" at bounding box center [463, 166] width 182 height 153
click at [383, 95] on icon "button" at bounding box center [384, 95] width 5 height 5
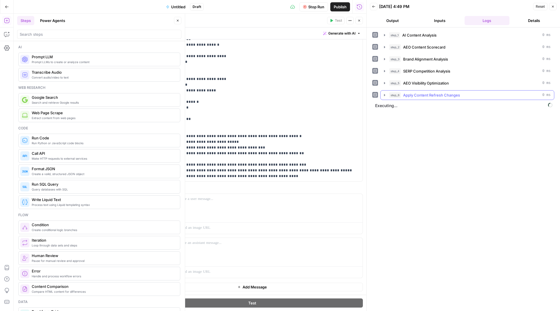
click at [383, 97] on icon "button" at bounding box center [384, 95] width 5 height 5
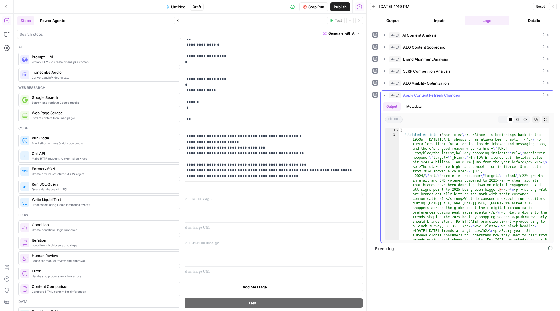
click at [383, 96] on icon "button" at bounding box center [384, 95] width 5 height 5
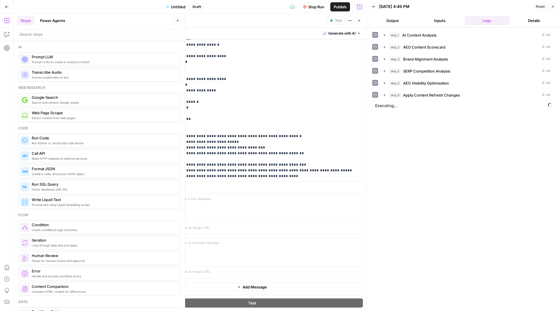
click at [399, 12] on header "Back 09/17/25 at 4:49 PM Reset Close Output Inputs Logs Details" at bounding box center [462, 13] width 193 height 27
click at [399, 20] on button "Output" at bounding box center [392, 20] width 45 height 9
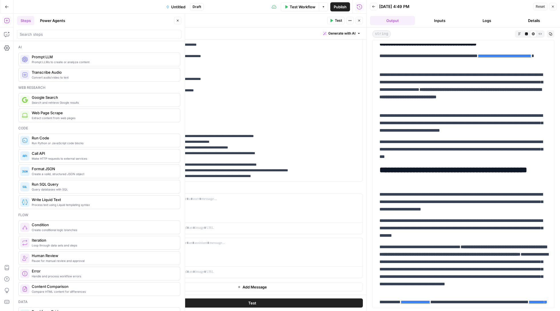
click at [436, 21] on button "Inputs" at bounding box center [439, 20] width 45 height 9
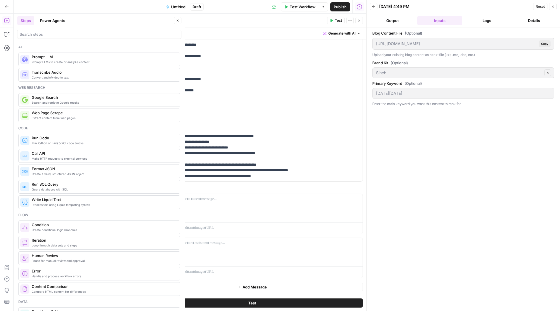
click at [476, 25] on button "Logs" at bounding box center [486, 20] width 45 height 9
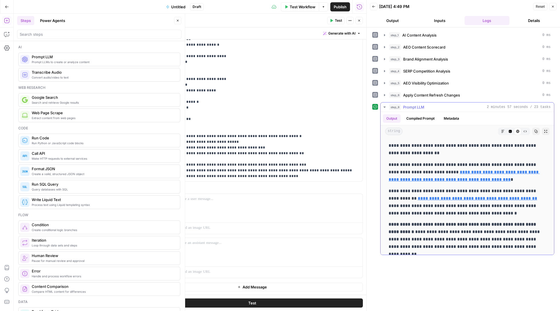
click at [510, 133] on icon "button" at bounding box center [510, 131] width 3 height 3
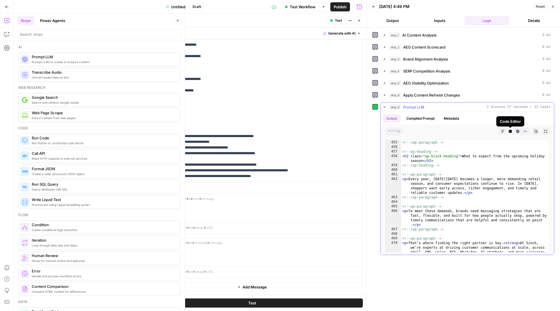
scroll to position [3425, 0]
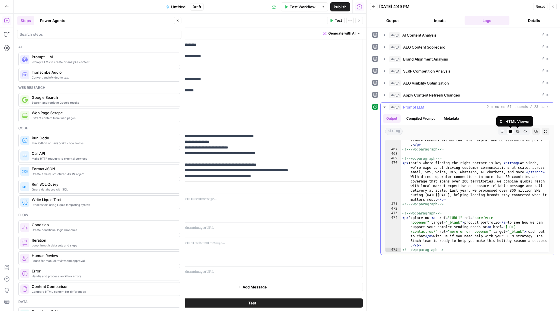
click at [534, 134] on button "Copy" at bounding box center [535, 131] width 7 height 7
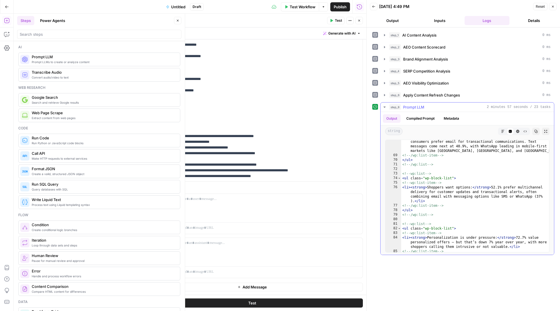
scroll to position [0, 0]
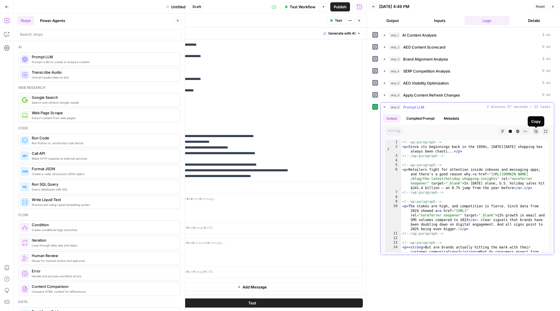
click at [534, 133] on icon "button" at bounding box center [535, 131] width 3 height 3
click at [536, 133] on icon "button" at bounding box center [535, 131] width 3 height 3
click at [535, 132] on icon "button" at bounding box center [535, 131] width 3 height 3
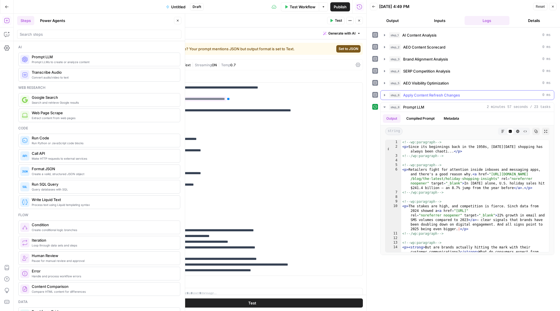
click at [385, 95] on icon "button" at bounding box center [384, 95] width 5 height 5
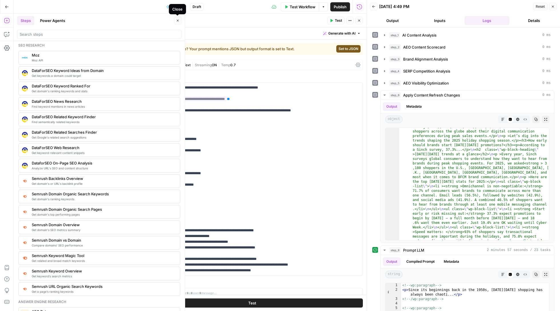
click at [179, 19] on icon "button" at bounding box center [177, 20] width 3 height 3
click at [179, 19] on div "Steps Power Agents Close Ai Prompt LLMs to create or analyze content Prompt LLM…" at bounding box center [99, 162] width 171 height 297
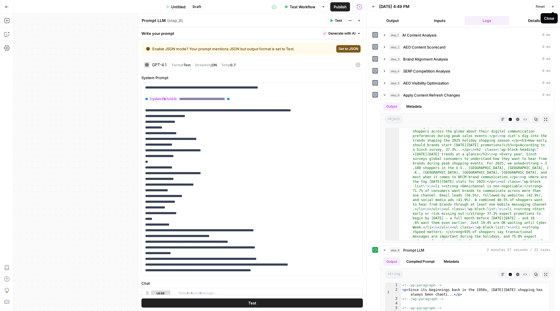
click at [551, 7] on button "Close" at bounding box center [552, 6] width 7 height 7
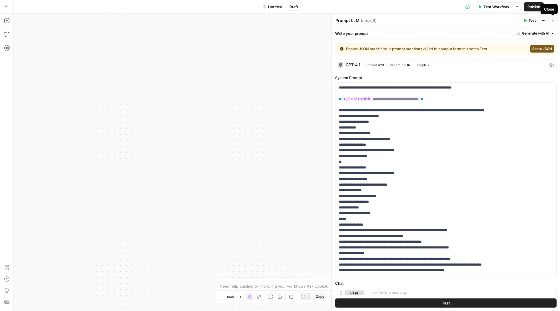
click at [554, 18] on button "Close" at bounding box center [552, 20] width 7 height 7
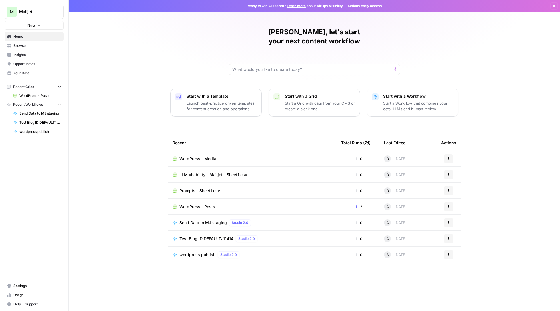
click at [425, 100] on p "Start a Workflow that combines your data, LLMs and human review" at bounding box center [418, 105] width 70 height 11
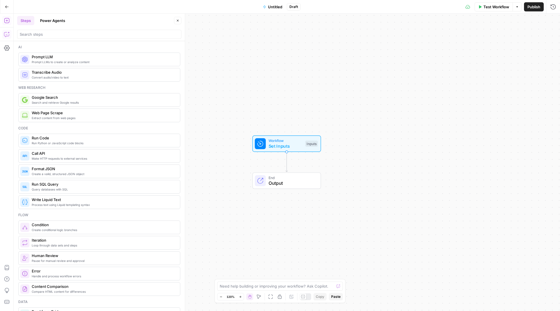
click at [7, 33] on icon "button" at bounding box center [7, 34] width 6 height 6
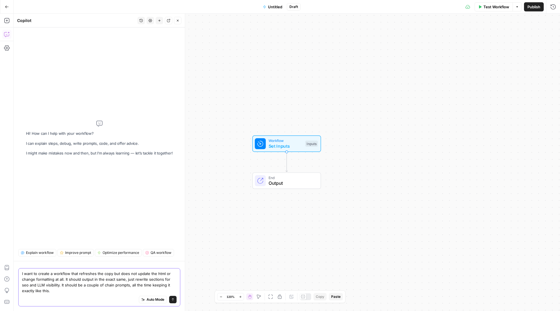
click at [90, 278] on textarea "I want to create a workflow that refreshes the copy but does not update the htm…" at bounding box center [99, 282] width 155 height 23
type textarea "I want to create a workflow that refreshes the copy but does not update the htm…"
click at [2, 7] on button "Go Back" at bounding box center [7, 7] width 10 height 10
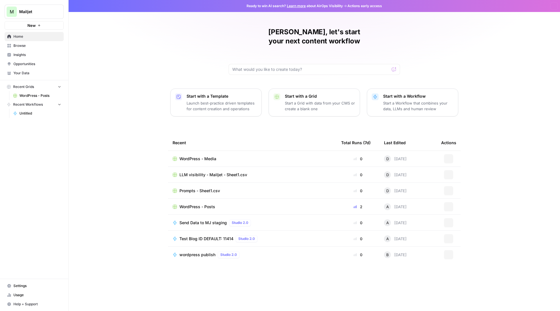
click at [3, 7] on div "M Mailjet New" at bounding box center [34, 15] width 68 height 30
click at [237, 155] on div "Untitled Studio 2.0" at bounding box center [252, 158] width 159 height 7
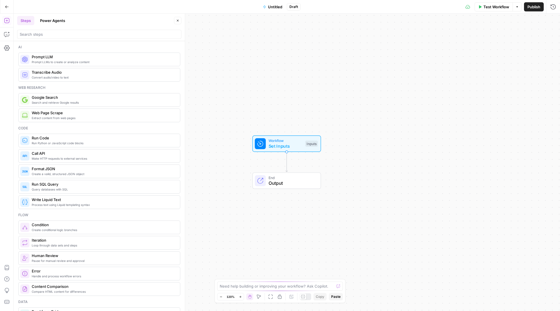
click at [8, 29] on div "Add Steps Copilot Settings AirOps Academy Help Give Feedback Shortcuts" at bounding box center [7, 162] width 14 height 297
click at [8, 33] on icon "button" at bounding box center [7, 34] width 6 height 6
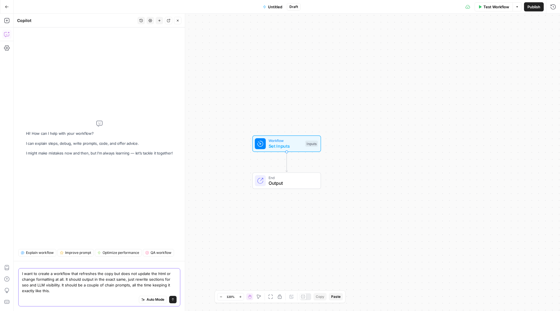
paste textarea "<!-- lo:ipsumdolo --> <s>AMET CONS</a> <!-- /el:seddoeius --> <!-- te:inci --> …"
type textarea "L ipsu do sitame c adipisci elit seddoeius tem inci utl etdo mag aliqua eni adm…"
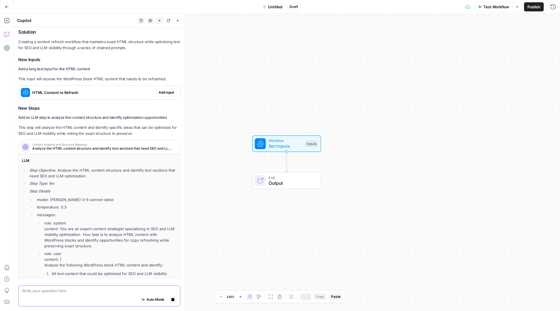
scroll to position [970, 0]
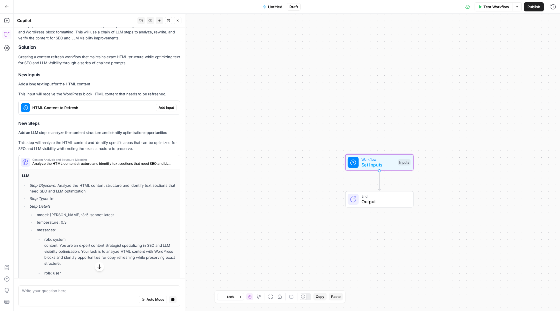
click at [168, 105] on span "Add Input" at bounding box center [166, 107] width 15 height 5
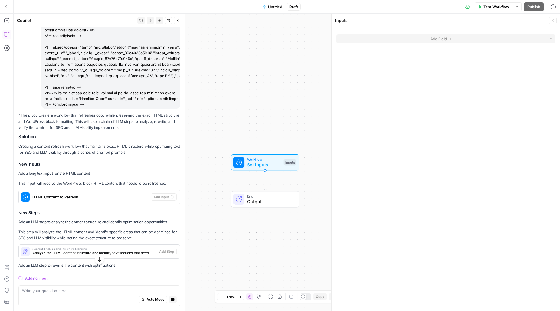
scroll to position [933, 0]
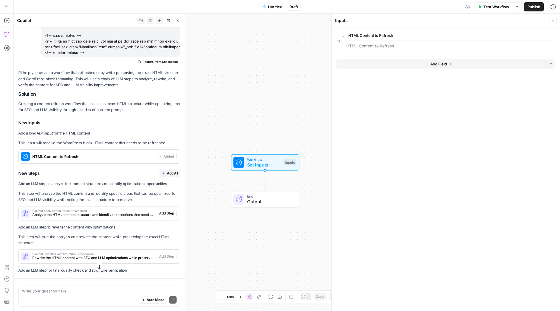
click at [167, 171] on span "Add All" at bounding box center [172, 173] width 11 height 5
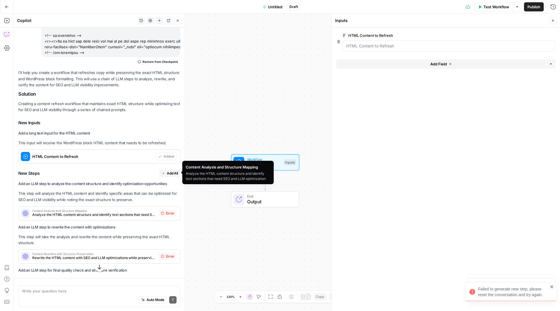
scroll to position [974, 0]
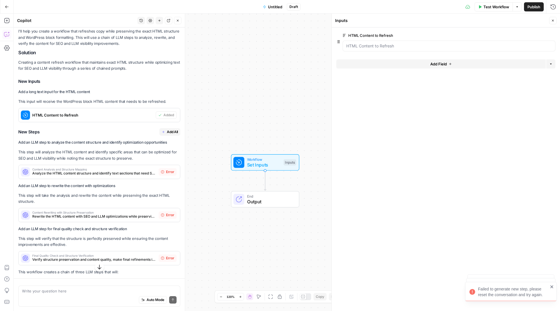
click at [167, 129] on span "Add All" at bounding box center [172, 131] width 11 height 5
click at [121, 171] on span "Analyze the HTML content structure and identify text sections that need SEO and…" at bounding box center [94, 173] width 124 height 5
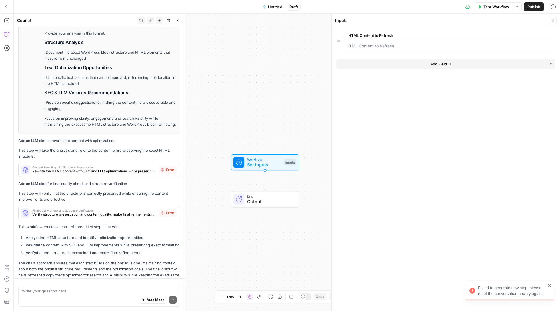
scroll to position [1298, 0]
click at [551, 285] on icon "close" at bounding box center [552, 287] width 4 height 5
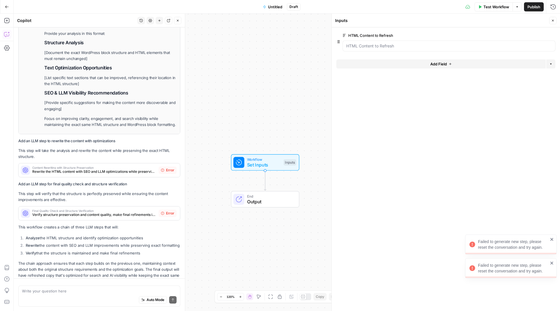
click at [550, 263] on icon "close" at bounding box center [552, 263] width 4 height 5
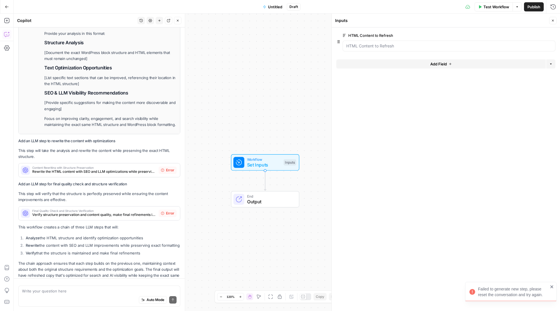
click at [551, 289] on icon "close" at bounding box center [552, 287] width 4 height 5
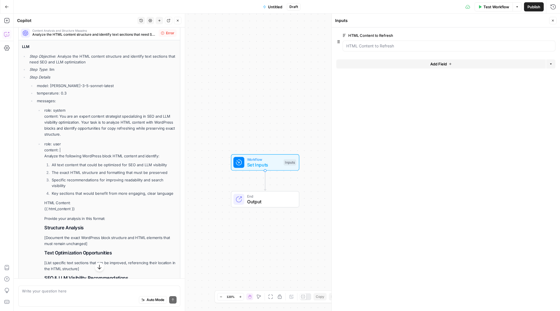
scroll to position [1112, 0]
drag, startPoint x: 175, startPoint y: 198, endPoint x: 17, endPoint y: 38, distance: 225.0
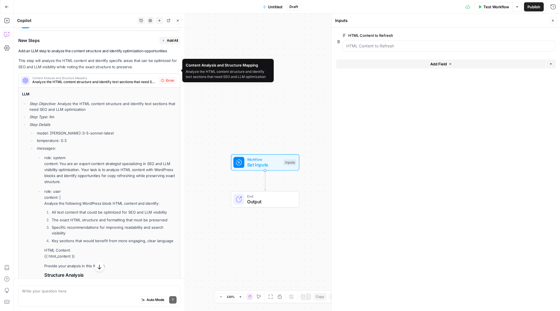
click at [135, 75] on div "Content Analysis and Structure Mapping Analyze the HTML content structure and i…" at bounding box center [89, 81] width 140 height 14
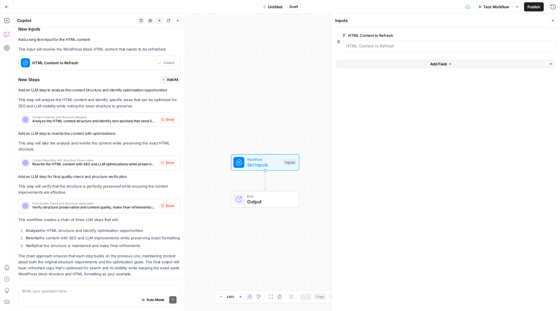
click at [169, 77] on div "I'll help you create a workflow that refreshes copy while preserving the exact …" at bounding box center [99, 126] width 162 height 301
click at [169, 77] on span "Add All" at bounding box center [172, 79] width 11 height 5
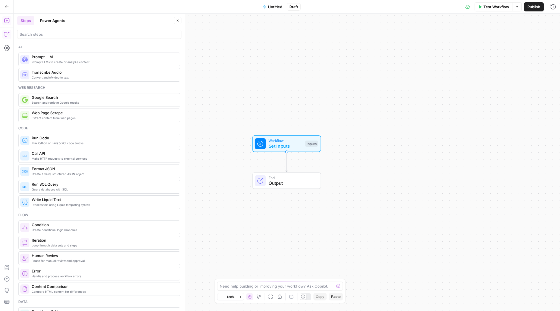
click at [3, 30] on button "Copilot" at bounding box center [6, 34] width 9 height 9
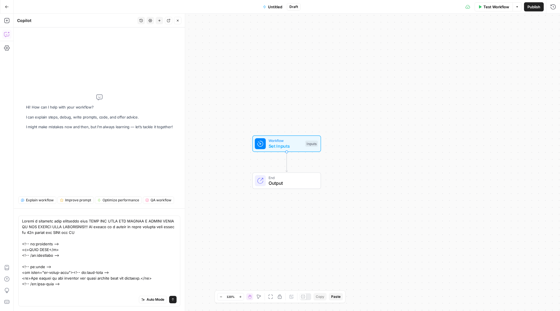
type textarea "Loremi d sitametc adip elitseddo eius TEMP INC UTLA ETD MAGNAA E ADMINI VENIA Q…"
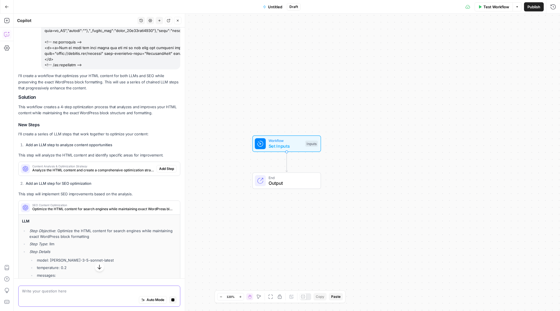
scroll to position [922, 0]
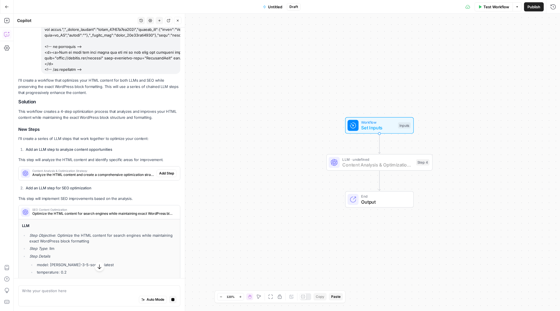
click at [166, 171] on span "Add Step" at bounding box center [166, 173] width 15 height 5
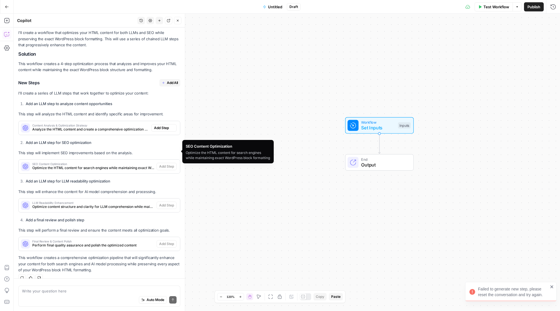
scroll to position [962, 0]
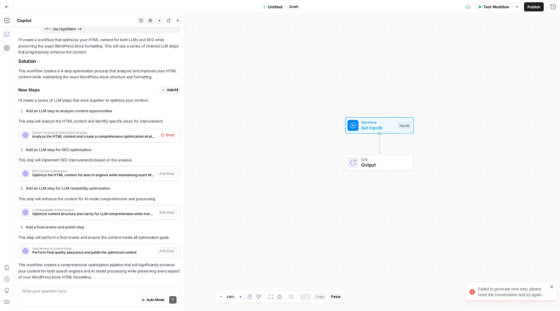
click at [172, 87] on span "Add All" at bounding box center [172, 89] width 11 height 5
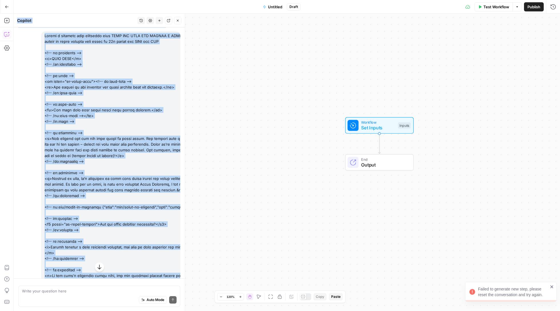
scroll to position [0, 0]
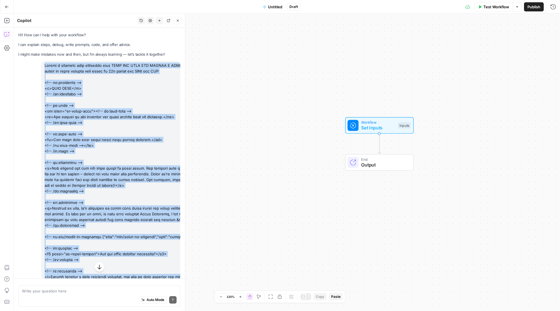
drag, startPoint x: 89, startPoint y: 107, endPoint x: 41, endPoint y: 65, distance: 63.8
copy div "Loremi d sitametc adip elitseddo eius TEMP INC UTLA ETD MAGNAA E ADMINI VENIA Q…"
click at [7, 18] on icon "button" at bounding box center [6, 20] width 5 height 5
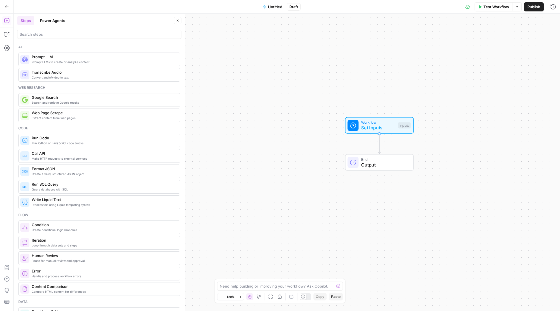
click at [6, 6] on icon "button" at bounding box center [7, 7] width 4 height 4
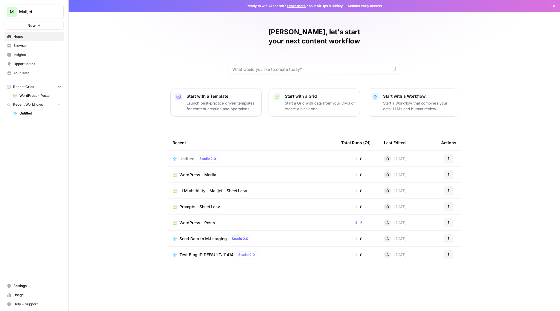
click at [33, 29] on button "New" at bounding box center [34, 25] width 59 height 9
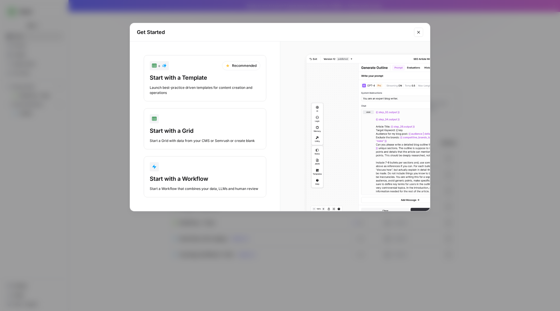
click at [211, 170] on div "button" at bounding box center [205, 166] width 111 height 9
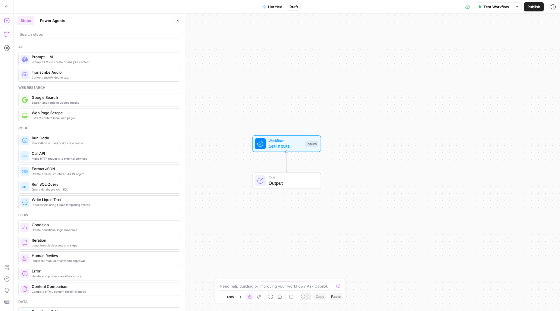
click at [5, 35] on icon "button" at bounding box center [7, 34] width 6 height 6
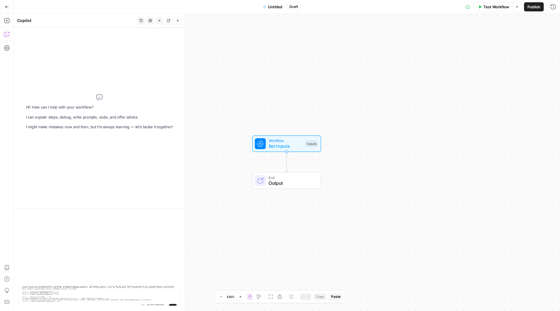
type textarea "Loremi d sitametc adip elitseddo eius TEMP INC UTLA ETD MAGNAA E ADMINI VENIA Q…"
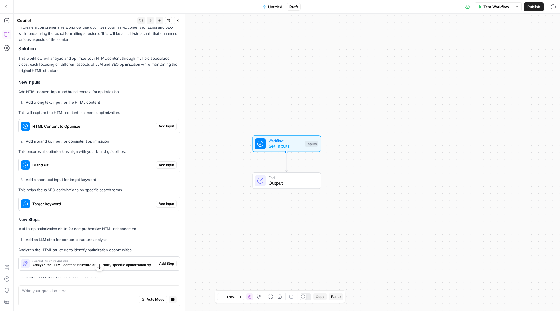
scroll to position [972, 0]
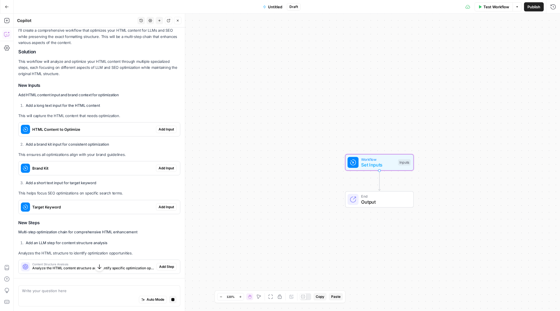
click at [159, 127] on span "Add Input" at bounding box center [166, 129] width 15 height 5
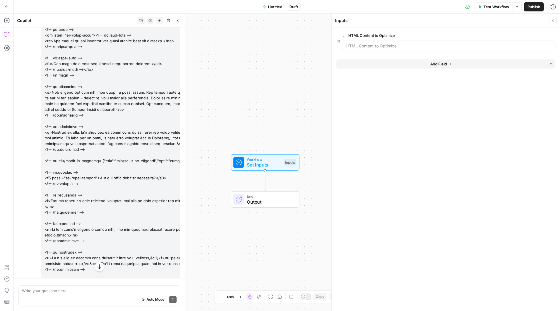
scroll to position [0, 0]
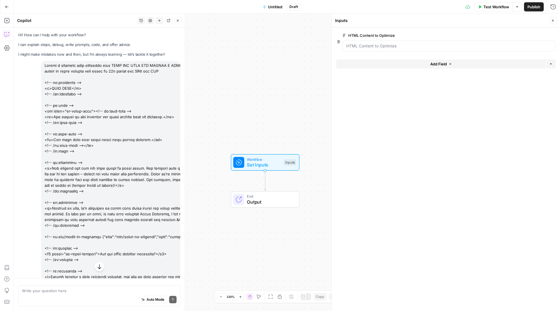
drag, startPoint x: 97, startPoint y: 161, endPoint x: 41, endPoint y: 64, distance: 112.4
copy div "Loremi d sitametc adip elitseddo eius TEMP INC UTLA ETD MAGNAA E ADMINI VENIA Q…"
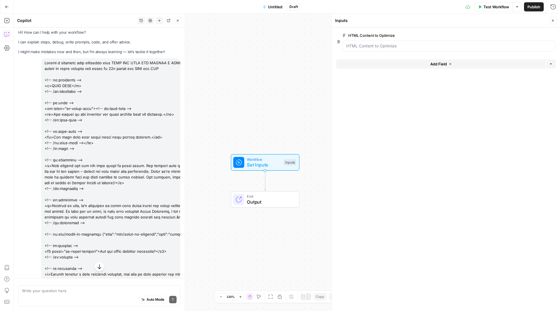
click at [177, 22] on button "Close" at bounding box center [177, 20] width 7 height 7
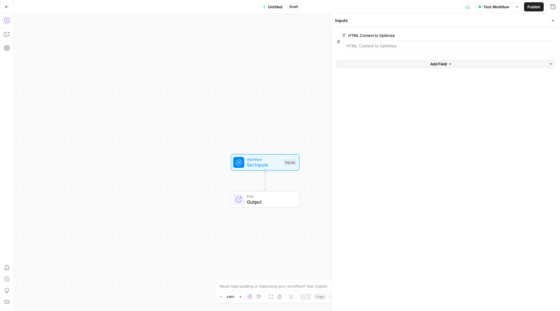
click at [8, 22] on icon "button" at bounding box center [6, 20] width 5 height 5
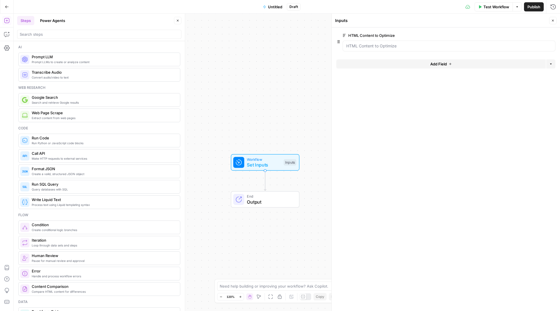
click at [5, 6] on icon "button" at bounding box center [7, 7] width 4 height 4
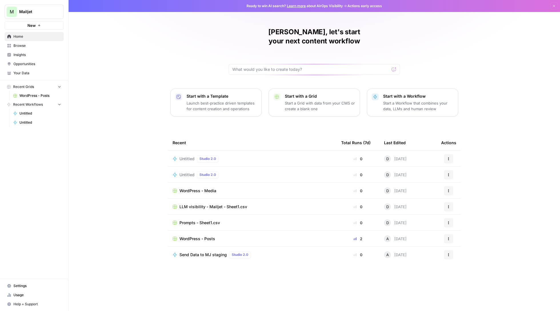
click at [196, 170] on td "Untitled Studio 2.0" at bounding box center [252, 175] width 169 height 16
click at [188, 172] on span "Untitled" at bounding box center [186, 175] width 15 height 6
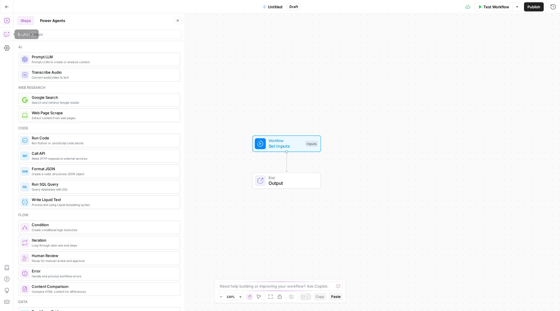
click at [6, 35] on icon "button" at bounding box center [7, 34] width 6 height 6
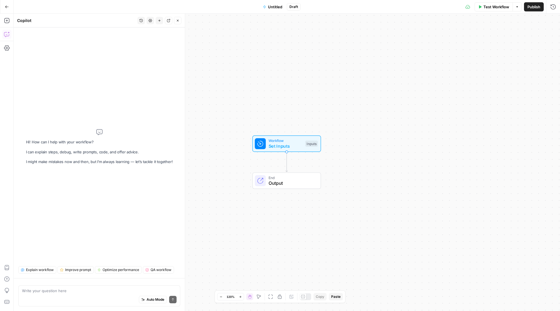
click at [287, 149] on span "Set Inputs" at bounding box center [286, 146] width 34 height 7
click at [552, 19] on icon "button" at bounding box center [552, 20] width 3 height 3
click at [82, 287] on div "Write your question here Auto Mode Send" at bounding box center [99, 295] width 162 height 21
paste textarea "Loremi d sitametc adip elitseddo eius TEMP INC UTLA ETD MAGNAA E ADMINI VENIA Q…"
type textarea "Loremi d sitametc adip elitseddo eius TEMP INC UTLA ETD MAGNAA E ADMINI VENIA Q…"
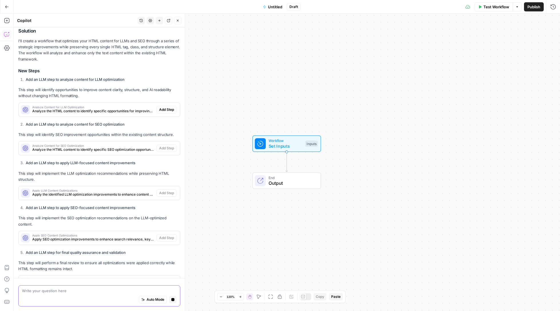
scroll to position [938, 0]
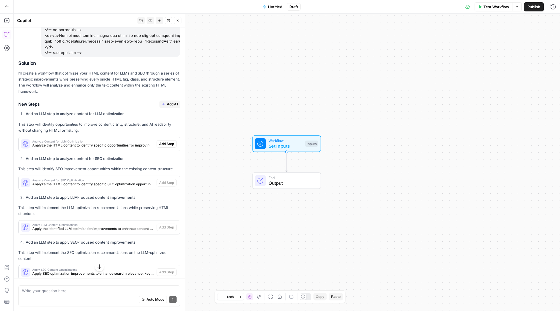
click at [173, 102] on span "Add All" at bounding box center [172, 104] width 11 height 5
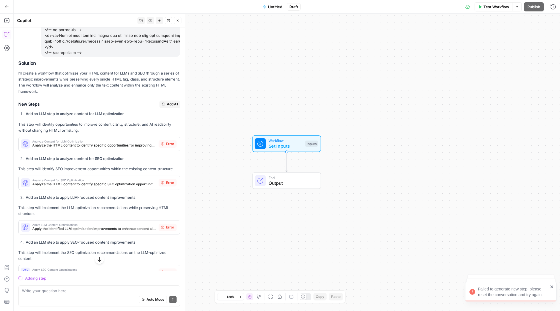
click at [127, 140] on span "Analyze Content for LLM Optimization" at bounding box center [94, 141] width 124 height 3
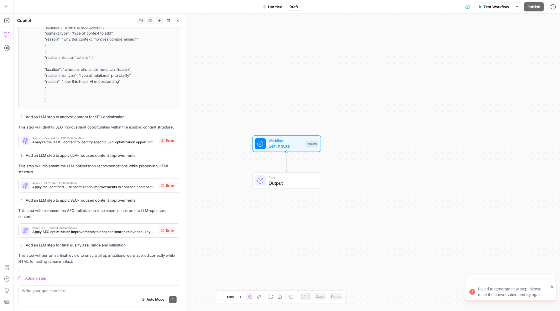
scroll to position [1364, 0]
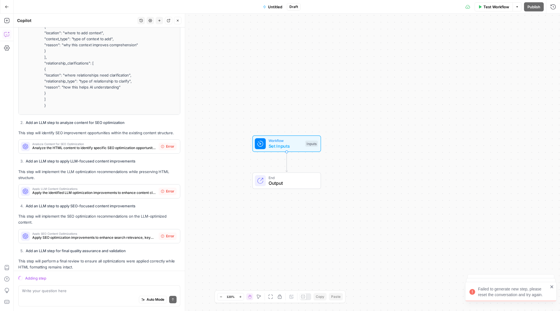
click at [121, 145] on span "Analyze the HTML content to identify specific SEO optimization opportunities wh…" at bounding box center [94, 147] width 124 height 5
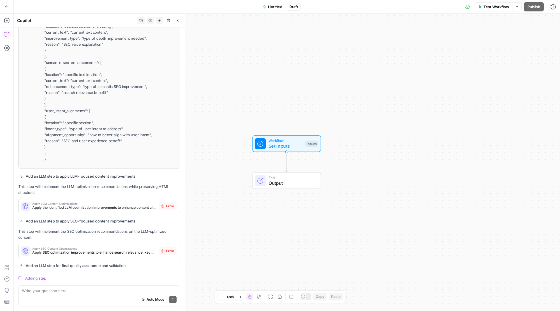
scroll to position [1732, 0]
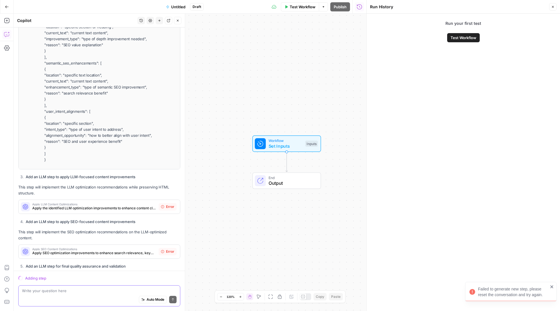
click at [42, 293] on textarea at bounding box center [99, 291] width 155 height 6
type textarea "EXPLAIN THIS WORKFLOW IN PAINFUL THOROUGH DETAIL"
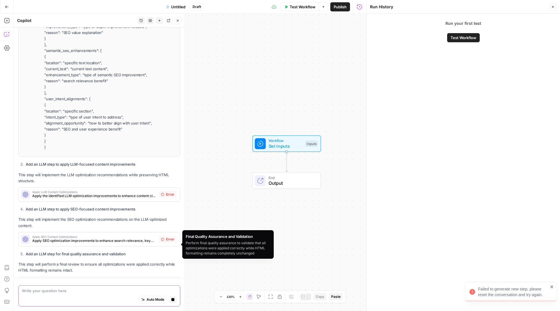
scroll to position [1735, 0]
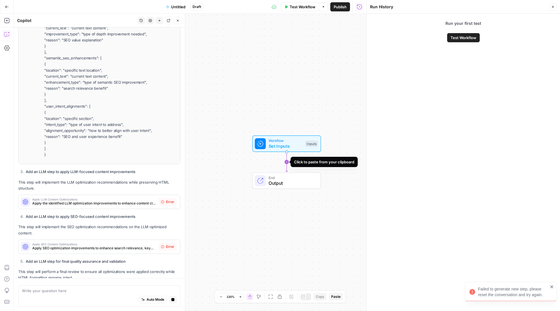
click at [287, 160] on icon "Edge from start to end" at bounding box center [287, 162] width 2 height 20
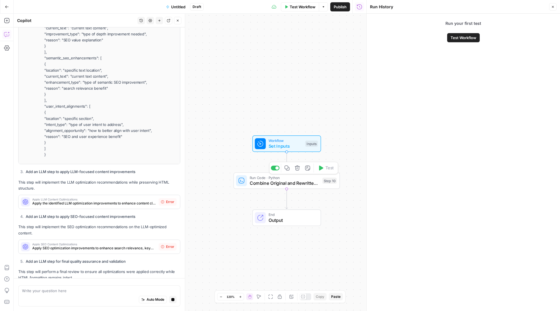
click at [300, 166] on icon "button" at bounding box center [297, 167] width 5 height 5
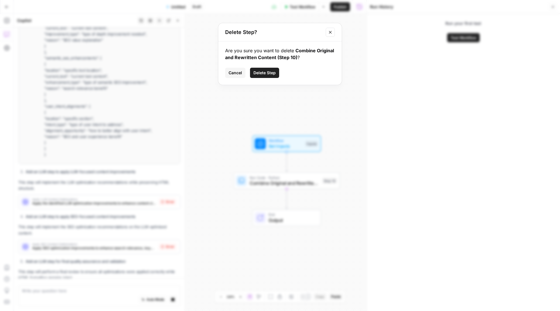
click at [261, 70] on button "Delete Step" at bounding box center [264, 73] width 29 height 10
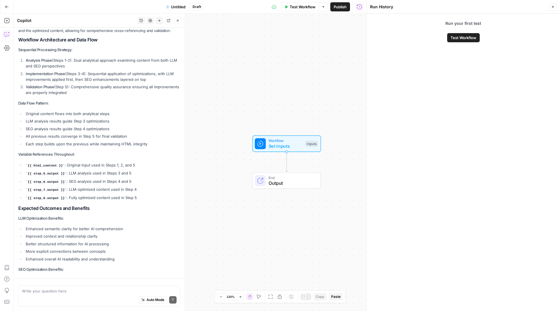
scroll to position [3587, 0]
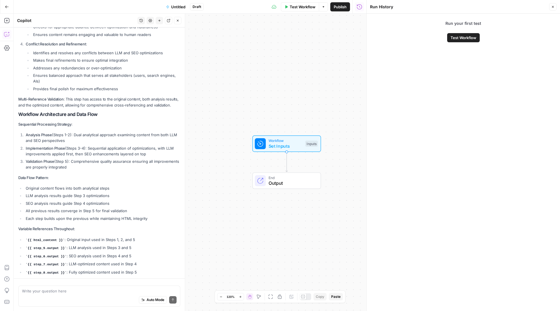
drag, startPoint x: 149, startPoint y: 270, endPoint x: 77, endPoint y: 10, distance: 270.2
click at [77, 5] on body "M Mailjet New Home Browse Insights Opportunities Your Data Recent Grids WordPre…" at bounding box center [280, 155] width 560 height 311
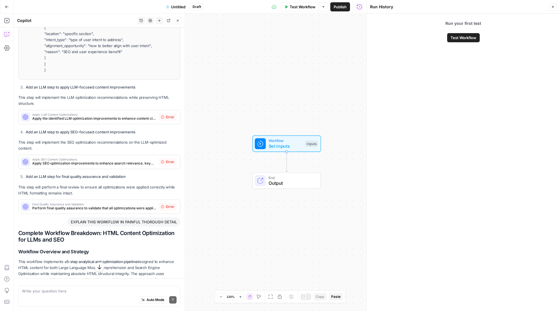
scroll to position [1832, 0]
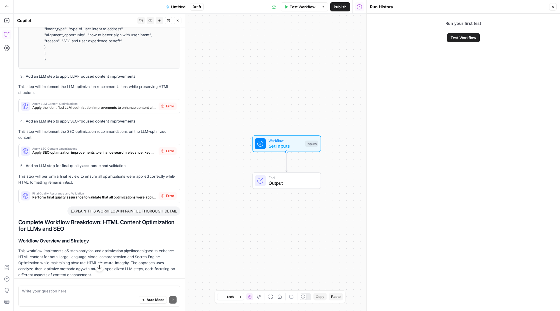
drag, startPoint x: 143, startPoint y: 259, endPoint x: 19, endPoint y: 176, distance: 149.4
copy div "Complete Workflow Breakdown: HTML Content Optimization for LLMs and SEO Workflo…"
click at [6, 16] on button "Add Steps" at bounding box center [6, 20] width 9 height 9
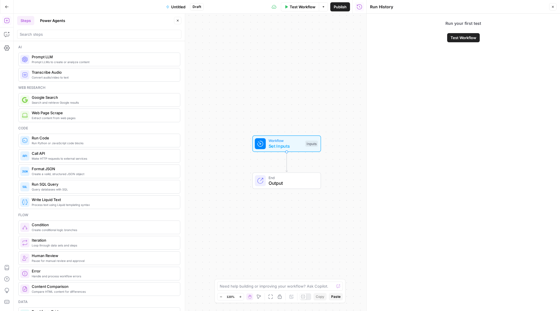
click at [5, 8] on icon "button" at bounding box center [7, 7] width 4 height 4
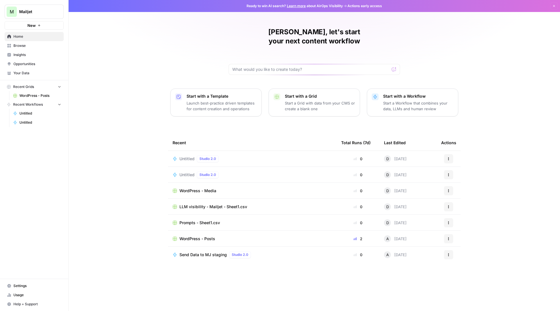
click at [448, 157] on icon "button" at bounding box center [448, 158] width 3 height 3
click at [470, 176] on span "Delete" at bounding box center [478, 176] width 46 height 6
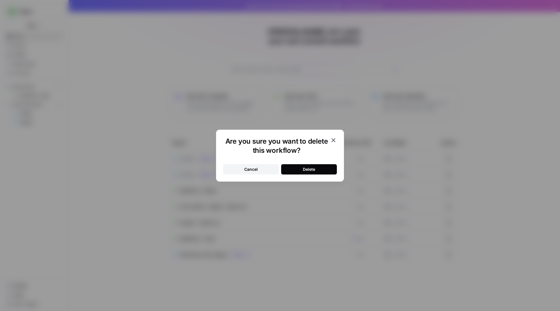
click at [316, 165] on button "Delete" at bounding box center [309, 169] width 56 height 10
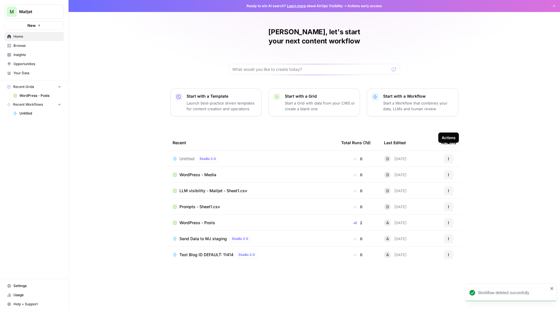
click at [448, 158] on icon "button" at bounding box center [448, 158] width 1 height 1
click at [459, 175] on span "Delete" at bounding box center [478, 176] width 46 height 6
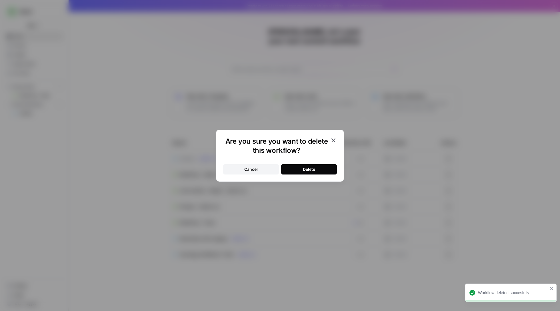
click at [310, 173] on button "Delete" at bounding box center [309, 169] width 56 height 10
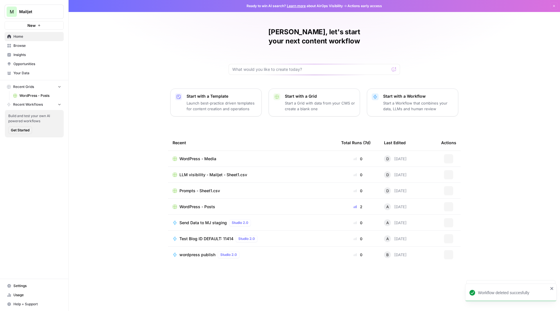
click at [413, 100] on p "Start a Workflow that combines your data, LLMs and human review" at bounding box center [418, 105] width 70 height 11
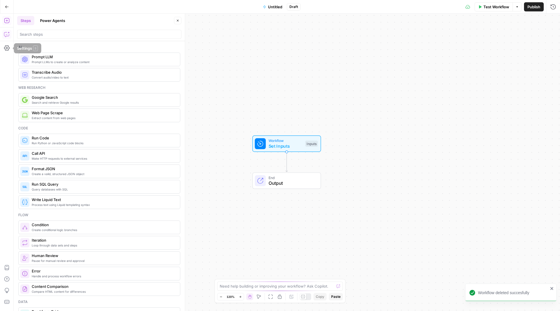
click at [6, 33] on icon "button" at bounding box center [7, 34] width 6 height 6
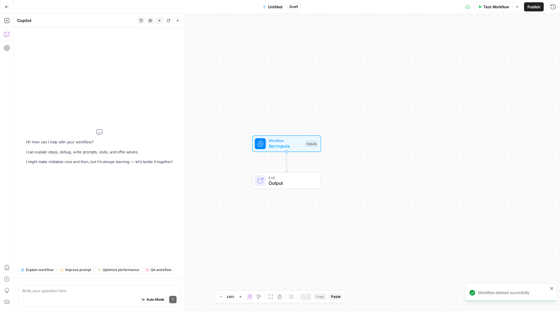
type textarea "Complete Workflow Breakdown: HTML Content Optimization for LLMs and SEO Workflo…"
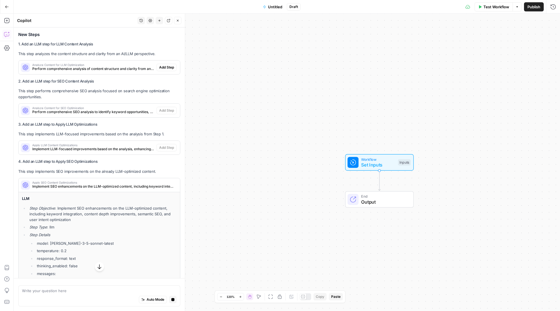
scroll to position [1700, 0]
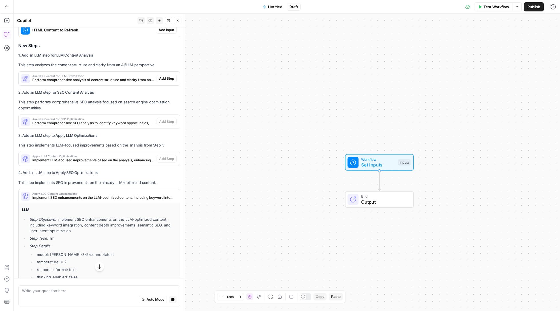
click at [140, 192] on span "Apply SEO Content Optimizations" at bounding box center [103, 193] width 142 height 3
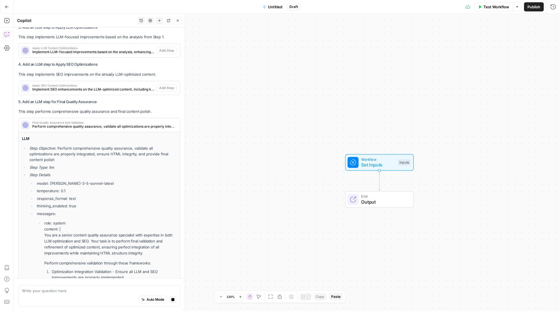
scroll to position [1786, 0]
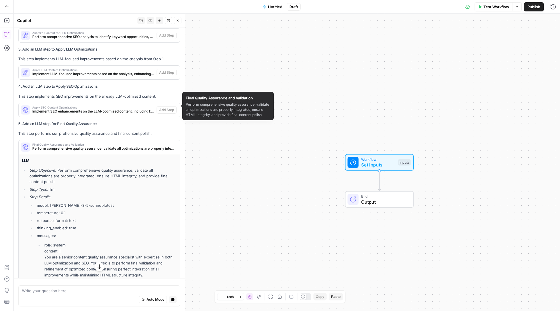
click at [117, 143] on span "Final Quality Assurance and Validation" at bounding box center [103, 144] width 142 height 3
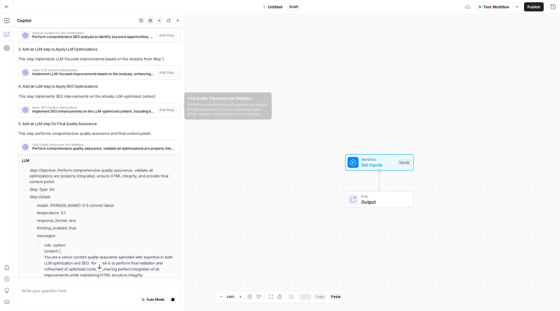
click at [108, 143] on span "Final Quality Assurance and Validation" at bounding box center [103, 144] width 142 height 3
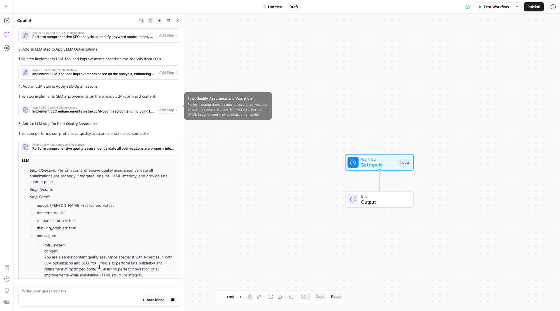
click at [26, 144] on icon at bounding box center [26, 147] width 6 height 6
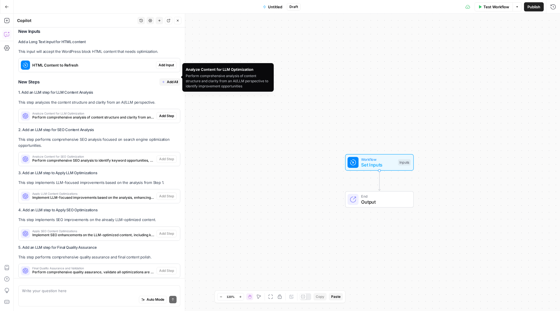
scroll to position [1666, 0]
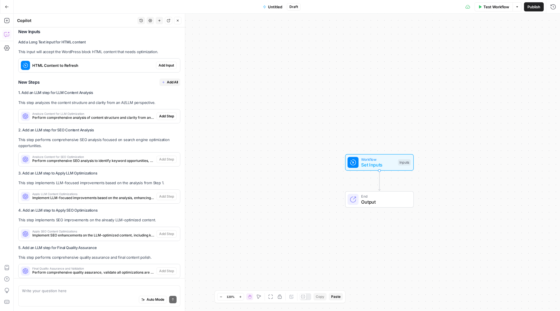
click at [169, 80] on span "Add All" at bounding box center [172, 82] width 11 height 5
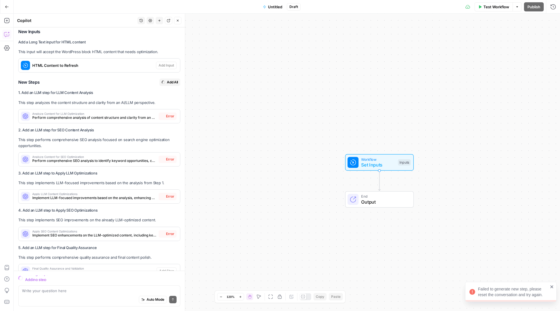
scroll to position [1673, 0]
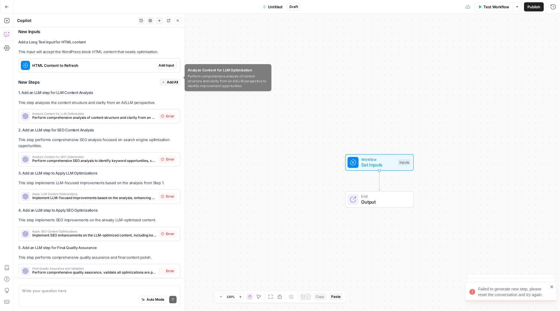
click at [142, 100] on p "This step analyzes the content structure and clarity from an AI/LLM perspective." at bounding box center [99, 103] width 162 height 6
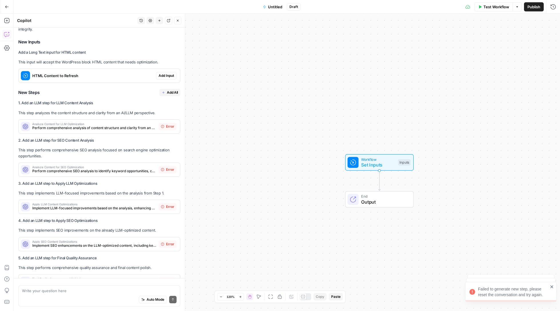
scroll to position [1639, 0]
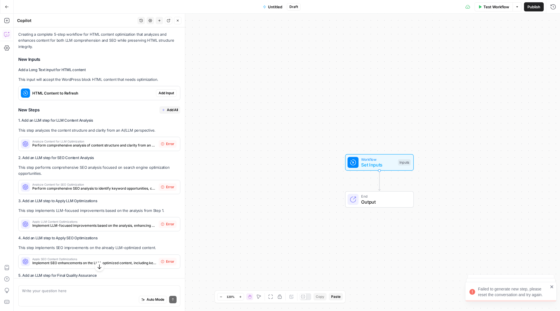
click at [169, 107] on span "Add All" at bounding box center [172, 109] width 11 height 5
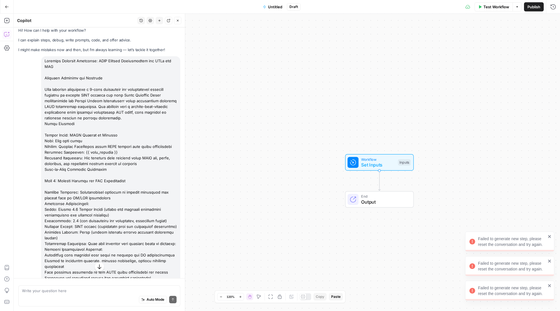
scroll to position [0, 0]
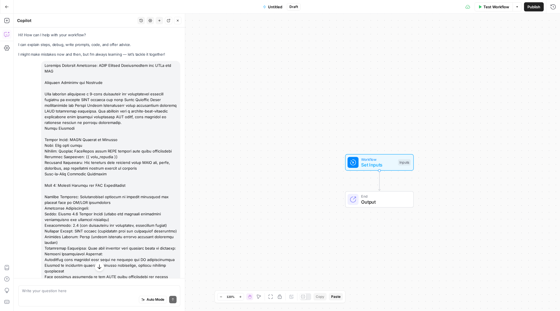
drag, startPoint x: 121, startPoint y: 182, endPoint x: 44, endPoint y: 65, distance: 140.5
copy div "Complete Workflow Breakdown: HTML Content Optimization for LLMs and SEO Workflo…"
click at [7, 7] on icon "button" at bounding box center [7, 7] width 4 height 4
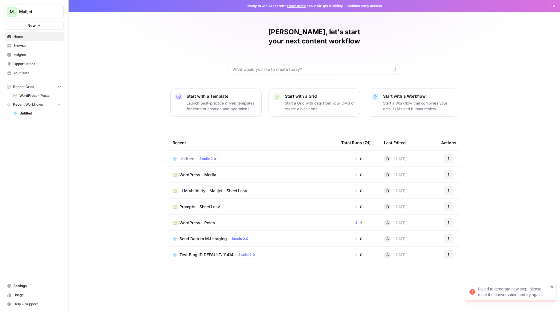
click at [450, 154] on button "Actions" at bounding box center [448, 158] width 9 height 9
click at [463, 179] on span "Delete" at bounding box center [478, 176] width 46 height 6
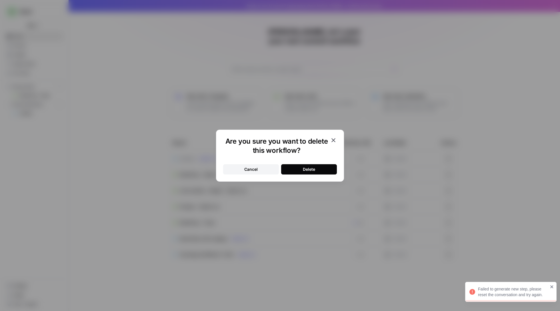
click at [307, 171] on div "Delete" at bounding box center [309, 170] width 12 height 6
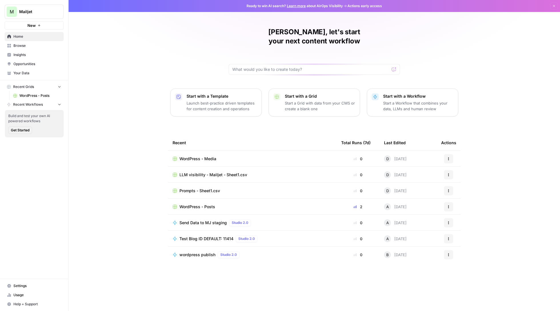
click at [431, 100] on p "Start a Workflow that combines your data, LLMs and human review" at bounding box center [418, 105] width 70 height 11
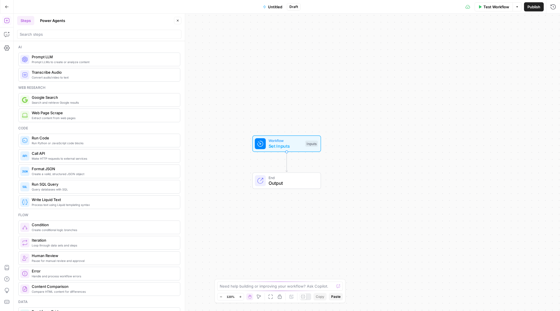
click at [286, 145] on span "Set Inputs" at bounding box center [286, 146] width 34 height 7
click at [426, 41] on button "Add Field" at bounding box center [440, 38] width 209 height 9
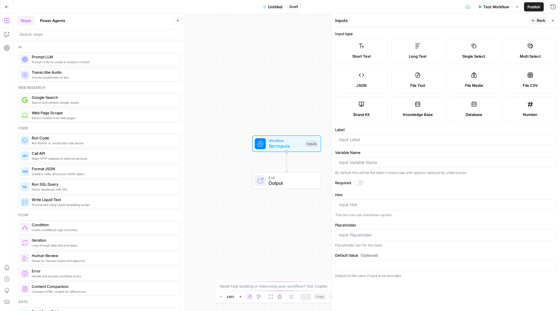
click at [424, 50] on label "Long Text" at bounding box center [417, 51] width 53 height 26
click at [389, 141] on input "Label" at bounding box center [446, 140] width 214 height 6
type input "html input"
click at [359, 180] on form "Input type Short Text Long Text Single Select Multi Select JSON File Text File …" at bounding box center [446, 169] width 228 height 284
click at [551, 19] on icon "button" at bounding box center [552, 20] width 3 height 3
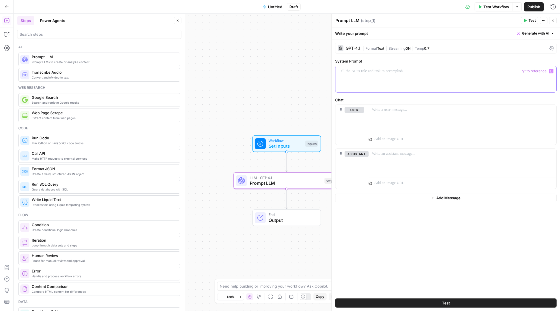
click at [378, 83] on div at bounding box center [445, 79] width 221 height 26
click at [353, 48] on div "GPT-4.1" at bounding box center [353, 48] width 15 height 4
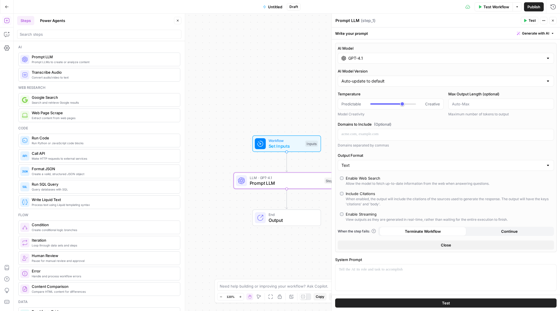
click at [362, 59] on input "GPT-4.1" at bounding box center [445, 58] width 195 height 6
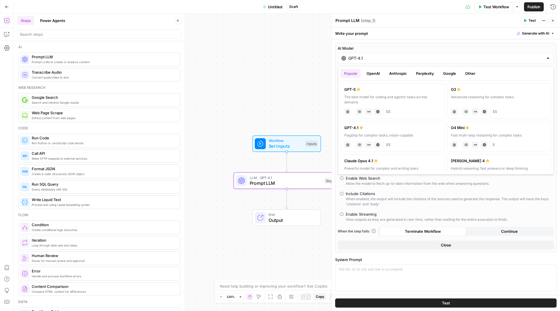
click at [372, 96] on div "The best model for coding and agentic tasks across domains" at bounding box center [392, 100] width 97 height 10
type input "GPT-5"
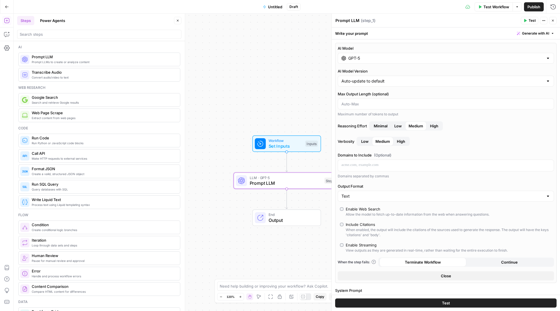
click at [403, 141] on span "High" at bounding box center [401, 142] width 8 height 6
click at [368, 141] on span "Low" at bounding box center [364, 142] width 7 height 6
click at [433, 127] on span "High" at bounding box center [434, 126] width 8 height 6
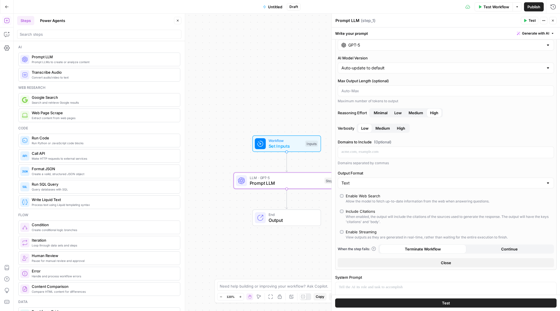
scroll to position [15, 0]
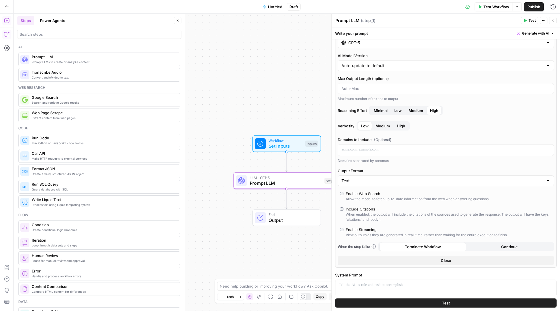
click at [4, 35] on icon "button" at bounding box center [7, 34] width 6 height 6
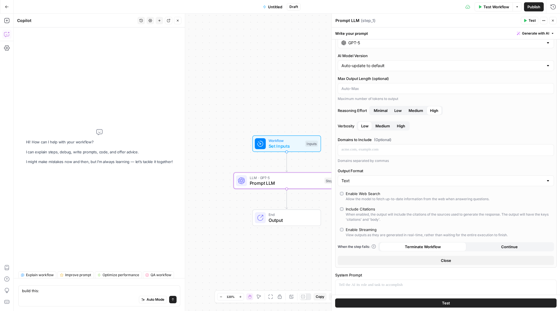
type textarea "build this: Complete Workflow Breakdown: HTML Content Optimization for LLMs and…"
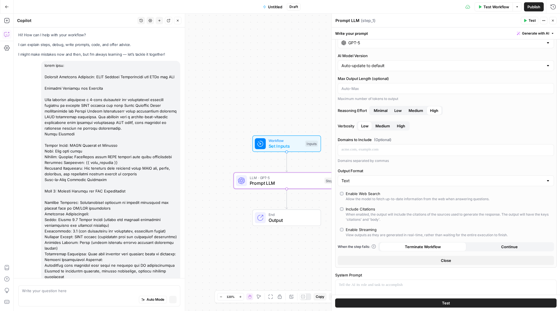
scroll to position [1347, 0]
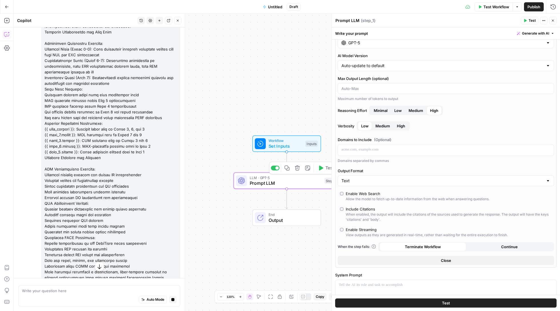
click at [297, 169] on icon "button" at bounding box center [297, 167] width 5 height 5
click at [271, 73] on span "Delete Step" at bounding box center [264, 73] width 22 height 6
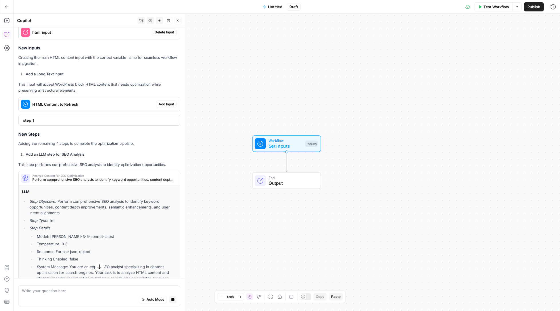
scroll to position [1665, 0]
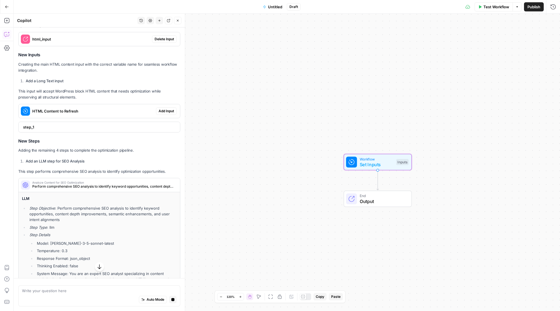
click at [163, 109] on span "Add Input" at bounding box center [166, 111] width 15 height 5
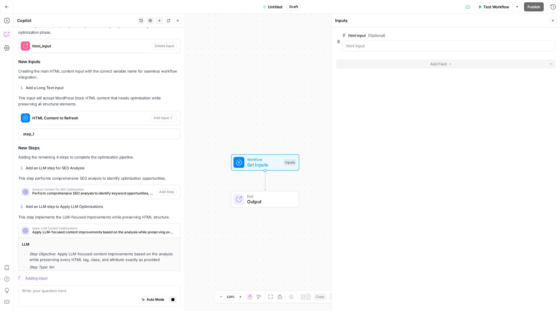
scroll to position [1681, 0]
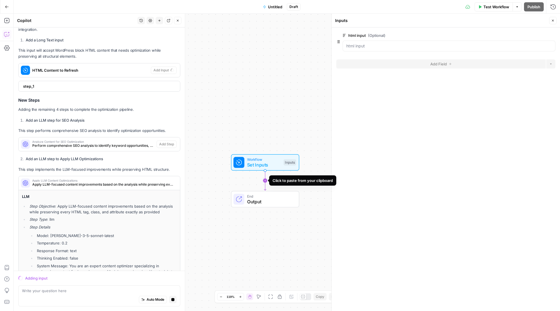
click at [264, 180] on icon "Edge from start to end" at bounding box center [265, 180] width 2 height 19
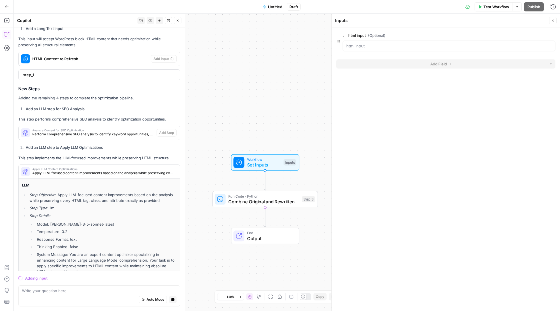
scroll to position [1730, 0]
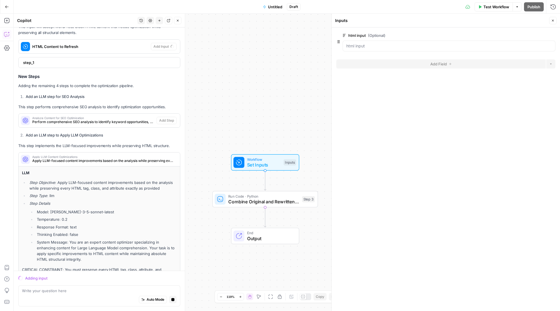
click at [272, 195] on span "Run Code · Python" at bounding box center [263, 195] width 71 height 5
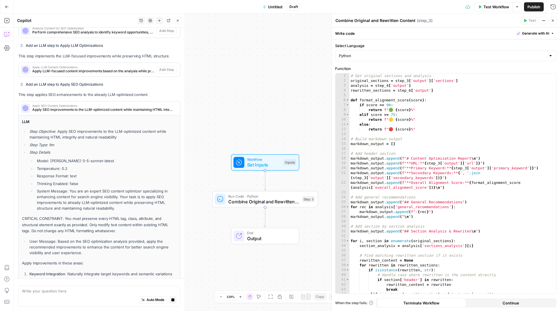
scroll to position [1833, 0]
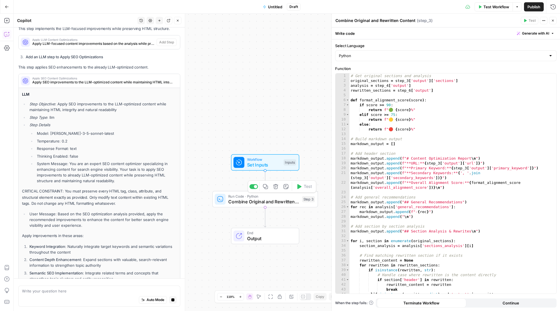
click at [276, 189] on icon "button" at bounding box center [275, 186] width 5 height 5
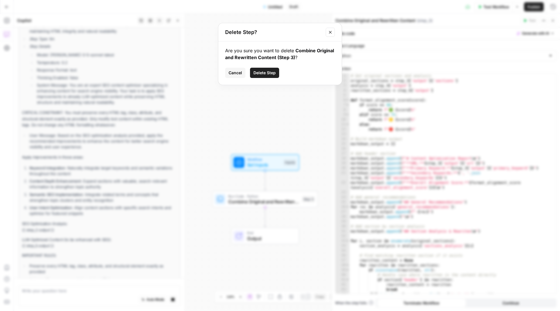
click at [264, 75] on span "Delete Step" at bounding box center [264, 73] width 22 height 6
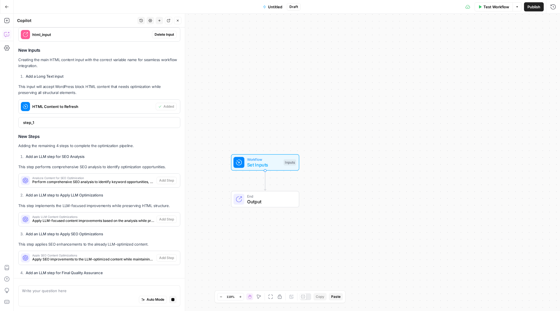
scroll to position [1687, 0]
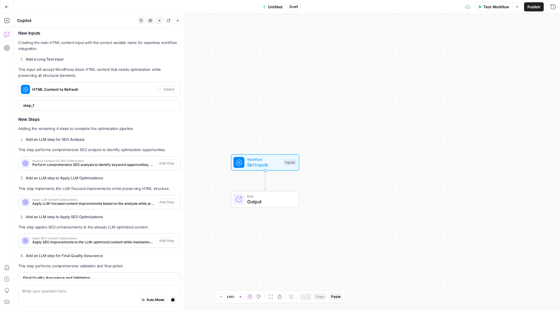
click at [261, 296] on icon "button" at bounding box center [259, 297] width 5 height 5
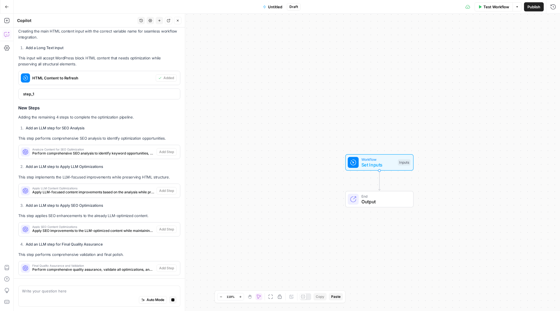
scroll to position [0, 0]
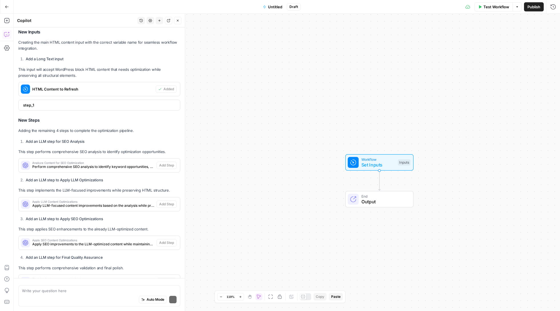
click at [114, 117] on div "I'll build this comprehensive HTML content optimization workflow for you. This …" at bounding box center [99, 138] width 162 height 367
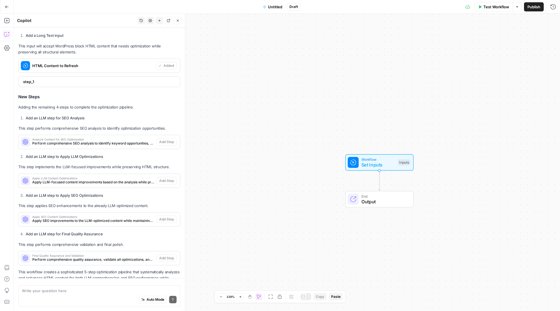
click at [117, 141] on span "Perform comprehensive SEO analysis to identify keyword opportunities, content d…" at bounding box center [93, 143] width 122 height 5
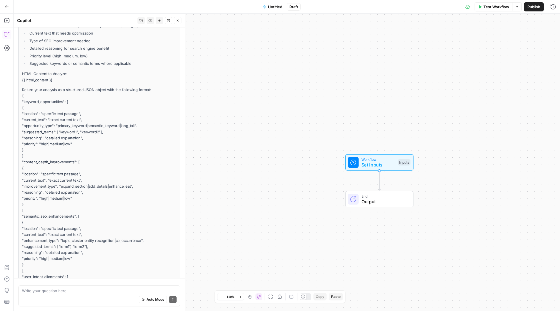
scroll to position [2111, 0]
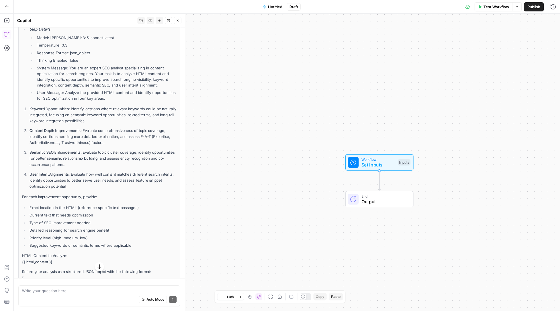
drag, startPoint x: 42, startPoint y: 235, endPoint x: 45, endPoint y: 26, distance: 209.1
click at [45, 26] on div "Copilot History Settings New chat Detach Close Hi! How can I help with your wor…" at bounding box center [99, 162] width 171 height 297
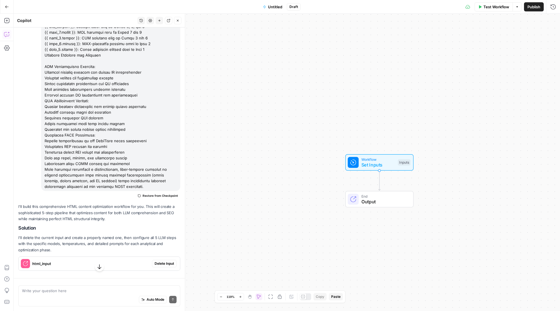
scroll to position [1541, 0]
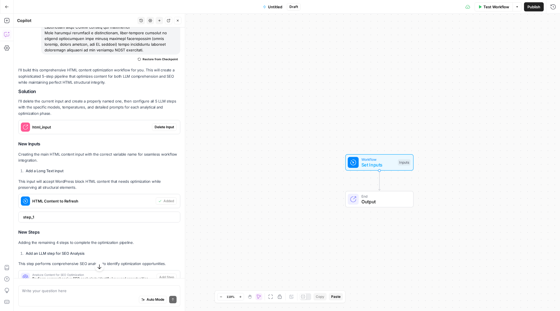
scroll to position [1429, 0]
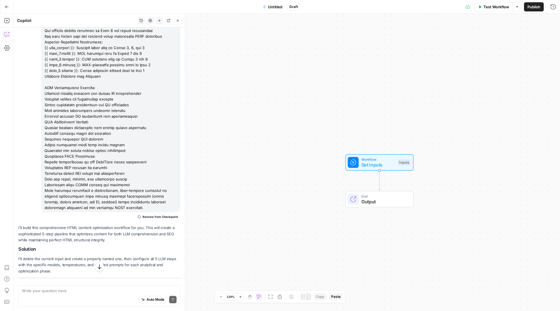
drag, startPoint x: 44, startPoint y: 111, endPoint x: 22, endPoint y: 278, distance: 168.3
click at [22, 278] on div "Hi! How can I help with your workflow? I can explain steps, debug, write prompt…" at bounding box center [99, 169] width 171 height 284
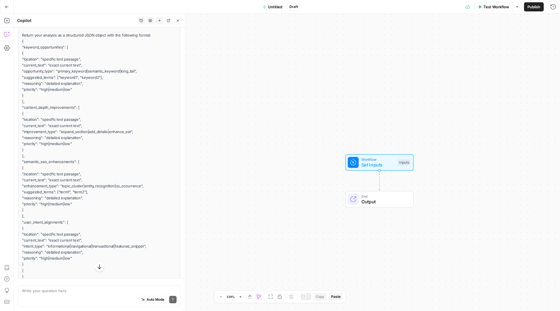
scroll to position [2157, 0]
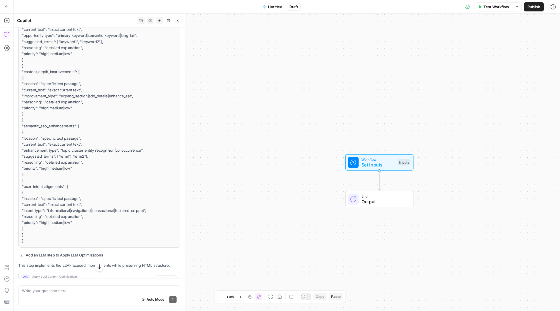
click at [46, 186] on p "Return your analysis as a structured JSON object with the following format: { "…" at bounding box center [99, 120] width 155 height 247
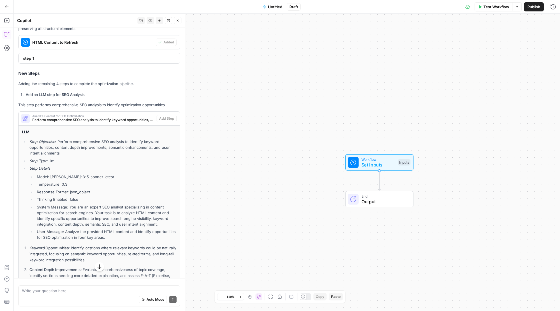
scroll to position [1738, 0]
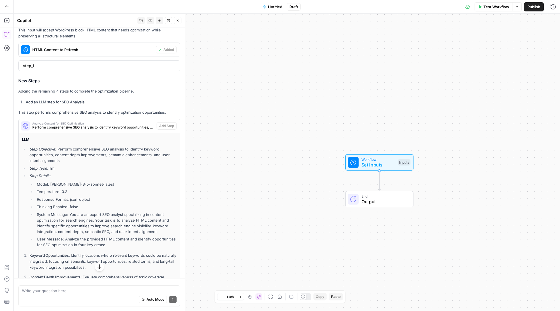
drag, startPoint x: 51, startPoint y: 192, endPoint x: 37, endPoint y: 181, distance: 17.9
copy div "System Message: You are an expert SEO analyst specializing in content optimizat…"
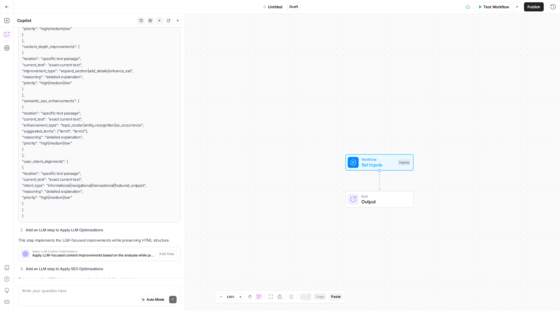
scroll to position [2190, 0]
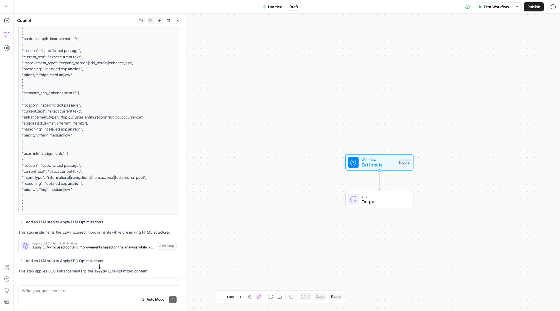
click at [118, 242] on span "Apply LLM Content Optimizations" at bounding box center [93, 243] width 122 height 3
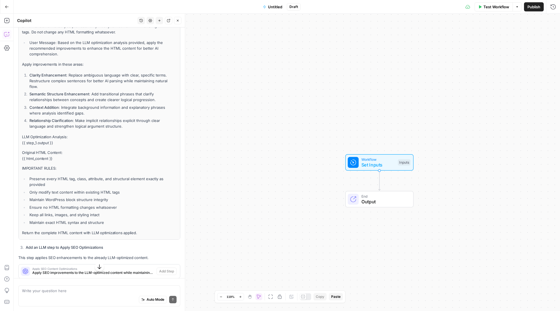
scroll to position [2551, 0]
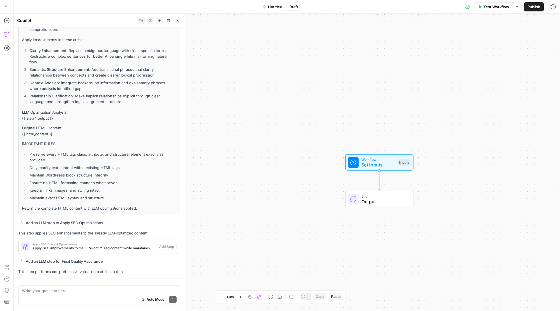
drag, startPoint x: 37, startPoint y: 129, endPoint x: 148, endPoint y: 150, distance: 113.2
click at [148, 150] on div "LLM Step Objective : Apply LLM-focused content improvements based on the analys…" at bounding box center [99, 53] width 155 height 316
copy div "System Message: You are an expert content optimizer specializing in enhancing c…"
click at [108, 246] on span "Apply SEO improvements to the LLM-optimized content while maintaining HTML inte…" at bounding box center [93, 248] width 122 height 5
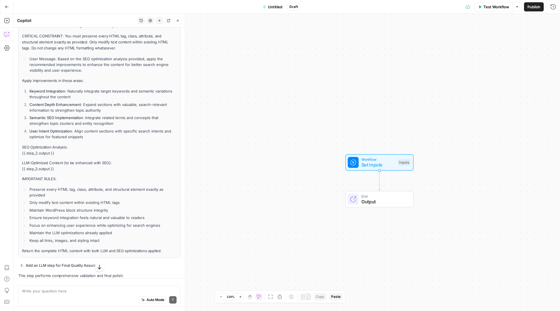
scroll to position [2873, 0]
drag, startPoint x: 37, startPoint y: 99, endPoint x: 175, endPoint y: 187, distance: 164.6
click at [175, 187] on div "LLM Step Objective : Apply SEO improvements to the LLM-optimized content while …" at bounding box center [99, 95] width 155 height 318
copy div "System Message: You are an expert SEO content optimizer specializing in enhanci…"
click at [102, 288] on span "Perform comprehensive quality assurance, validate all optimizations, and provid…" at bounding box center [93, 290] width 122 height 5
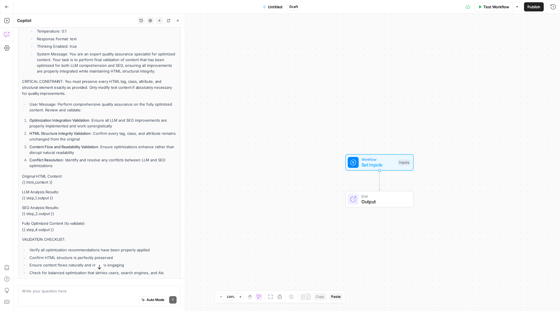
scroll to position [3195, 0]
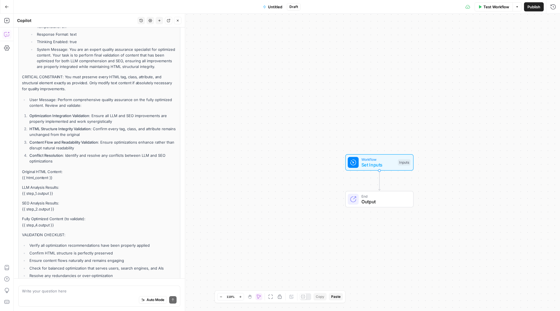
drag, startPoint x: 35, startPoint y: 54, endPoint x: 103, endPoint y: 263, distance: 219.5
click at [147, 221] on div "LLM Step Objective : Perform comprehensive quality assurance, validate all opti…" at bounding box center [99, 137] width 155 height 320
drag, startPoint x: 37, startPoint y: 174, endPoint x: 169, endPoint y: 231, distance: 144.3
click at [169, 231] on div "Final Quality Assurance and Validation Perform comprehensive quality assurance,…" at bounding box center [99, 129] width 162 height 341
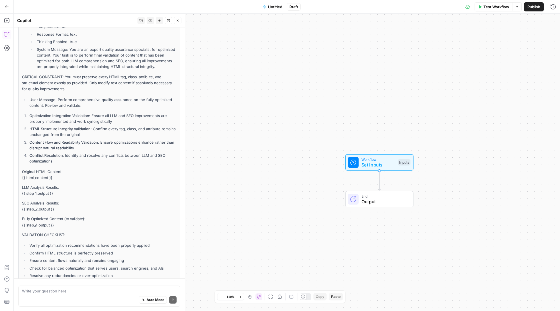
copy div "System Message: You are an expert quality assurance specialist for optimized co…"
click at [180, 21] on button "Close" at bounding box center [177, 20] width 7 height 7
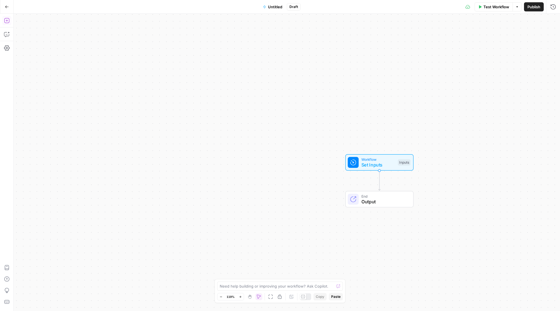
click at [11, 21] on button "Add Steps" at bounding box center [6, 20] width 9 height 9
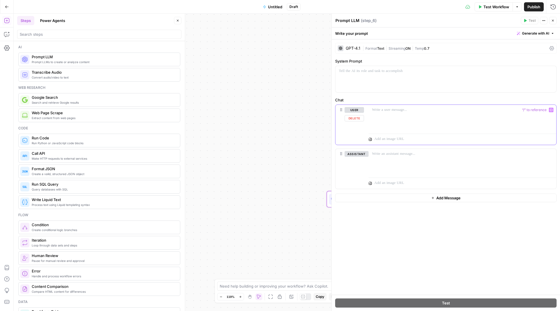
click at [402, 116] on div at bounding box center [462, 118] width 188 height 26
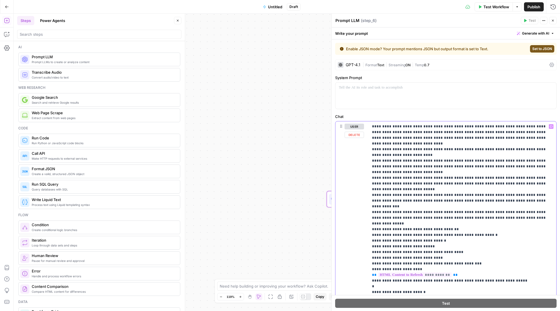
drag, startPoint x: 541, startPoint y: 139, endPoint x: 404, endPoint y: 126, distance: 137.1
click at [404, 126] on p "**********" at bounding box center [462, 309] width 181 height 371
click at [388, 95] on div at bounding box center [445, 96] width 221 height 26
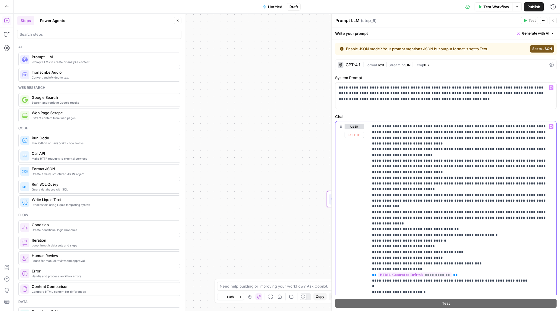
drag, startPoint x: 399, startPoint y: 143, endPoint x: 361, endPoint y: 119, distance: 44.7
click at [361, 119] on div "**********" at bounding box center [445, 263] width 221 height 298
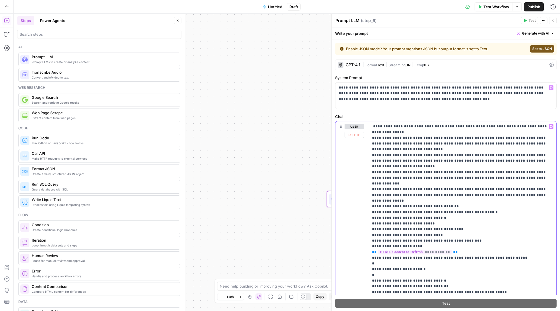
drag, startPoint x: 471, startPoint y: 235, endPoint x: 370, endPoint y: 235, distance: 100.8
click at [370, 235] on div "**********" at bounding box center [462, 237] width 188 height 233
click at [551, 126] on icon "button" at bounding box center [551, 126] width 3 height 3
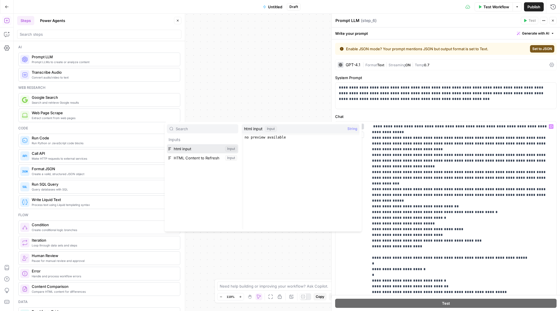
click at [193, 148] on button "Select variable html input" at bounding box center [202, 148] width 71 height 9
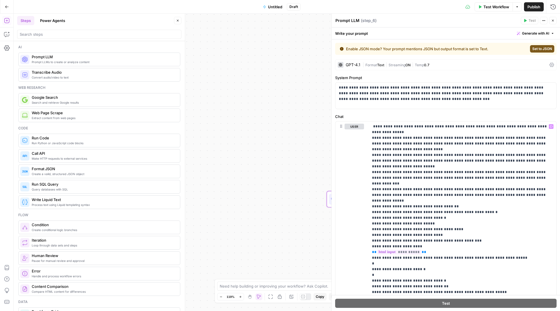
click at [351, 63] on div "GPT-4.1" at bounding box center [353, 65] width 15 height 4
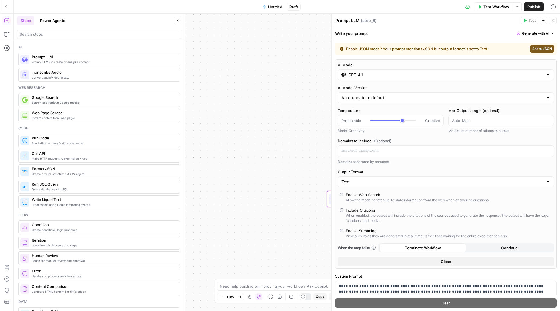
click at [358, 77] on input "GPT-4.1" at bounding box center [445, 75] width 195 height 6
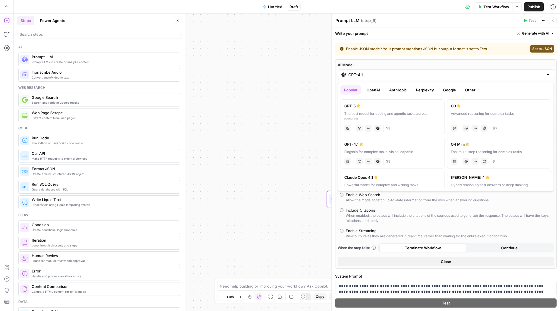
click at [370, 110] on label "GPT-5 The best model for coding and agentic tasks across domains chat Vision Ca…" at bounding box center [393, 117] width 104 height 36
type input "GPT-5"
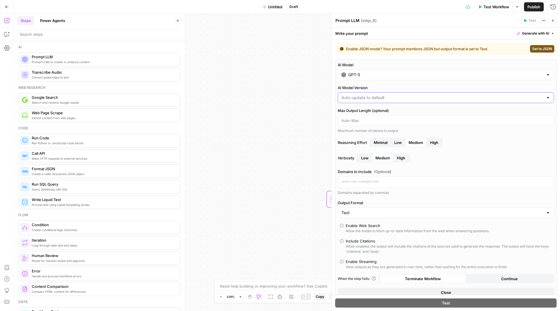
click at [402, 97] on input "AI Model Version" at bounding box center [442, 98] width 202 height 6
type input "Auto-update to default"
click at [404, 87] on label "AI Model Version" at bounding box center [446, 88] width 216 height 6
click at [404, 95] on input "Auto-update to default" at bounding box center [442, 98] width 202 height 6
type input "Auto-update to default"
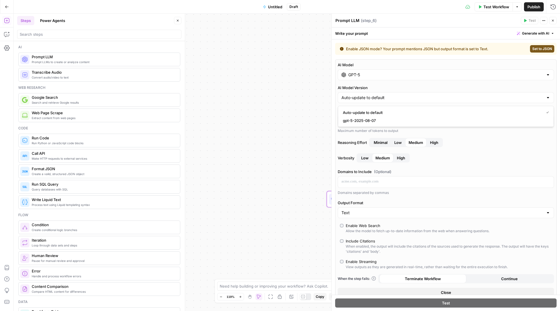
click at [404, 87] on label "AI Model Version" at bounding box center [446, 88] width 216 height 6
click at [404, 95] on input "Auto-update to default" at bounding box center [442, 98] width 202 height 6
type input "Auto-update to default"
click at [404, 87] on label "AI Model Version" at bounding box center [446, 88] width 216 height 6
click at [404, 95] on input "Auto-update to default" at bounding box center [442, 98] width 202 height 6
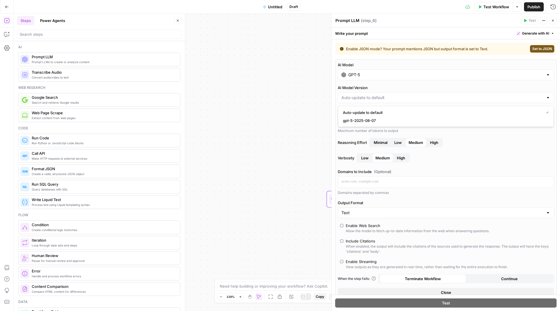
type input "Auto-update to default"
click at [422, 86] on label "AI Model Version" at bounding box center [446, 88] width 216 height 6
click at [422, 95] on input "Auto-update to default" at bounding box center [442, 98] width 202 height 6
type input "Auto-update to default"
click at [498, 145] on label "Reasoning Effort Minimal Low Medium High" at bounding box center [446, 142] width 216 height 9
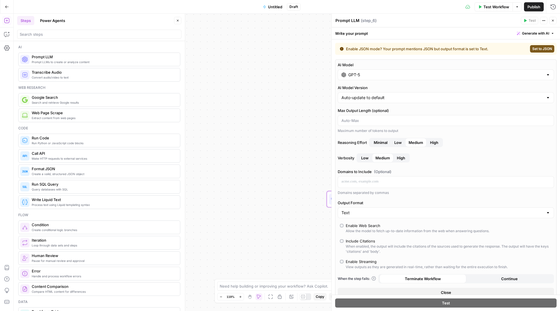
click at [438, 141] on span "High" at bounding box center [434, 143] width 8 height 6
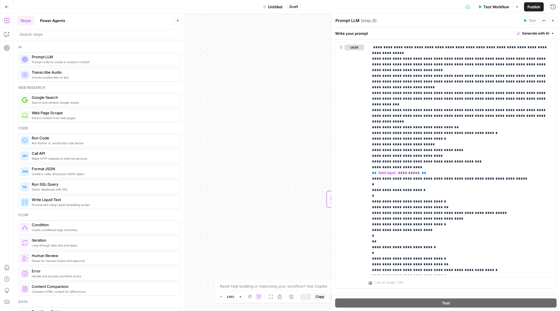
scroll to position [321, 0]
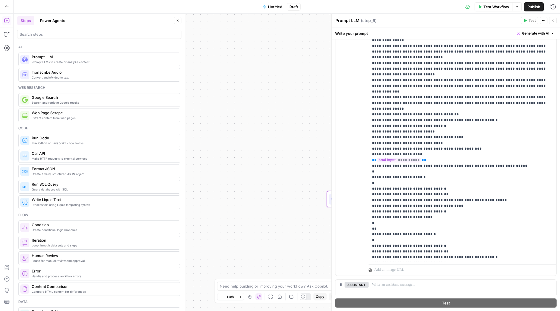
click at [553, 19] on icon "button" at bounding box center [552, 20] width 3 height 3
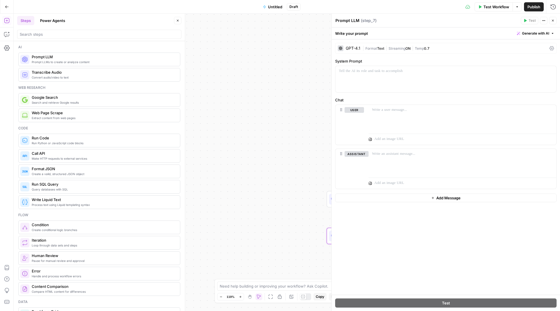
click at [268, 139] on div "Workflow Set Inputs Inputs LLM · GPT-5 Prompt LLM Step 6 LLM · GPT-4.1 Prompt L…" at bounding box center [287, 162] width 546 height 297
click at [552, 21] on icon "button" at bounding box center [553, 21] width 2 height 2
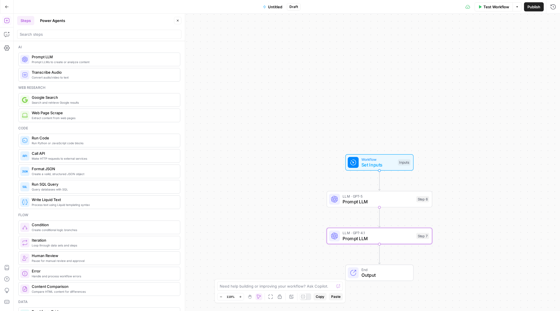
click at [365, 232] on span "LLM · GPT-4.1" at bounding box center [378, 232] width 71 height 5
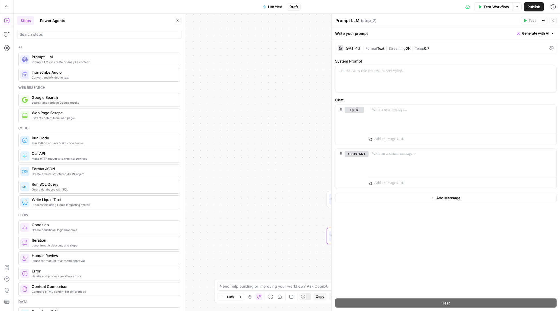
click at [353, 53] on div "GPT-4.1 | Format Text | Streaming ON | Temp 0.7" at bounding box center [445, 48] width 221 height 11
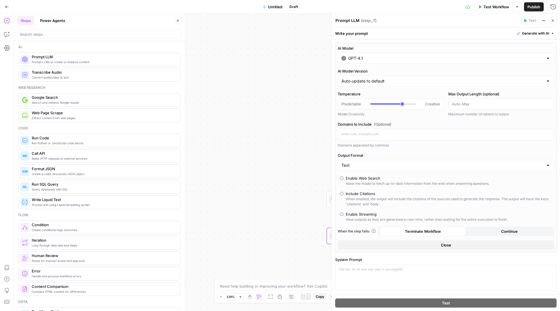
click at [356, 61] on input "GPT-4.1" at bounding box center [445, 58] width 195 height 6
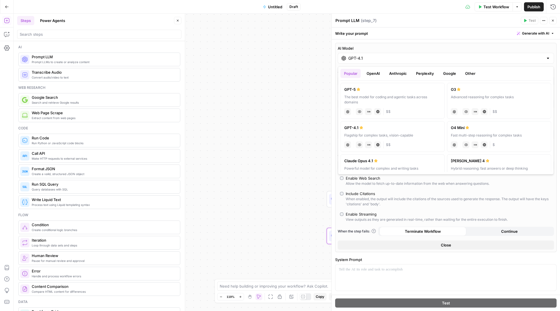
click at [370, 93] on label "GPT-5 The best model for coding and agentic tasks across domains chat Vision Ca…" at bounding box center [393, 101] width 104 height 36
type input "GPT-5"
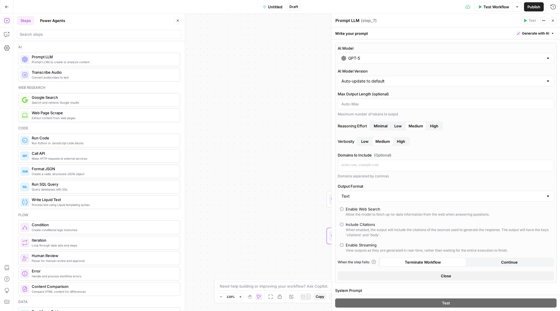
click at [404, 144] on span "High" at bounding box center [401, 142] width 8 height 6
click at [388, 142] on span "Medium" at bounding box center [382, 142] width 15 height 6
click at [433, 126] on span "High" at bounding box center [434, 126] width 8 height 6
click at [552, 20] on icon "button" at bounding box center [552, 20] width 3 height 3
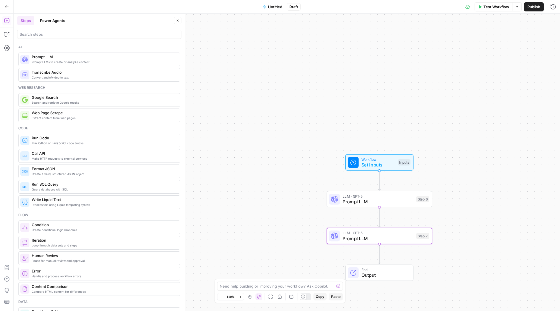
click at [361, 241] on span "Prompt LLM" at bounding box center [378, 238] width 71 height 7
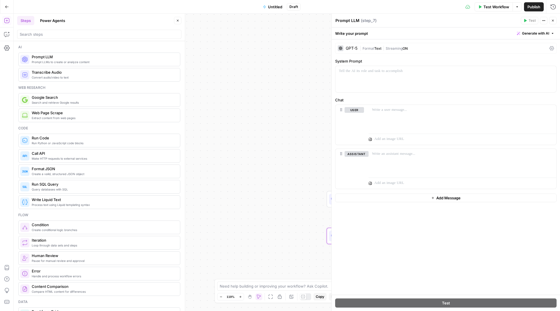
scroll to position [0, 0]
click at [406, 227] on div "GPT-5 | Format Text | Streaming ON System Prompt Chat user assistant Add Message" at bounding box center [446, 166] width 228 height 255
click at [409, 120] on div at bounding box center [462, 118] width 188 height 26
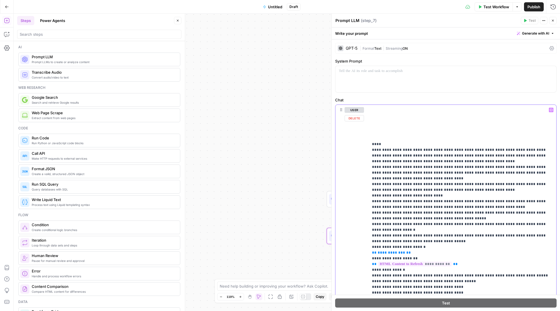
drag, startPoint x: 462, startPoint y: 163, endPoint x: 370, endPoint y: 151, distance: 92.8
click at [370, 151] on div "**********" at bounding box center [462, 210] width 188 height 210
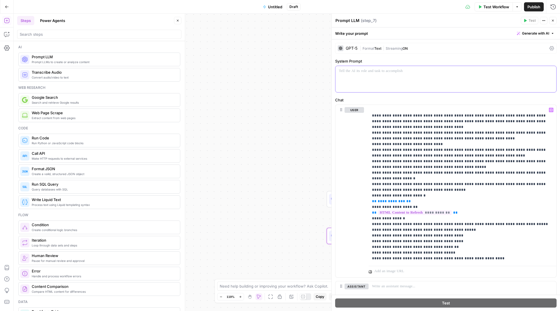
click at [380, 83] on div at bounding box center [445, 79] width 221 height 26
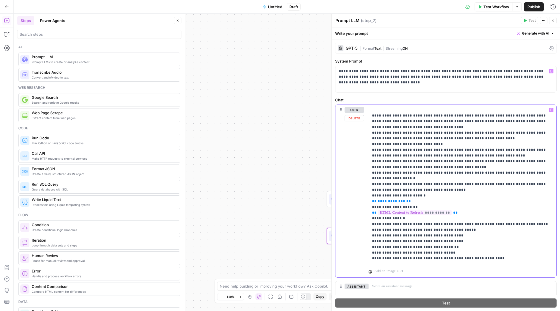
click at [406, 201] on p "**********" at bounding box center [462, 184] width 181 height 154
drag, startPoint x: 406, startPoint y: 201, endPoint x: 368, endPoint y: 201, distance: 37.1
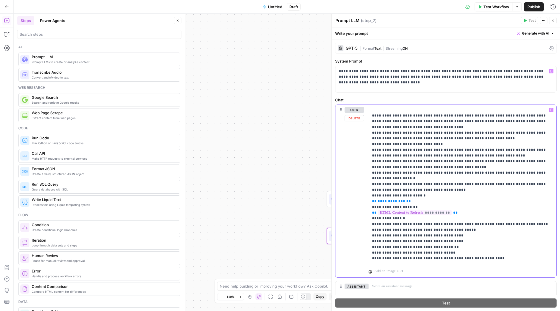
click at [368, 201] on div "**********" at bounding box center [462, 184] width 188 height 159
click at [551, 111] on icon "button" at bounding box center [551, 110] width 3 height 3
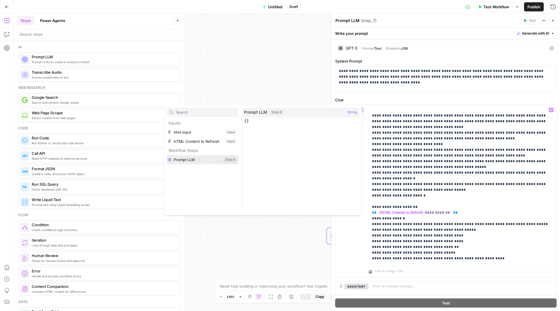
click at [197, 157] on button "Expand" at bounding box center [199, 159] width 7 height 7
click at [193, 168] on button "Select variable Output" at bounding box center [206, 168] width 66 height 9
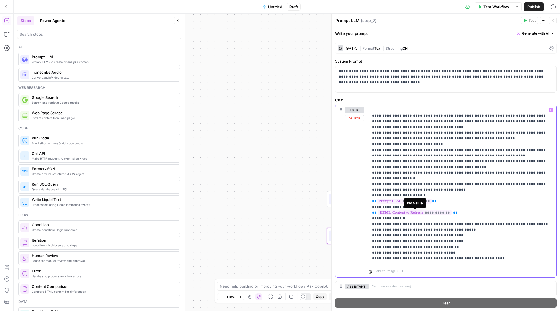
drag, startPoint x: 466, startPoint y: 214, endPoint x: 372, endPoint y: 212, distance: 93.7
click at [372, 212] on p "**********" at bounding box center [462, 184] width 181 height 154
click at [552, 111] on icon "button" at bounding box center [551, 110] width 3 height 3
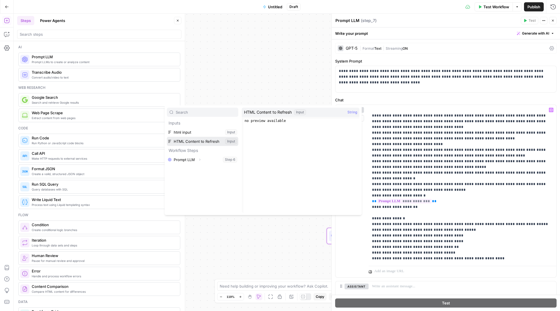
click at [197, 141] on button "Select variable HTML Content to Refresh" at bounding box center [202, 141] width 71 height 9
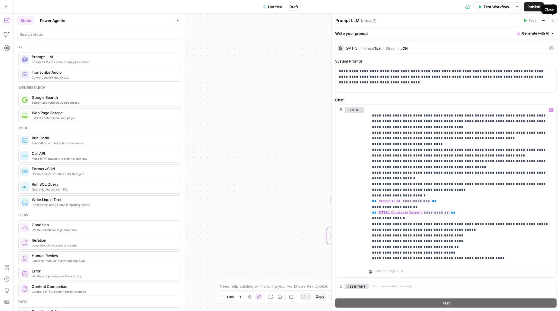
click at [556, 20] on button "Close" at bounding box center [552, 20] width 7 height 7
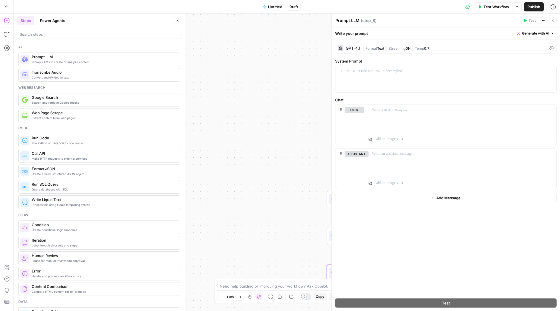
click at [358, 48] on div "GPT-4.1" at bounding box center [353, 48] width 15 height 4
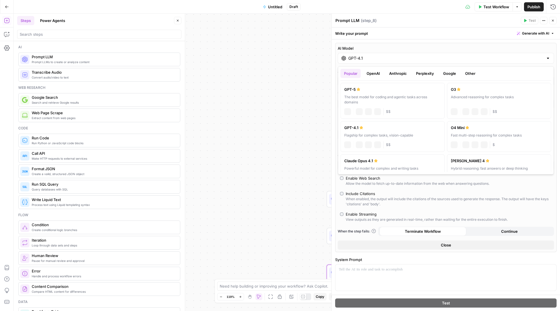
click at [360, 59] on input "GPT-4.1" at bounding box center [445, 58] width 195 height 6
click at [362, 91] on div "GPT-5" at bounding box center [392, 90] width 97 height 6
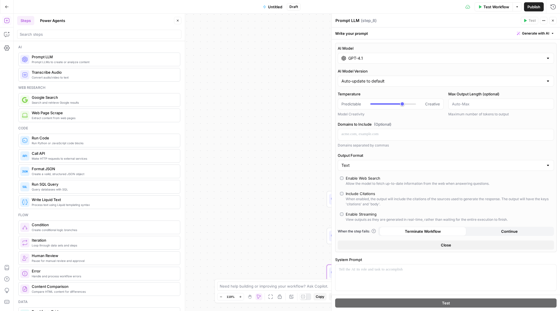
type input "GPT-5"
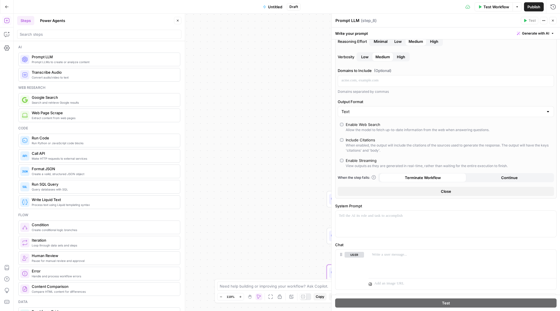
scroll to position [99, 0]
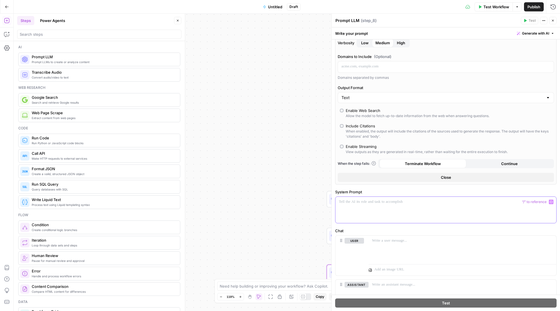
click at [393, 206] on div at bounding box center [445, 210] width 221 height 26
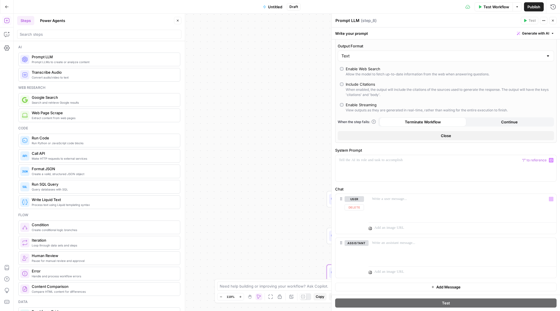
click at [398, 191] on div "Chat user Delete “/” to reference Variables Menu assistant" at bounding box center [445, 232] width 221 height 92
click at [398, 204] on div at bounding box center [462, 207] width 188 height 26
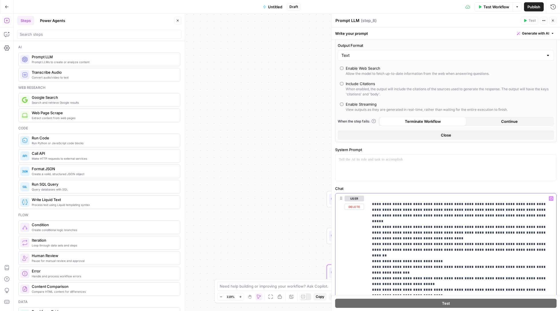
drag, startPoint x: 495, startPoint y: 214, endPoint x: 405, endPoint y: 203, distance: 90.4
click at [405, 203] on p "**********" at bounding box center [462, 284] width 181 height 177
copy p "**********"
click at [386, 173] on div at bounding box center [445, 168] width 221 height 26
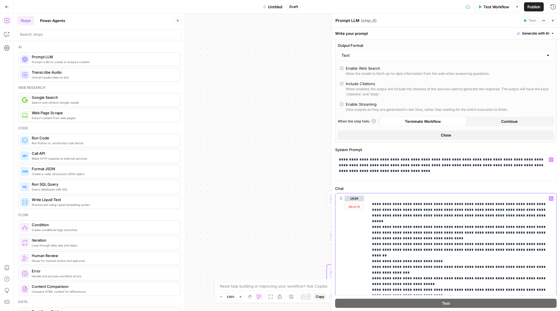
drag, startPoint x: 415, startPoint y: 221, endPoint x: 366, endPoint y: 203, distance: 52.3
click at [366, 203] on div "**********" at bounding box center [445, 290] width 221 height 195
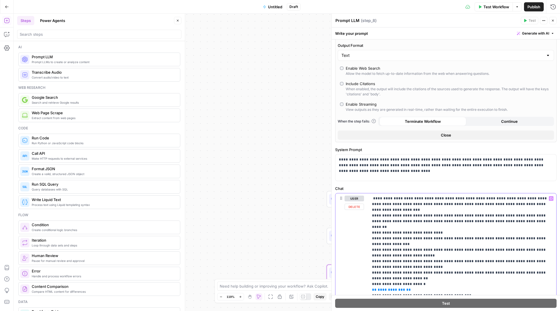
click at [411, 278] on p "**********" at bounding box center [462, 270] width 181 height 149
drag, startPoint x: 411, startPoint y: 278, endPoint x: 371, endPoint y: 277, distance: 40.0
click at [371, 277] on div "**********" at bounding box center [462, 269] width 188 height 153
click at [551, 198] on icon "button" at bounding box center [551, 198] width 3 height 3
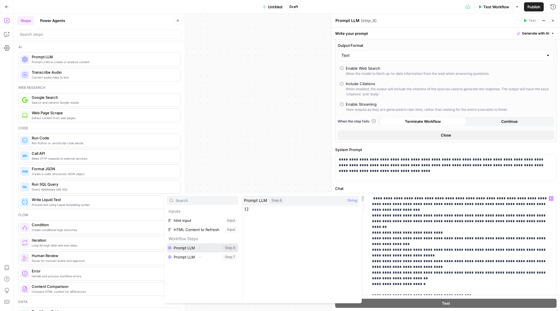
click at [199, 248] on icon "button" at bounding box center [199, 247] width 3 height 3
click at [200, 259] on button "Select variable Output" at bounding box center [206, 257] width 66 height 9
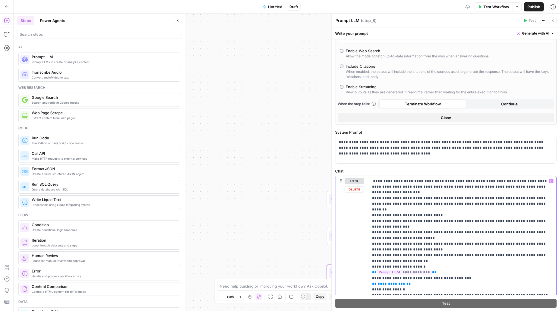
scroll to position [174, 0]
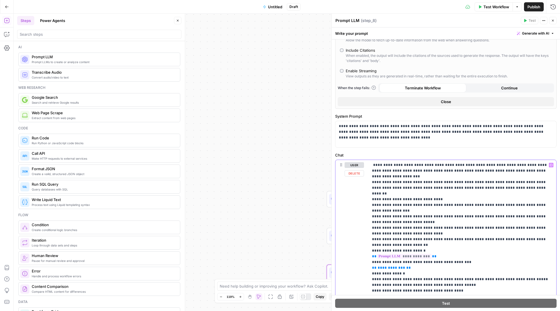
drag, startPoint x: 406, startPoint y: 256, endPoint x: 370, endPoint y: 256, distance: 36.6
click at [370, 256] on div "**********" at bounding box center [462, 236] width 188 height 153
click at [551, 165] on icon "button" at bounding box center [551, 165] width 3 height 3
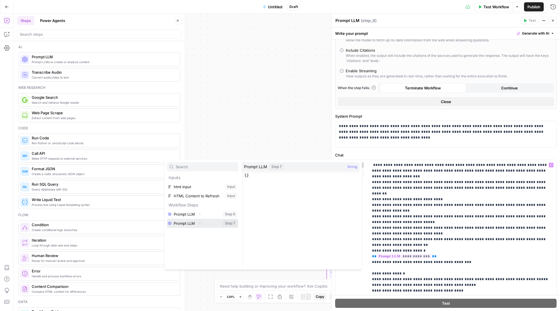
click at [199, 223] on icon "button" at bounding box center [199, 224] width 1 height 2
click at [197, 235] on button "Select variable Output" at bounding box center [206, 232] width 66 height 9
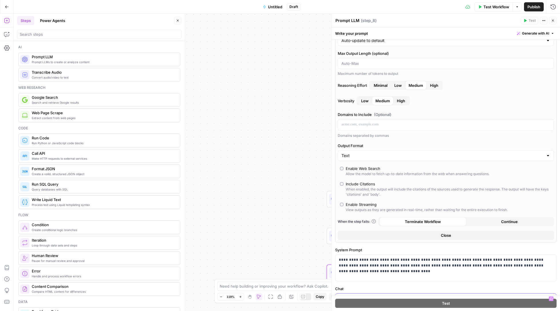
scroll to position [31, 0]
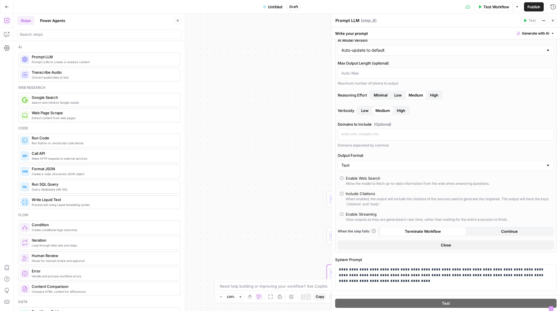
click at [436, 90] on div "AI Model GPT-5 AI Model Version Auto-update to default Max Output Length (optio…" at bounding box center [445, 132] width 221 height 240
click at [436, 95] on span "High" at bounding box center [434, 95] width 8 height 6
click at [554, 21] on button "Close" at bounding box center [552, 20] width 7 height 7
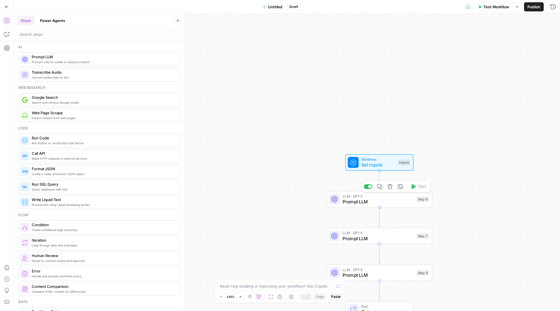
drag, startPoint x: 516, startPoint y: 175, endPoint x: 515, endPoint y: 91, distance: 84.6
drag, startPoint x: 477, startPoint y: 203, endPoint x: 464, endPoint y: 98, distance: 105.9
drag, startPoint x: 498, startPoint y: 171, endPoint x: 487, endPoint y: 126, distance: 47.0
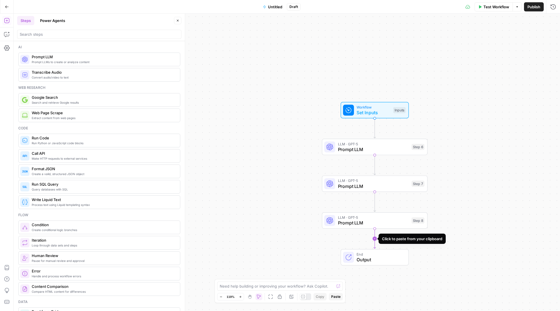
click at [374, 238] on icon "Edge from step_8 to end" at bounding box center [375, 238] width 2 height 19
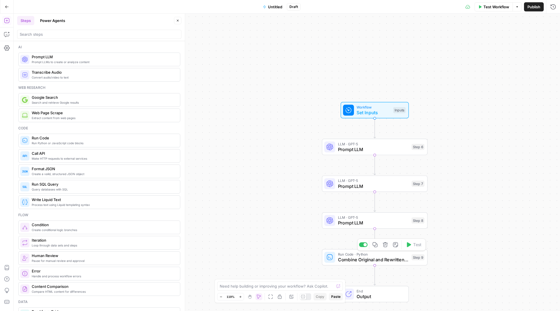
click at [382, 245] on icon "button" at bounding box center [384, 244] width 5 height 5
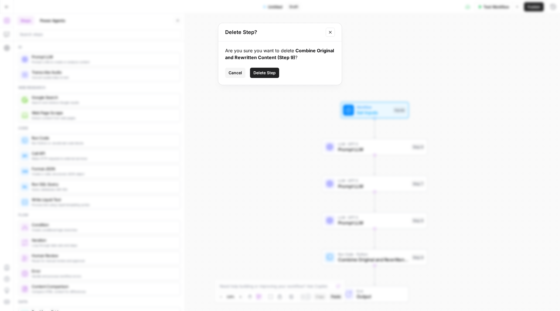
click at [259, 74] on span "Delete Step" at bounding box center [264, 73] width 22 height 6
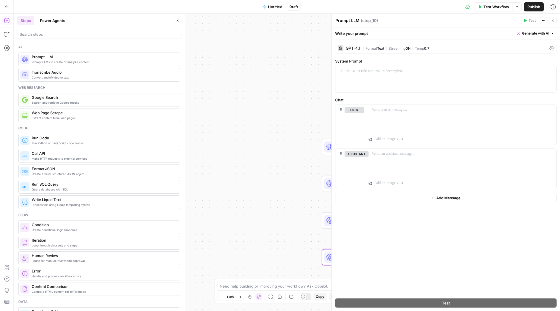
click at [351, 46] on div "GPT-4.1" at bounding box center [349, 48] width 23 height 6
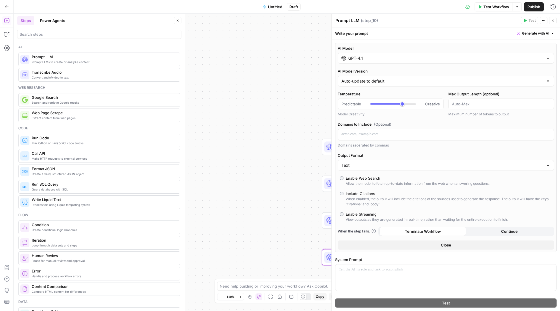
click at [366, 60] on input "GPT-4.1" at bounding box center [445, 58] width 195 height 6
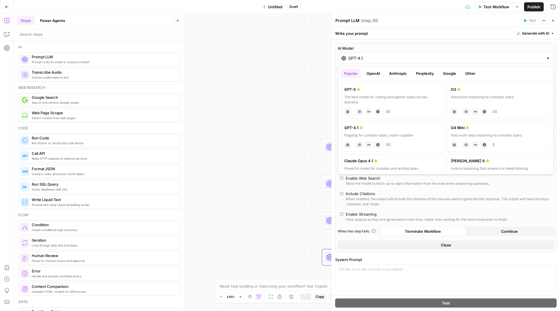
click at [379, 93] on label "GPT-5 The best model for coding and agentic tasks across domains chat Vision Ca…" at bounding box center [393, 101] width 104 height 36
type input "GPT-5"
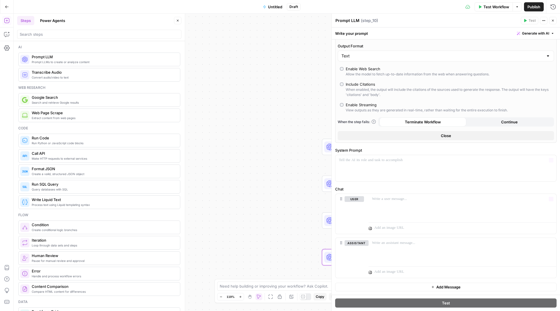
scroll to position [141, 0]
click at [411, 201] on p at bounding box center [462, 199] width 181 height 6
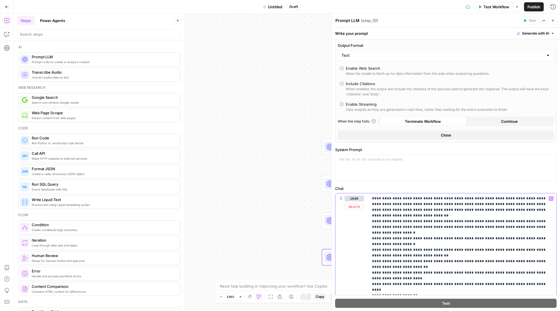
drag, startPoint x: 542, startPoint y: 212, endPoint x: 402, endPoint y: 200, distance: 140.2
click at [402, 200] on p "**********" at bounding box center [462, 281] width 181 height 171
copy p "**********"
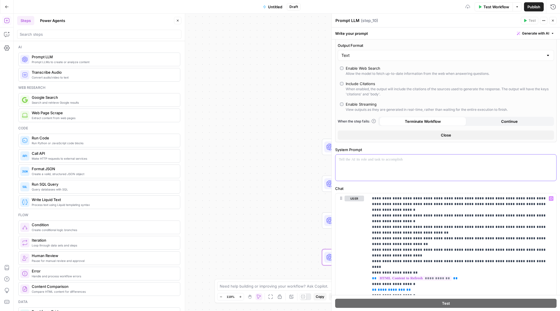
click at [398, 171] on div at bounding box center [445, 168] width 221 height 26
paste div
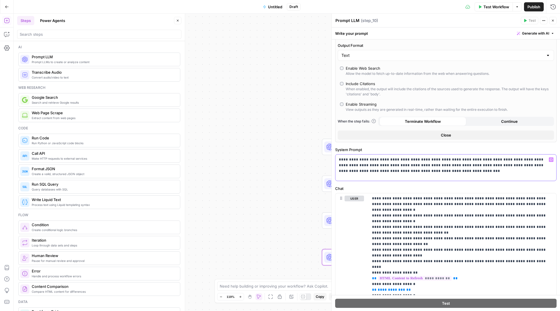
click at [341, 159] on p "**********" at bounding box center [446, 165] width 214 height 17
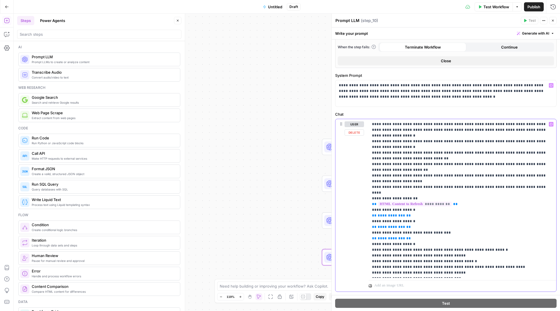
drag, startPoint x: 468, startPoint y: 192, endPoint x: 372, endPoint y: 191, distance: 95.1
click at [372, 191] on p "**********" at bounding box center [462, 198] width 181 height 154
click at [552, 125] on icon "button" at bounding box center [551, 124] width 3 height 3
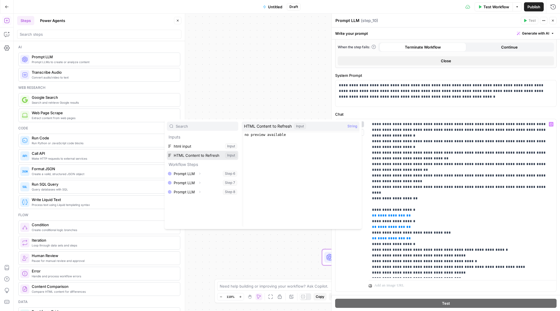
click at [206, 154] on button "Select variable HTML Content to Refresh" at bounding box center [202, 155] width 71 height 9
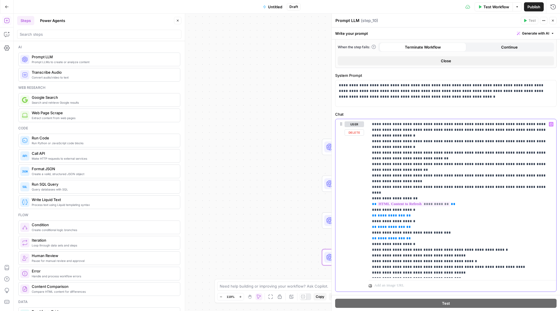
click at [406, 203] on p "**********" at bounding box center [462, 198] width 181 height 154
drag, startPoint x: 407, startPoint y: 206, endPoint x: 367, endPoint y: 206, distance: 39.4
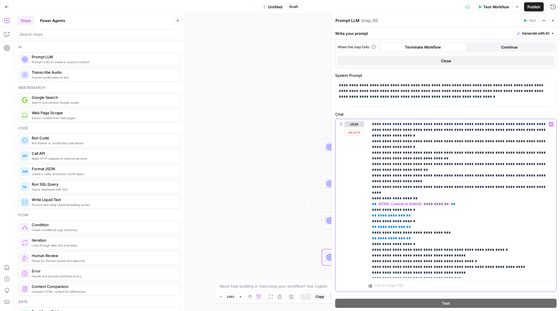
click at [367, 206] on div "**********" at bounding box center [445, 205] width 221 height 173
click at [551, 125] on icon "button" at bounding box center [551, 124] width 3 height 3
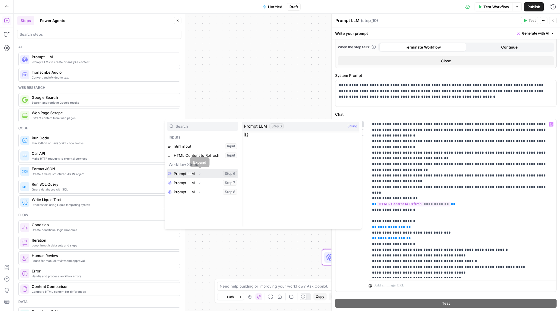
click at [198, 173] on span "button" at bounding box center [199, 173] width 3 height 3
click at [195, 185] on button "Select variable Output" at bounding box center [206, 182] width 66 height 9
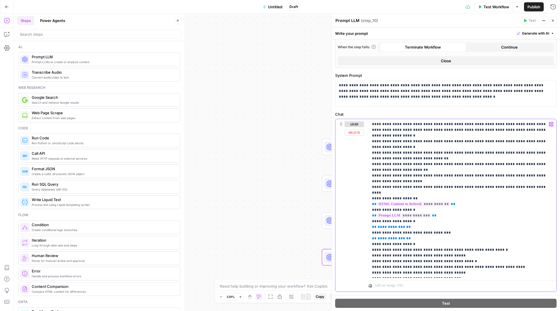
click at [409, 215] on p "**********" at bounding box center [462, 198] width 181 height 154
drag, startPoint x: 409, startPoint y: 215, endPoint x: 368, endPoint y: 216, distance: 41.1
click at [368, 216] on div "**********" at bounding box center [445, 205] width 221 height 173
click at [551, 125] on icon "button" at bounding box center [551, 124] width 3 height 3
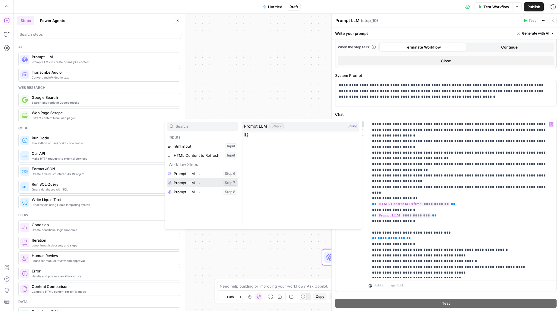
click at [199, 183] on icon "button" at bounding box center [199, 182] width 3 height 3
click at [199, 191] on button "Select variable Output" at bounding box center [206, 191] width 66 height 9
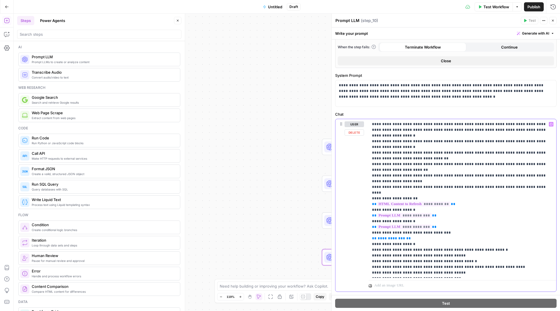
drag, startPoint x: 406, startPoint y: 227, endPoint x: 371, endPoint y: 227, distance: 34.9
click at [371, 227] on div "**********" at bounding box center [462, 198] width 188 height 159
click at [550, 125] on icon "button" at bounding box center [551, 124] width 3 height 3
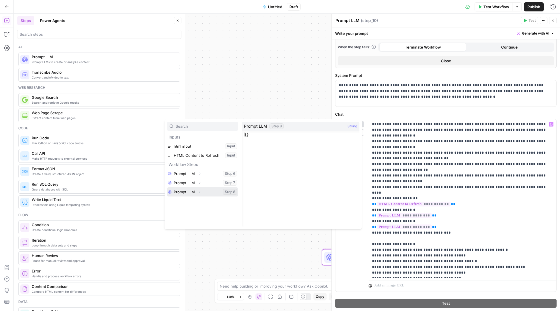
click at [202, 193] on button "Expand" at bounding box center [199, 191] width 7 height 7
click at [201, 203] on button "Select variable Output" at bounding box center [206, 201] width 66 height 9
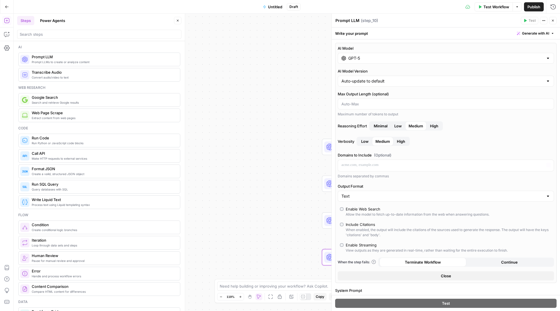
scroll to position [0, 0]
click at [436, 126] on span "High" at bounding box center [434, 126] width 8 height 6
click at [552, 19] on span "E" at bounding box center [551, 19] width 5 height 6
click at [553, 19] on icon "button" at bounding box center [552, 20] width 3 height 3
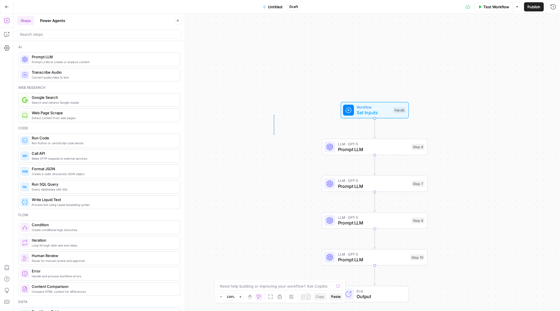
drag, startPoint x: 274, startPoint y: 135, endPoint x: 273, endPoint y: 103, distance: 31.4
click at [486, 6] on span "Test Workflow" at bounding box center [496, 7] width 26 height 6
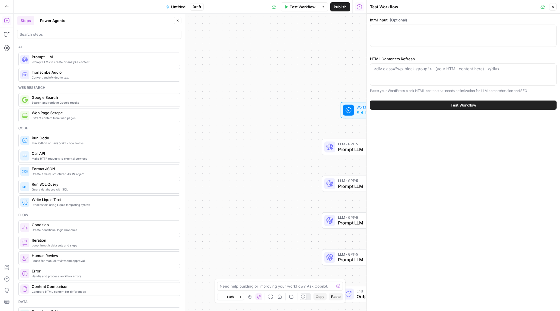
click at [555, 5] on button "Close" at bounding box center [552, 6] width 7 height 7
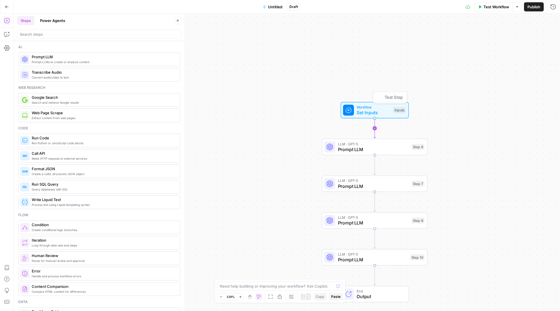
click at [371, 116] on div "Workflow Set Inputs Inputs Test Step" at bounding box center [375, 110] width 68 height 16
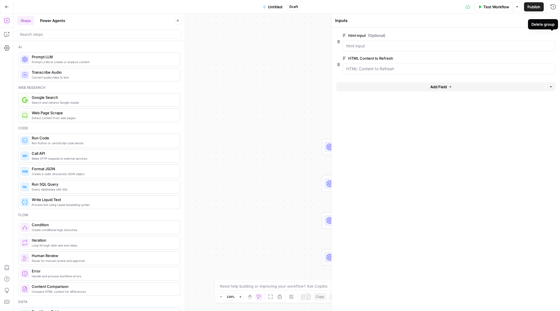
click at [551, 34] on icon "button" at bounding box center [551, 35] width 3 height 3
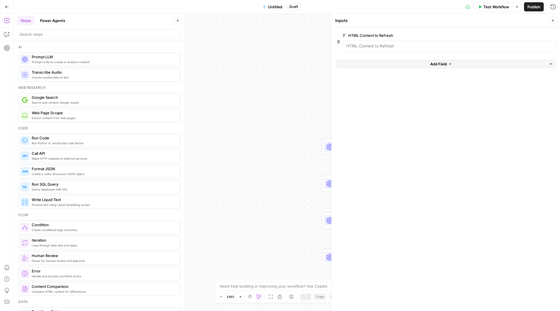
click at [245, 114] on div "Workflow Set Inputs Inputs LLM · GPT-5 Prompt LLM Step 6 LLM · GPT-5 Prompt LLM…" at bounding box center [287, 162] width 546 height 297
click at [271, 8] on span "Untitled" at bounding box center [275, 7] width 14 height 6
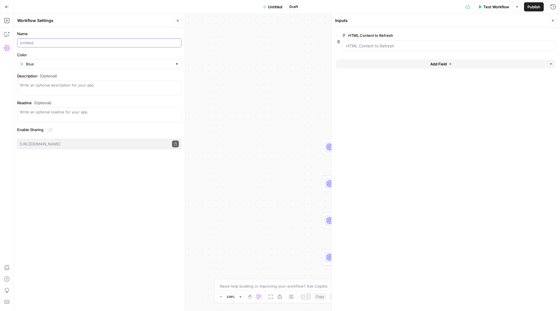
click at [94, 41] on input "Name" at bounding box center [99, 43] width 159 height 6
type input "Blog refresh"
click at [552, 19] on icon "button" at bounding box center [552, 20] width 3 height 3
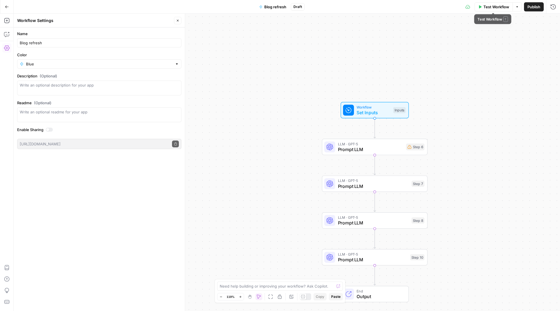
click at [493, 10] on button "Test Workflow" at bounding box center [493, 6] width 38 height 9
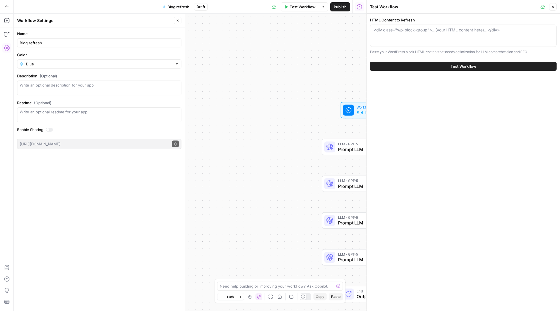
click at [407, 37] on div "<div class="wp-block-group">...(your HTML content here)...</div>" at bounding box center [463, 36] width 187 height 22
paste textarea "<!-- wp:paragraph --> <p>TEST DREW</p> <!-- /wp:paragraph --> <!-- wp:list --> …"
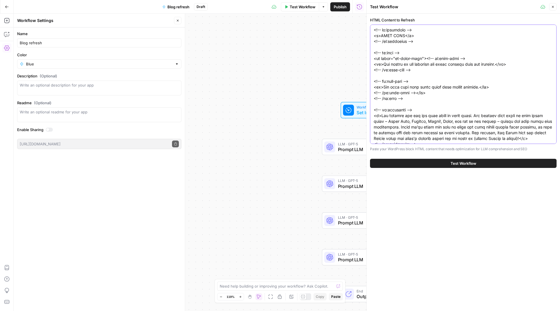
type textarea "<!-- wp:paragraph --> <p>TEST DREW</p> <!-- /wp:paragraph --> <!-- wp:list --> …"
click at [450, 162] on span "Test Workflow" at bounding box center [463, 164] width 26 height 6
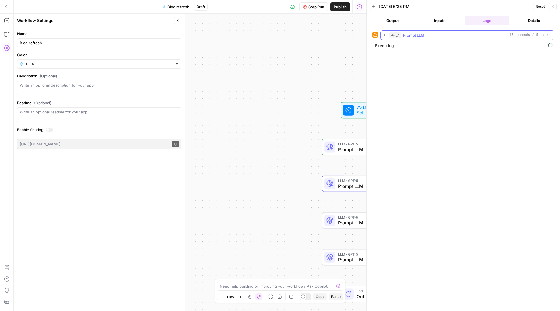
click at [387, 37] on icon "button" at bounding box center [384, 35] width 5 height 5
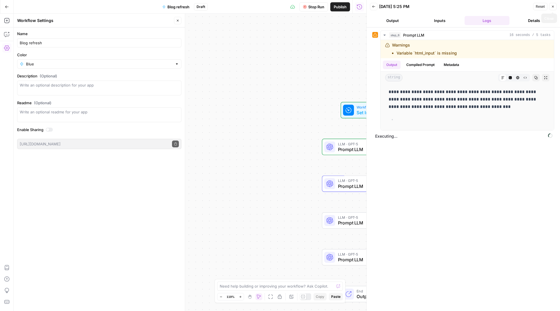
click at [552, 5] on button "Close" at bounding box center [552, 6] width 7 height 7
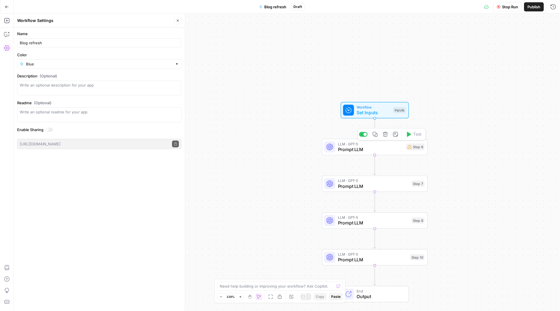
click at [352, 155] on div "LLM · GPT-5 Prompt LLM Step 6 Copy step Delete step Add Note Test" at bounding box center [375, 147] width 106 height 16
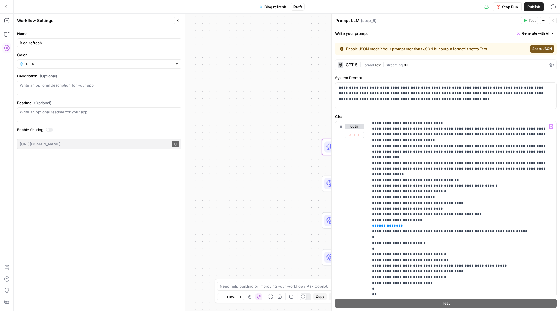
scroll to position [27, 0]
drag, startPoint x: 398, startPoint y: 209, endPoint x: 375, endPoint y: 209, distance: 22.3
click at [375, 209] on p "**********" at bounding box center [462, 271] width 181 height 349
click at [504, 8] on span "Stop Run" at bounding box center [510, 7] width 16 height 6
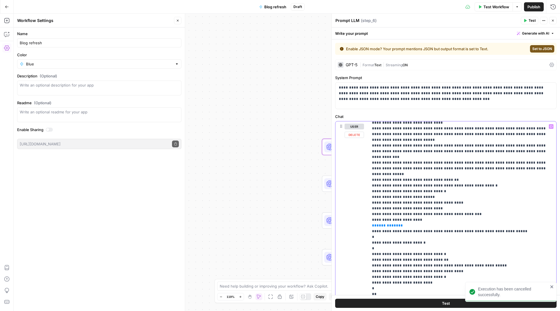
drag, startPoint x: 399, startPoint y: 208, endPoint x: 372, endPoint y: 207, distance: 27.2
click at [372, 207] on div "**********" at bounding box center [461, 237] width 187 height 233
click at [550, 126] on icon "button" at bounding box center [551, 126] width 3 height 3
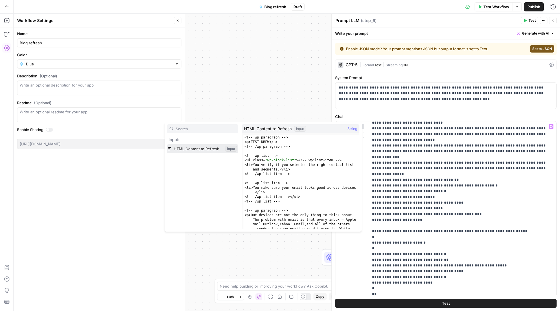
click at [197, 150] on button "Select variable HTML Content to Refresh" at bounding box center [202, 148] width 71 height 9
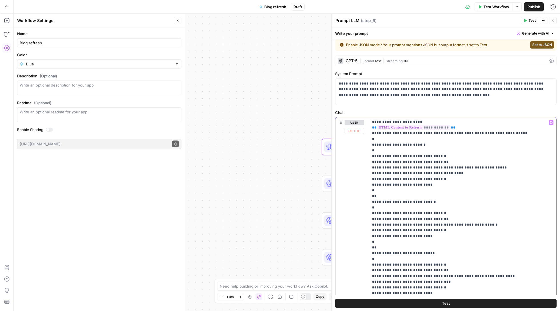
scroll to position [120, 0]
click at [502, 7] on span "Test Workflow" at bounding box center [496, 7] width 26 height 6
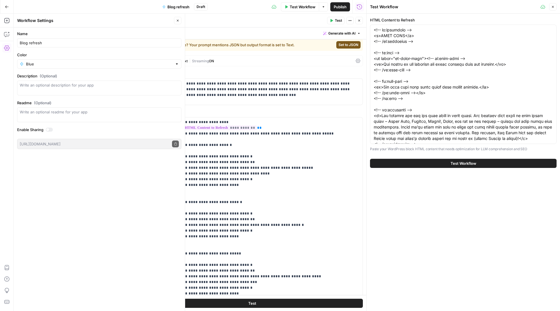
click at [470, 163] on span "Test Workflow" at bounding box center [463, 164] width 26 height 6
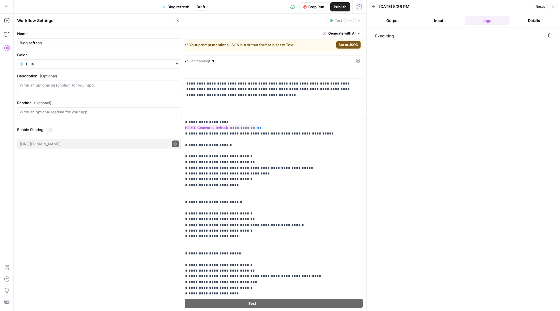
click at [438, 26] on header "Back 09/17/25 at 5:26 PM Reset Close Output Inputs Logs Details" at bounding box center [462, 13] width 193 height 27
click at [438, 20] on button "Inputs" at bounding box center [439, 20] width 45 height 9
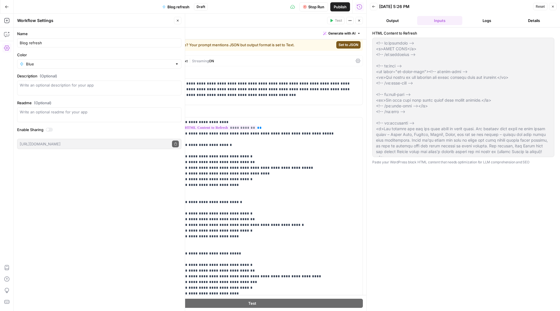
click at [400, 21] on button "Output" at bounding box center [392, 20] width 45 height 9
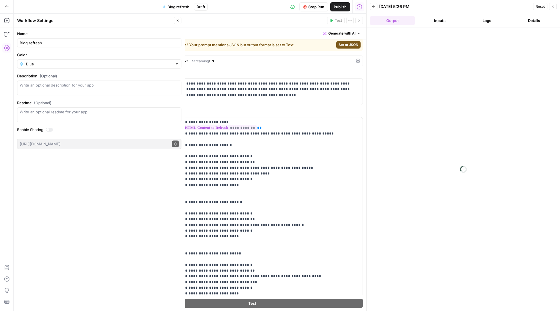
click at [544, 20] on button "Details" at bounding box center [534, 20] width 45 height 9
click at [487, 20] on button "Logs" at bounding box center [486, 20] width 45 height 9
click at [443, 21] on button "Inputs" at bounding box center [439, 20] width 45 height 9
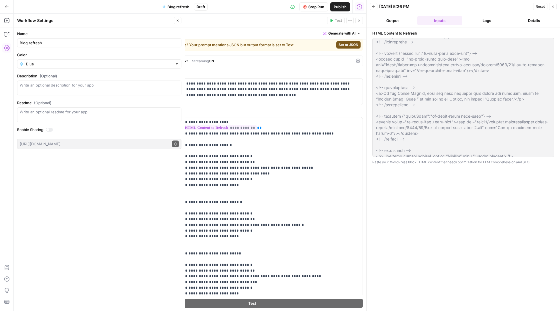
scroll to position [439, 0]
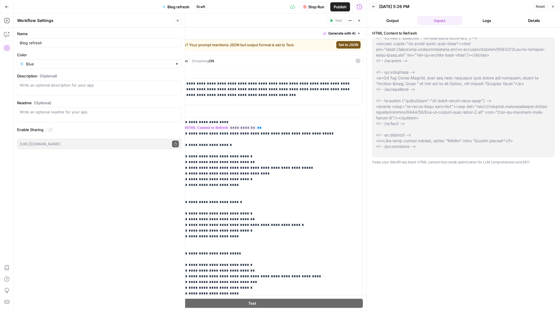
click at [490, 18] on button "Logs" at bounding box center [486, 20] width 45 height 9
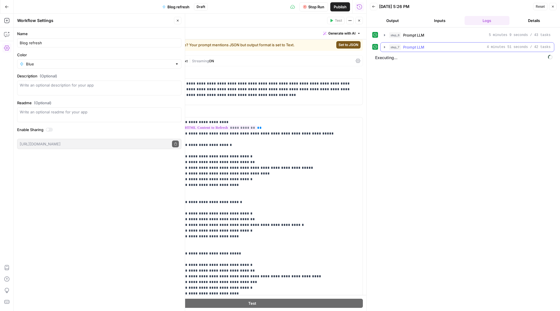
click at [383, 49] on icon "button" at bounding box center [384, 47] width 5 height 5
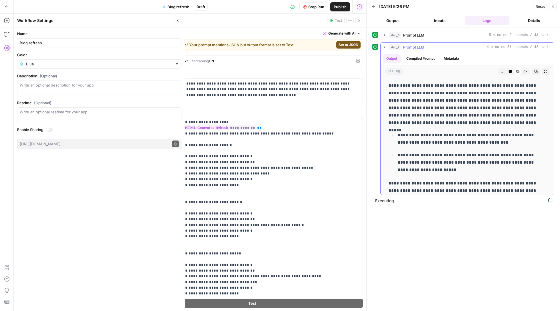
click at [385, 45] on button "step_7 Prompt LLM 4 minutes 51 seconds / 42 tasks" at bounding box center [466, 47] width 173 height 9
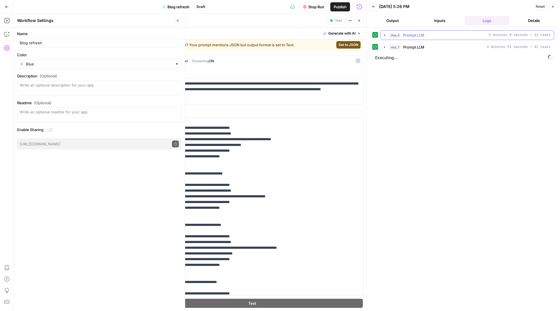
click at [385, 35] on icon "button" at bounding box center [384, 35] width 5 height 5
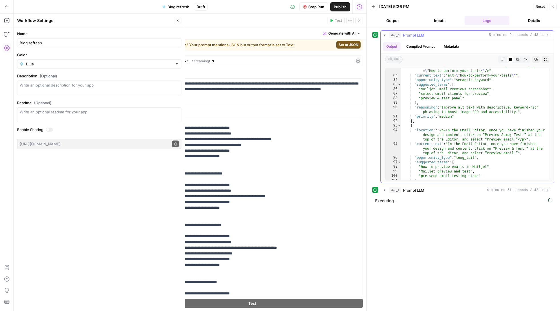
scroll to position [662, 0]
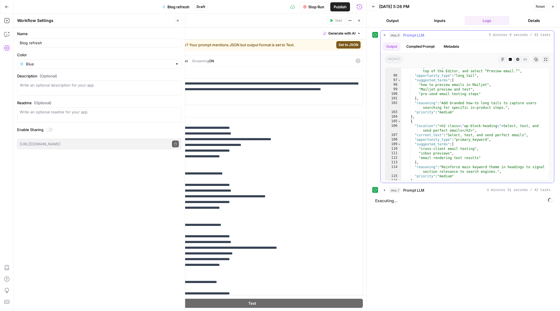
click at [382, 33] on button "step_6 Prompt LLM 5 minutes 9 seconds / 43 tasks" at bounding box center [466, 35] width 173 height 9
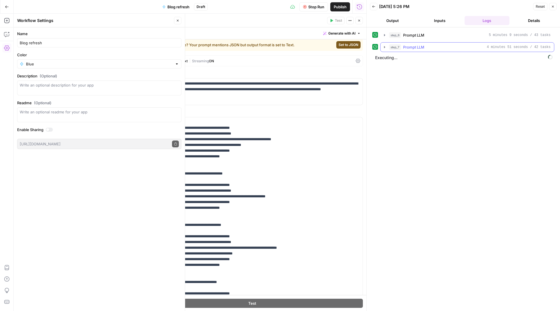
click at [386, 45] on button "step_7 Prompt LLM 4 minutes 51 seconds / 42 tasks" at bounding box center [466, 47] width 173 height 9
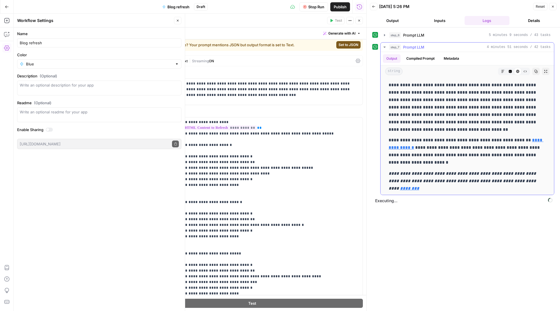
scroll to position [1114, 0]
click at [509, 71] on icon "button" at bounding box center [510, 71] width 3 height 3
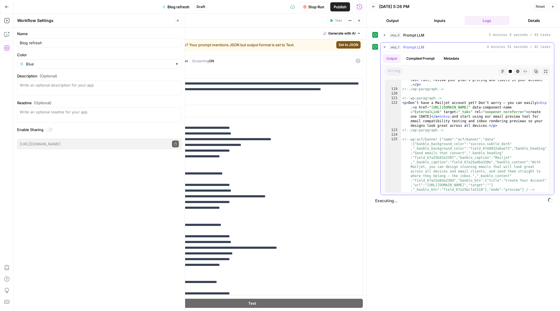
scroll to position [1026, 0]
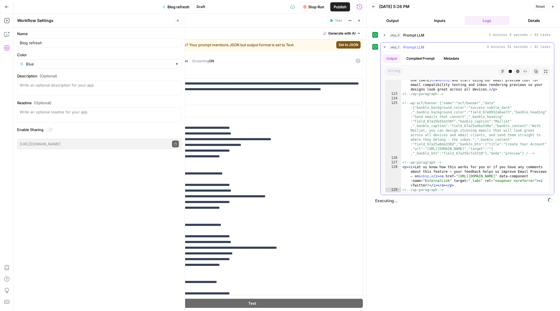
click at [386, 47] on icon "button" at bounding box center [384, 47] width 5 height 5
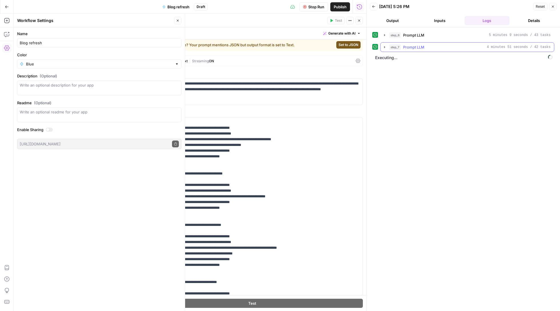
click at [386, 47] on icon "button" at bounding box center [384, 47] width 5 height 5
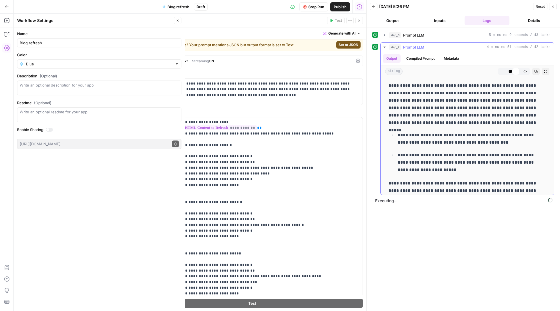
click at [386, 47] on icon "button" at bounding box center [384, 47] width 5 height 5
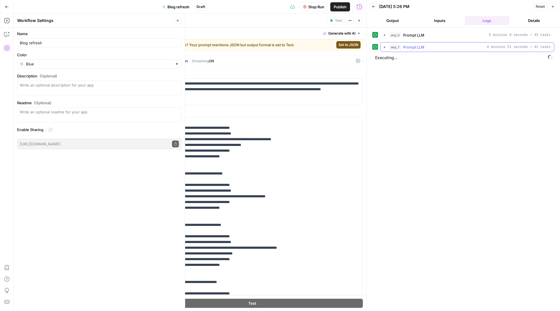
click at [381, 44] on button "step_7 Prompt LLM 4 minutes 51 seconds / 42 tasks" at bounding box center [466, 47] width 173 height 9
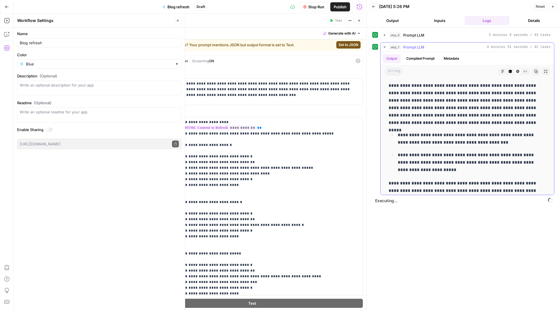
click at [384, 46] on icon "button" at bounding box center [384, 47] width 5 height 5
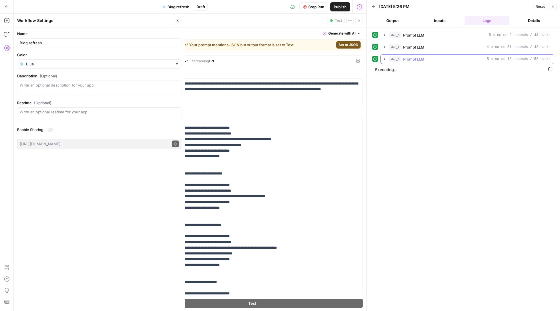
click at [385, 61] on icon "button" at bounding box center [384, 59] width 5 height 5
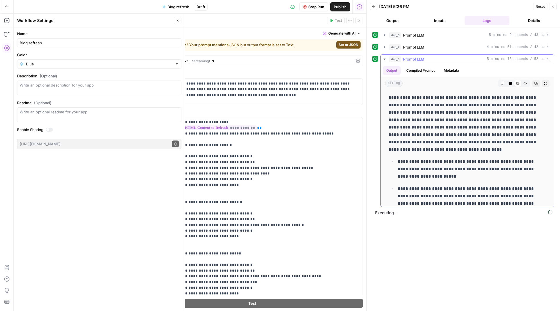
click at [510, 84] on icon "button" at bounding box center [510, 83] width 3 height 3
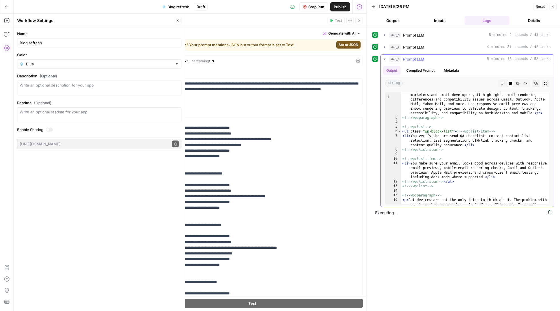
scroll to position [62, 0]
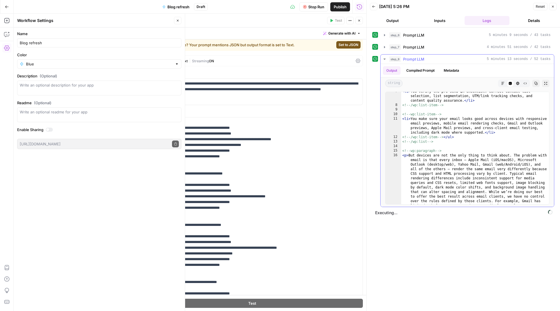
click at [535, 83] on icon "button" at bounding box center [535, 83] width 3 height 3
click at [386, 58] on icon "button" at bounding box center [384, 59] width 5 height 5
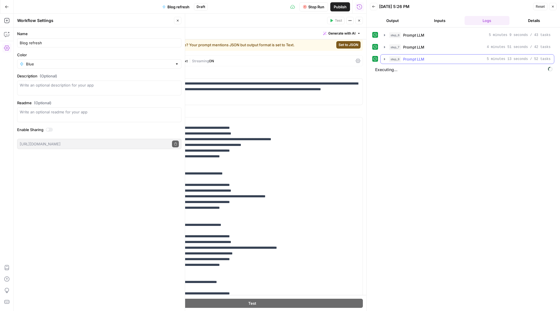
click at [383, 59] on icon "button" at bounding box center [384, 59] width 5 height 5
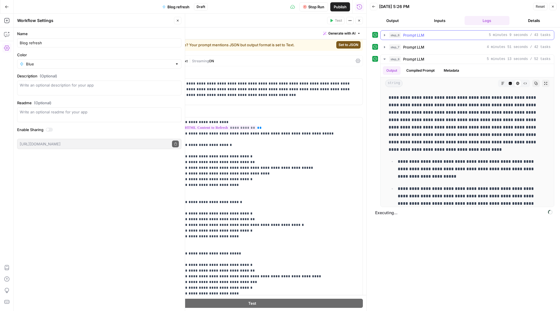
click at [386, 37] on icon "button" at bounding box center [384, 35] width 5 height 5
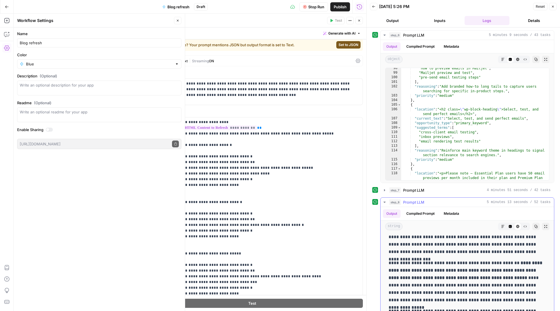
scroll to position [461, 0]
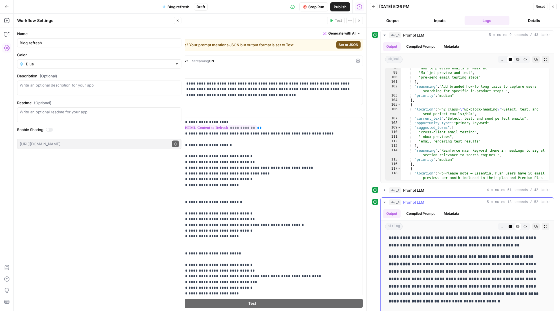
click at [510, 227] on icon "button" at bounding box center [510, 226] width 3 height 3
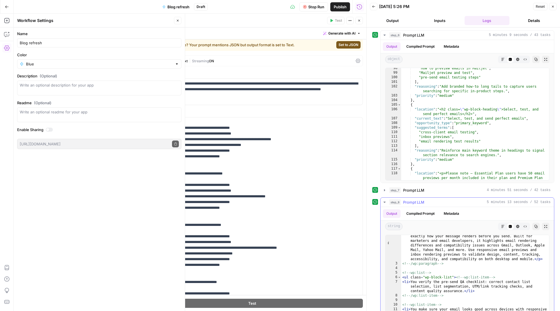
scroll to position [14, 0]
click at [536, 228] on icon "button" at bounding box center [535, 226] width 3 height 3
click at [338, 7] on span "Publish" at bounding box center [340, 7] width 13 height 6
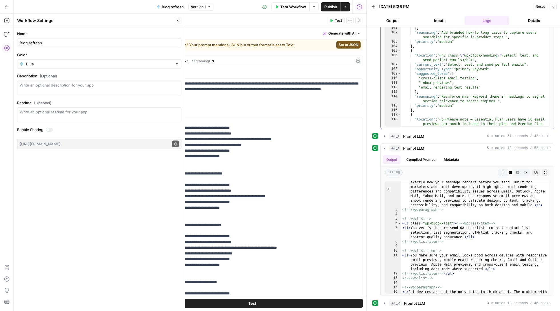
scroll to position [55, 0]
click at [384, 148] on icon "button" at bounding box center [384, 148] width 5 height 5
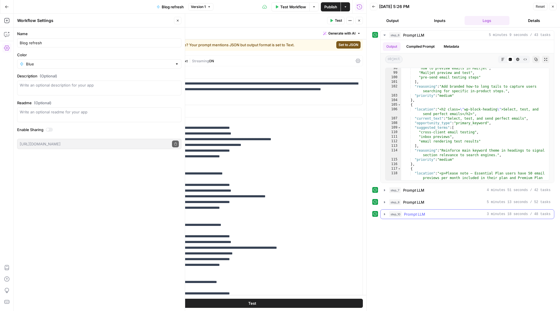
click at [381, 216] on button "step_10 Prompt LLM 3 minutes 18 seconds / 48 tasks" at bounding box center [466, 214] width 173 height 9
